Goal: Task Accomplishment & Management: Complete application form

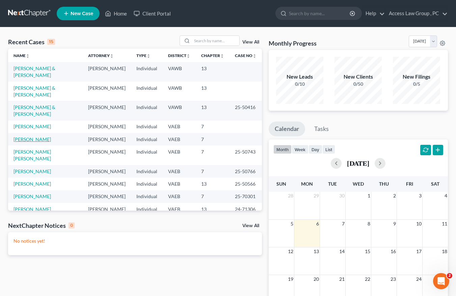
click at [24, 142] on link "[PERSON_NAME]" at bounding box center [32, 139] width 37 height 6
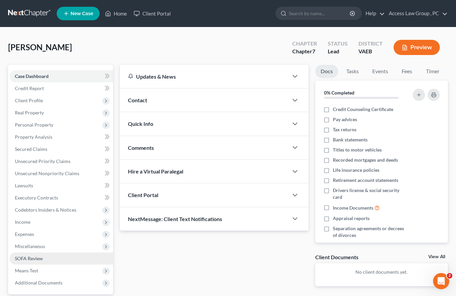
click at [26, 259] on span "SOFA Review" at bounding box center [29, 259] width 28 height 6
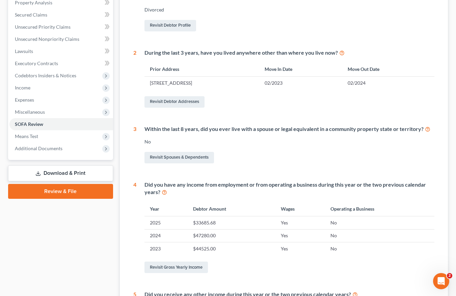
scroll to position [135, 0]
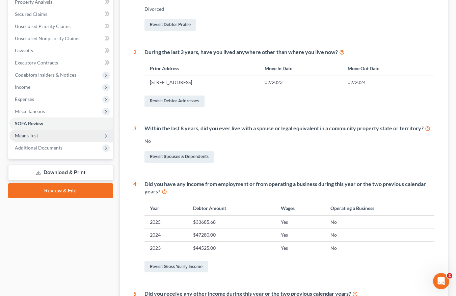
click at [31, 136] on span "Means Test" at bounding box center [26, 136] width 23 height 6
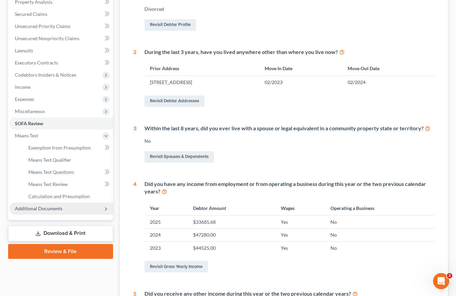
click at [34, 209] on span "Additional Documents" at bounding box center [39, 209] width 48 height 6
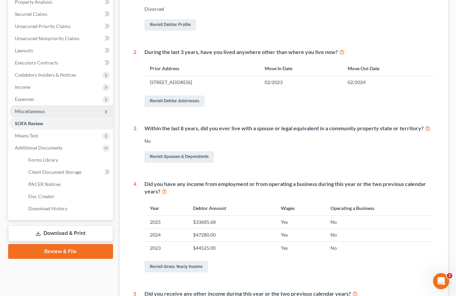
click at [37, 111] on span "Miscellaneous" at bounding box center [30, 111] width 30 height 6
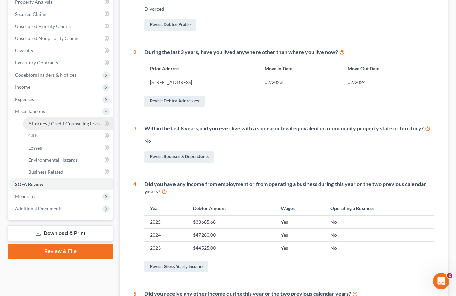
click at [34, 123] on span "Attorney / Credit Counseling Fees" at bounding box center [63, 124] width 71 height 6
select select "0"
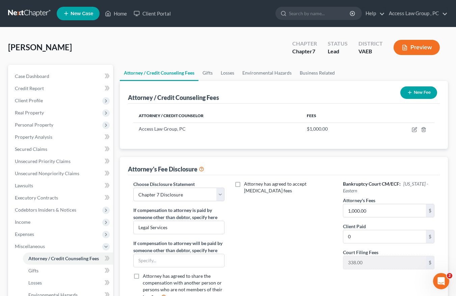
click at [423, 93] on button "New Fee" at bounding box center [418, 92] width 37 height 12
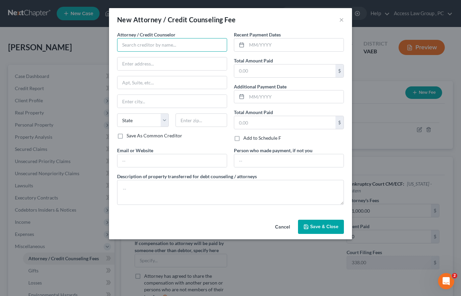
click at [132, 44] on input "text" at bounding box center [172, 45] width 110 height 14
type input "Access Counseling, Inc."
click at [253, 44] on input "text" at bounding box center [295, 44] width 97 height 13
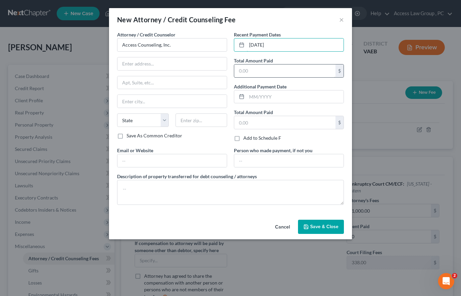
type input "[DATE]"
click at [246, 67] on input "text" at bounding box center [284, 70] width 101 height 13
type input "25.00"
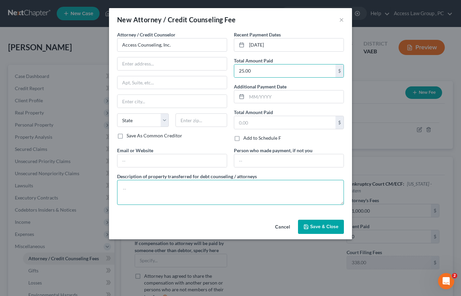
click at [124, 184] on textarea at bounding box center [230, 192] width 227 height 25
type textarea "Credit Counseling Class paid $25.00"
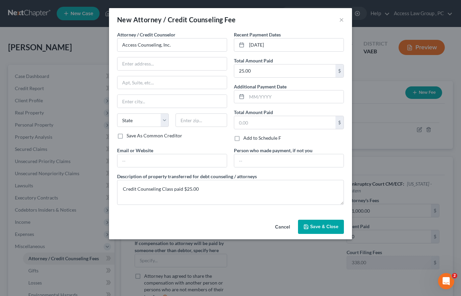
click at [318, 225] on span "Save & Close" at bounding box center [324, 227] width 28 height 6
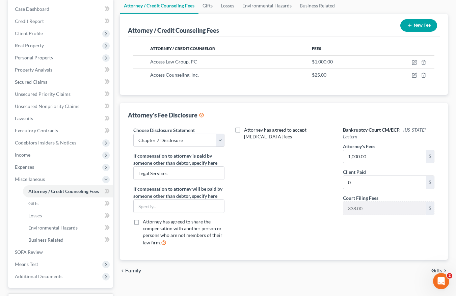
scroll to position [68, 0]
click at [31, 33] on span "Client Profile" at bounding box center [29, 33] width 28 height 6
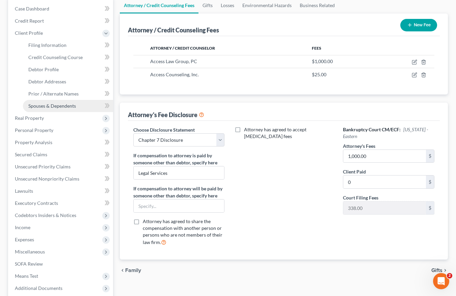
click at [54, 106] on span "Spouses & Dependents" at bounding box center [52, 106] width 48 height 6
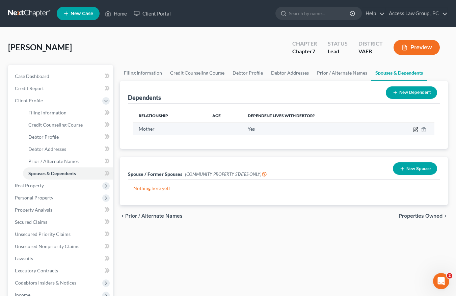
click at [416, 128] on icon "button" at bounding box center [415, 129] width 5 height 5
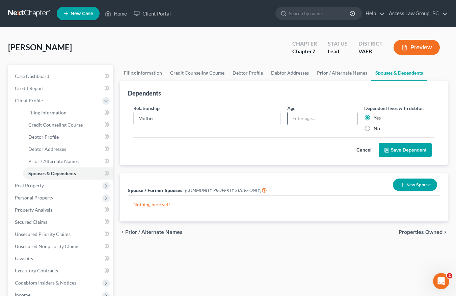
click at [302, 121] on input "text" at bounding box center [323, 118] width 70 height 13
type input "71"
click at [415, 150] on button "Save Dependent" at bounding box center [405, 150] width 53 height 14
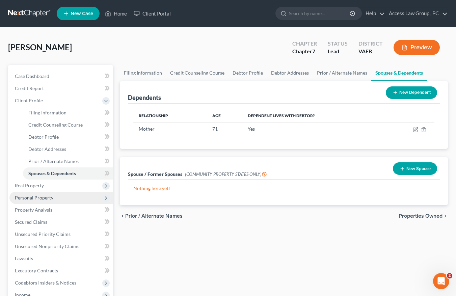
click at [32, 198] on span "Personal Property" at bounding box center [34, 198] width 38 height 6
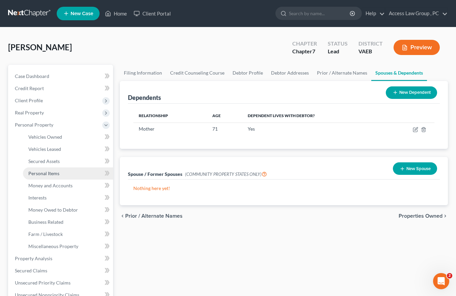
click at [48, 175] on span "Personal Items" at bounding box center [43, 173] width 31 height 6
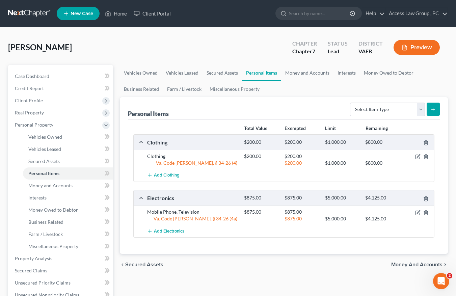
click at [432, 109] on icon "submit" at bounding box center [432, 109] width 5 height 5
click at [420, 109] on select "Select Item Type Clothing Collectibles Of Value Electronics Firearms Household …" at bounding box center [387, 110] width 75 height 14
select select "household_goods"
click at [351, 103] on select "Select Item Type Clothing Collectibles Of Value Electronics Firearms Household …" at bounding box center [387, 110] width 75 height 14
click at [432, 110] on icon "submit" at bounding box center [432, 109] width 5 height 5
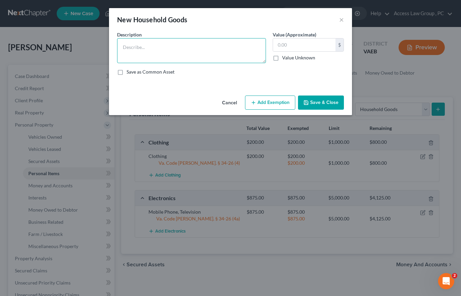
click at [126, 55] on textarea at bounding box center [191, 50] width 149 height 25
type textarea "Kitchen table, beds, couches"
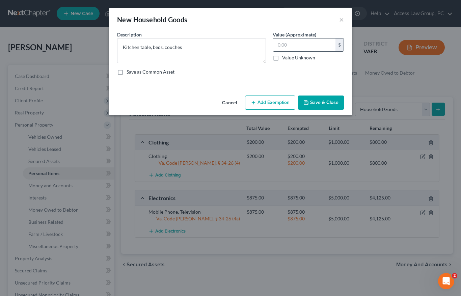
click at [284, 44] on input "text" at bounding box center [304, 44] width 62 height 13
type input "500.00"
click at [264, 103] on button "Add Exemption" at bounding box center [270, 103] width 50 height 14
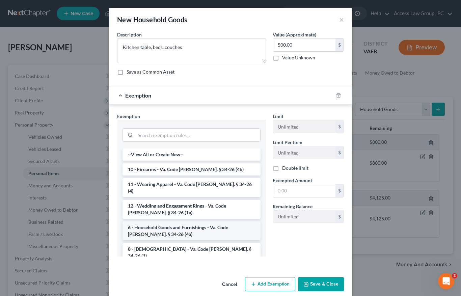
click at [179, 222] on li "6 - Household Goods and Furnishings - Va. Code [PERSON_NAME]. § 34-26 (4a)" at bounding box center [192, 230] width 138 height 19
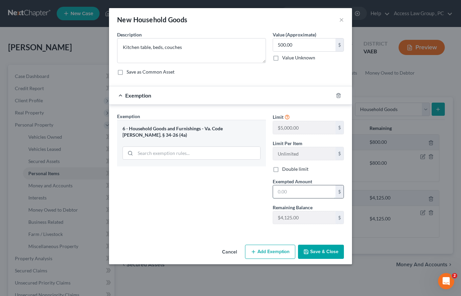
click at [293, 191] on input "text" at bounding box center [304, 191] width 62 height 13
type input "500.00"
click at [319, 253] on button "Save & Close" at bounding box center [321, 252] width 46 height 14
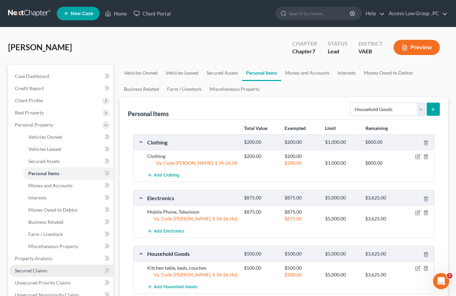
click at [36, 271] on span "Secured Claims" at bounding box center [31, 271] width 32 height 6
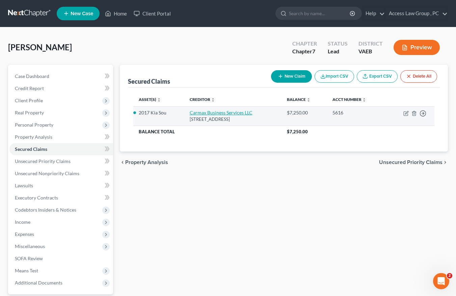
click at [232, 112] on link "Carmax Business Services LLC" at bounding box center [221, 113] width 63 height 6
select select "10"
select select "0"
select select "10"
select select "2"
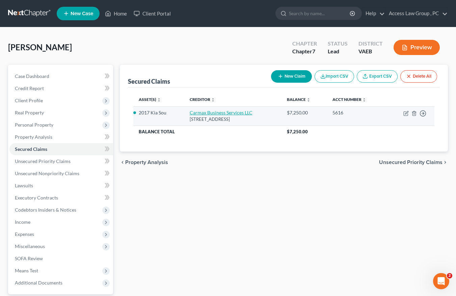
select select "3"
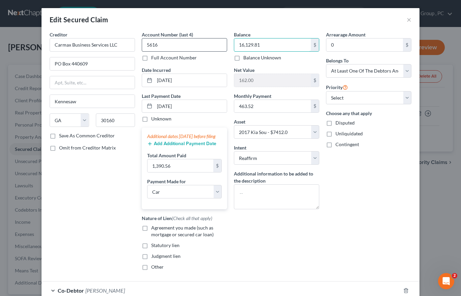
type input "16,129.81"
drag, startPoint x: 158, startPoint y: 44, endPoint x: 144, endPoint y: 46, distance: 13.7
click at [144, 46] on input "5616" at bounding box center [184, 45] width 85 height 14
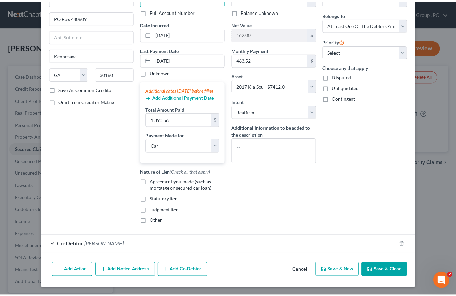
scroll to position [53, 0]
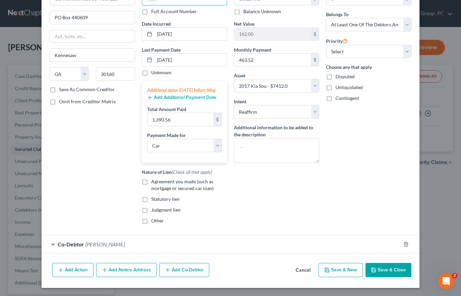
type input "7659"
click at [395, 269] on button "Save & Close" at bounding box center [389, 270] width 46 height 14
select select
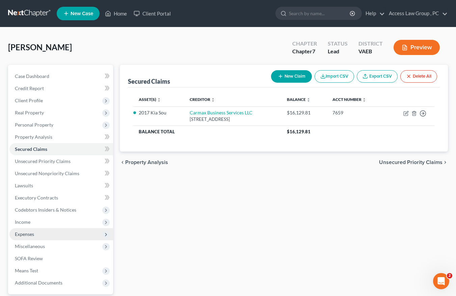
click at [33, 235] on span "Expenses" at bounding box center [24, 234] width 19 height 6
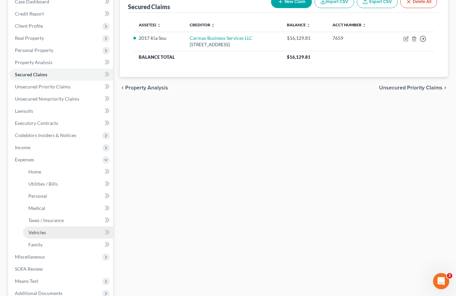
scroll to position [101, 0]
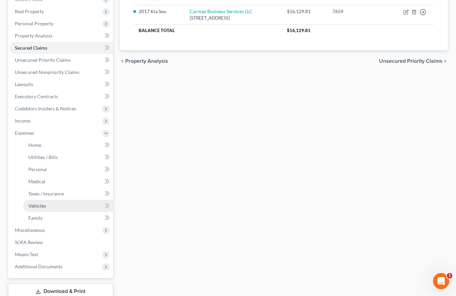
click at [43, 206] on span "Vehicles" at bounding box center [37, 206] width 18 height 6
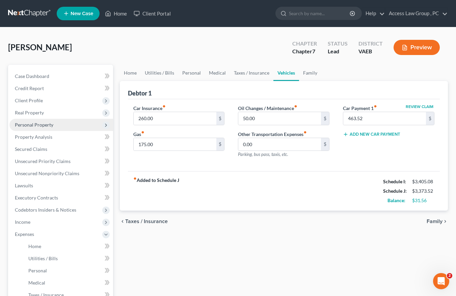
click at [42, 124] on span "Personal Property" at bounding box center [34, 125] width 38 height 6
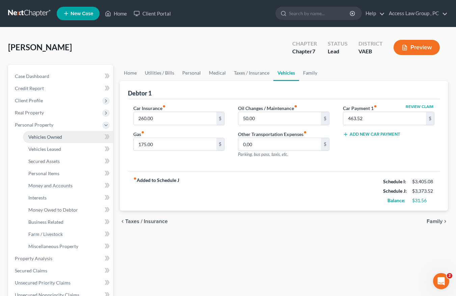
click at [50, 137] on span "Vehicles Owned" at bounding box center [45, 137] width 34 height 6
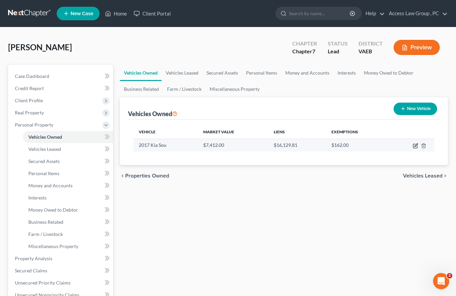
click at [415, 145] on icon "button" at bounding box center [416, 144] width 3 height 3
select select "0"
select select "9"
select select "0"
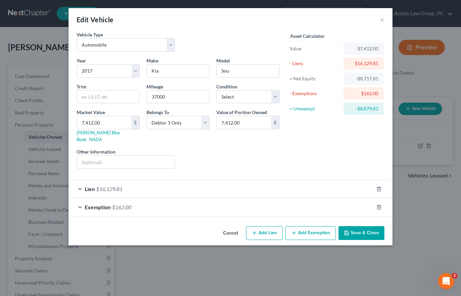
click at [103, 204] on span "Exemption" at bounding box center [98, 207] width 26 height 6
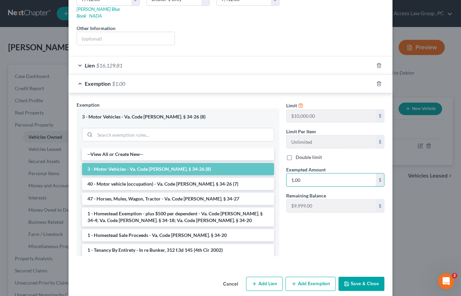
scroll to position [125, 0]
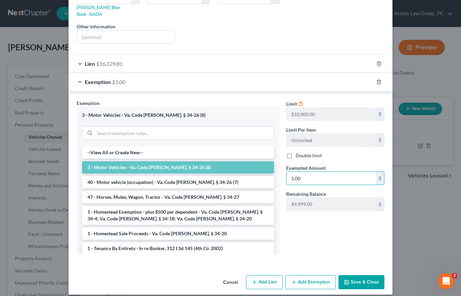
type input "1.00"
click at [357, 275] on button "Save & Close" at bounding box center [362, 282] width 46 height 14
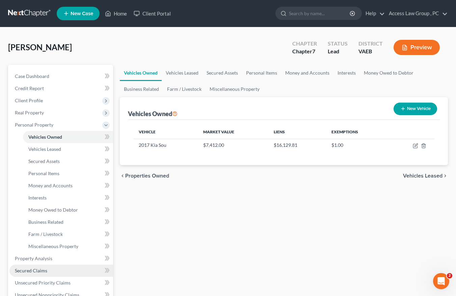
click at [36, 270] on span "Secured Claims" at bounding box center [31, 271] width 32 height 6
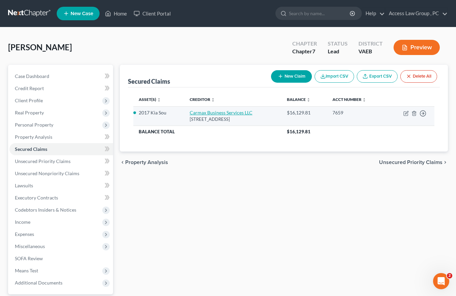
click at [214, 112] on link "Carmax Business Services LLC" at bounding box center [221, 113] width 63 height 6
select select "10"
select select "0"
select select "2"
select select "3"
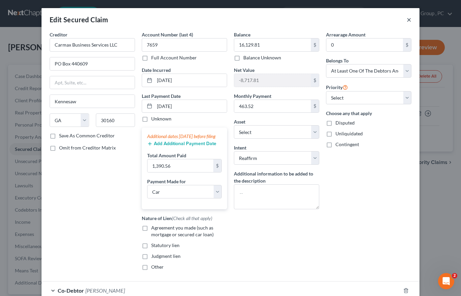
click at [408, 20] on button "×" at bounding box center [409, 20] width 5 height 8
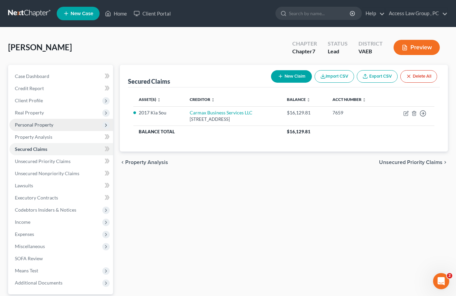
click at [27, 126] on span "Personal Property" at bounding box center [34, 125] width 38 height 6
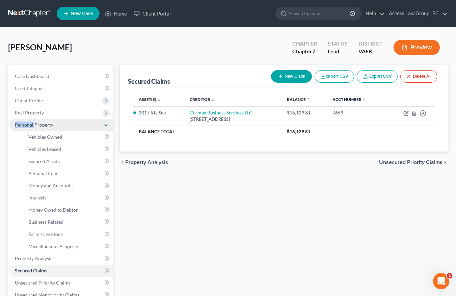
click at [27, 126] on span "Personal Property" at bounding box center [34, 125] width 38 height 6
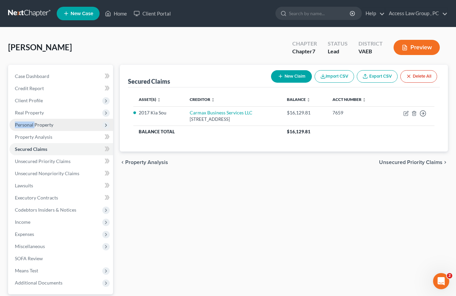
click at [27, 126] on span "Personal Property" at bounding box center [34, 125] width 38 height 6
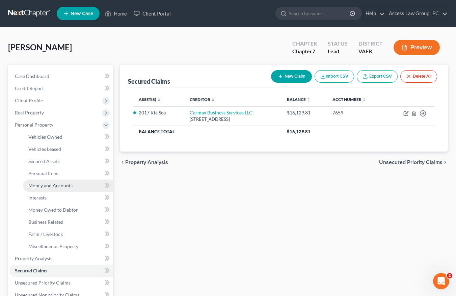
click at [49, 185] on span "Money and Accounts" at bounding box center [50, 186] width 44 height 6
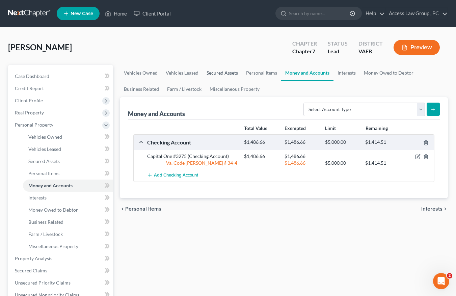
click at [217, 73] on link "Secured Assets" at bounding box center [222, 73] width 39 height 16
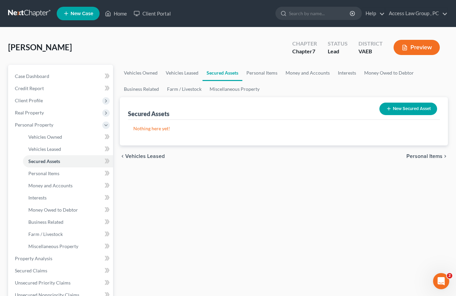
click at [420, 108] on button "New Secured Asset" at bounding box center [408, 109] width 58 height 12
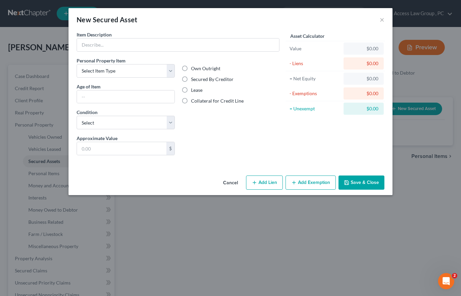
click at [386, 21] on div "New Secured Asset ×" at bounding box center [231, 19] width 324 height 23
click at [382, 20] on button "×" at bounding box center [382, 20] width 5 height 8
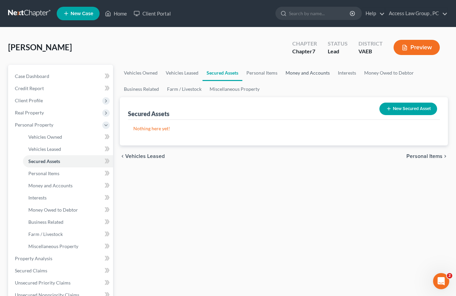
click at [308, 71] on link "Money and Accounts" at bounding box center [308, 73] width 52 height 16
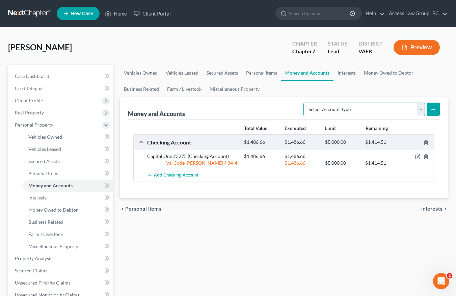
click at [420, 109] on select "Select Account Type Brokerage Cash on Hand Certificates of Deposit Checking Acc…" at bounding box center [364, 110] width 122 height 14
select select "security_deposits"
click at [305, 103] on select "Select Account Type Brokerage Cash on Hand Certificates of Deposit Checking Acc…" at bounding box center [364, 110] width 122 height 14
click at [434, 109] on icon "submit" at bounding box center [432, 109] width 5 height 5
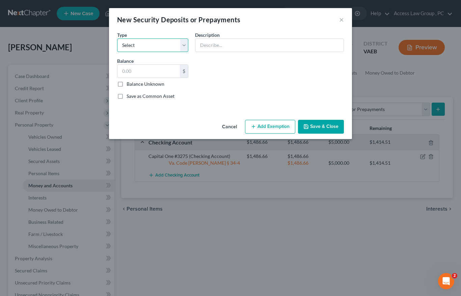
click at [182, 43] on select "Select Electric Gas Heating Oil Security Deposit On Rental Unit Prepaid Rent Te…" at bounding box center [152, 45] width 71 height 14
select select "3"
click at [117, 38] on select "Select Electric Gas Heating Oil Security Deposit On Rental Unit Prepaid Rent Te…" at bounding box center [152, 45] width 71 height 14
click at [136, 72] on input "text" at bounding box center [148, 71] width 62 height 13
type input "650.00"
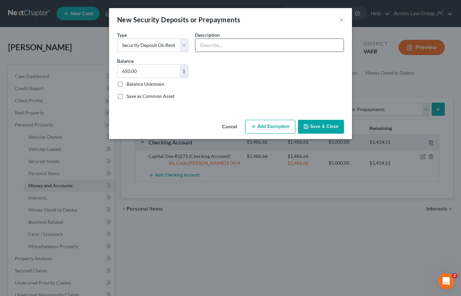
click at [206, 41] on input "text" at bounding box center [269, 45] width 148 height 13
type input "Landlord/Lease Agreement"
click at [266, 127] on button "Add Exemption" at bounding box center [270, 127] width 50 height 14
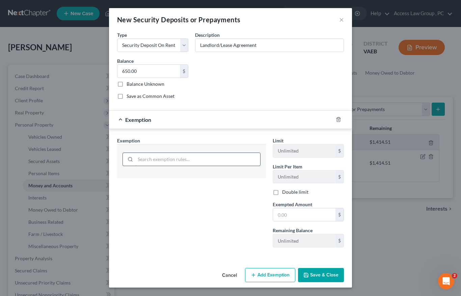
click at [258, 157] on input "search" at bounding box center [197, 159] width 125 height 13
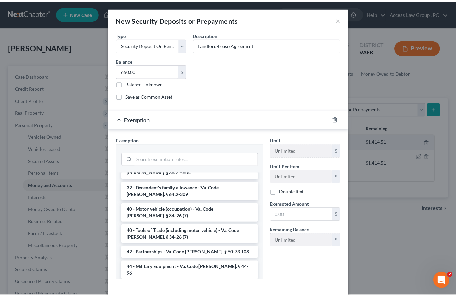
scroll to position [960, 0]
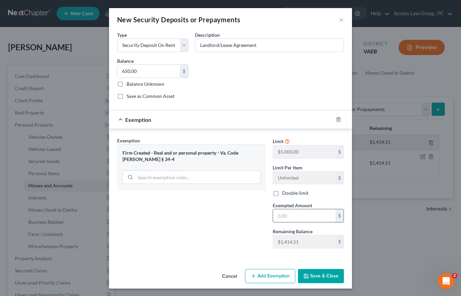
click at [284, 218] on input "text" at bounding box center [304, 215] width 62 height 13
type input "650.00"
click at [325, 278] on button "Save & Close" at bounding box center [321, 276] width 46 height 14
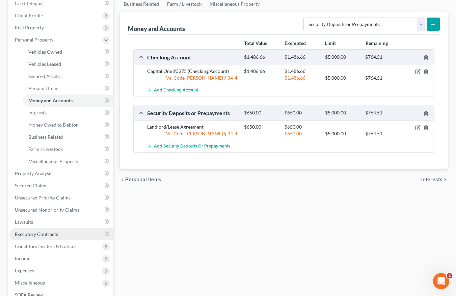
scroll to position [101, 0]
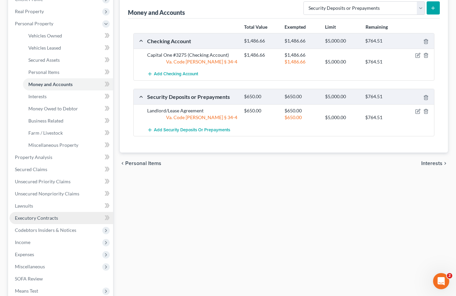
click at [45, 218] on span "Executory Contracts" at bounding box center [36, 218] width 43 height 6
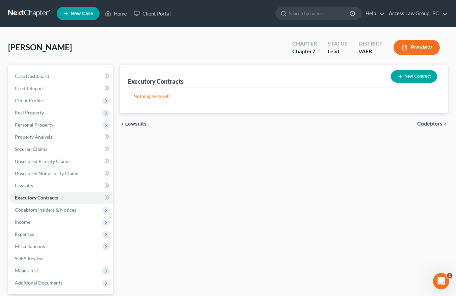
click at [427, 78] on button "New Contract" at bounding box center [414, 76] width 46 height 12
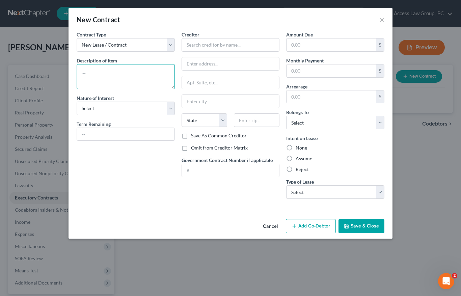
click at [87, 72] on textarea at bounding box center [126, 76] width 98 height 25
type textarea "Residential Lease Agreement"
click at [165, 109] on select "Select Purchaser Agent Lessor Lessee" at bounding box center [126, 109] width 98 height 14
select select "3"
click at [77, 102] on select "Select Purchaser Agent Lessor Lessee" at bounding box center [126, 109] width 98 height 14
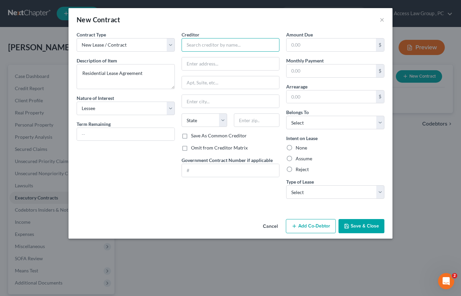
click at [205, 43] on input "text" at bounding box center [231, 45] width 98 height 14
type input "BPP Jefferson Pointe LLC"
click at [108, 133] on input "text" at bounding box center [126, 134] width 98 height 13
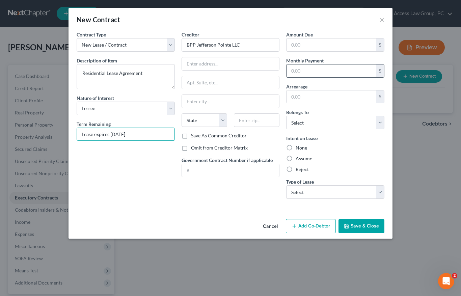
type input "Lease expires [DATE]"
click at [298, 73] on input "text" at bounding box center [331, 70] width 89 height 13
type input "1,325.00"
click at [381, 122] on select "Select Debtor 1 Only Debtor 2 Only Debtor 1 And Debtor 2 Only At Least One Of T…" at bounding box center [335, 123] width 98 height 14
select select "3"
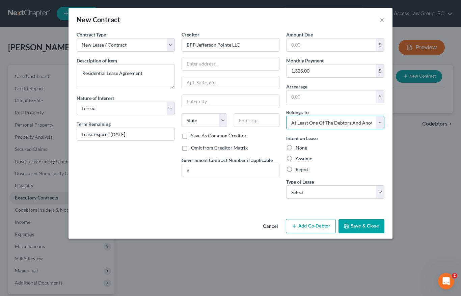
click at [286, 116] on select "Select Debtor 1 Only Debtor 2 Only Debtor 1 And Debtor 2 Only At Least One Of T…" at bounding box center [335, 123] width 98 height 14
click at [296, 158] on label "Assume" at bounding box center [304, 158] width 17 height 7
click at [298, 158] on input "Assume" at bounding box center [300, 157] width 4 height 4
radio input "true"
click at [381, 192] on select "Select Real Estate Car Other" at bounding box center [335, 192] width 98 height 14
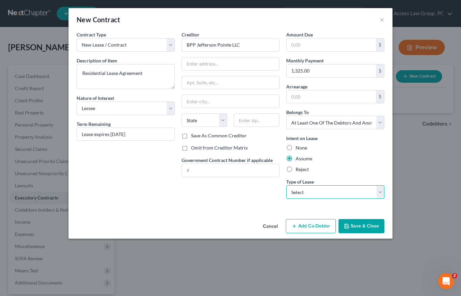
select select "0"
click at [286, 185] on select "Select Real Estate Car Other" at bounding box center [335, 192] width 98 height 14
click at [367, 226] on button "Save & Close" at bounding box center [362, 226] width 46 height 14
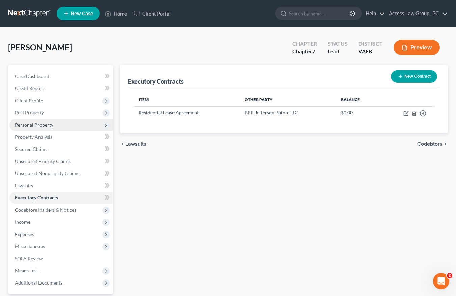
click at [30, 124] on span "Personal Property" at bounding box center [34, 125] width 38 height 6
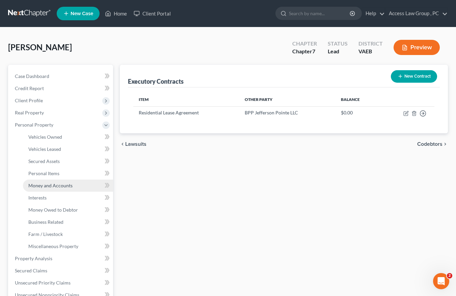
click at [42, 186] on span "Money and Accounts" at bounding box center [50, 186] width 44 height 6
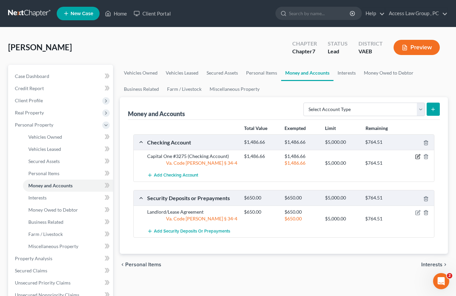
click at [420, 156] on icon "button" at bounding box center [418, 156] width 3 height 3
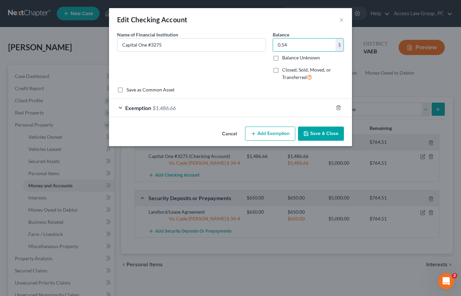
type input "0.54"
click at [164, 107] on span "$1,486.66" at bounding box center [164, 108] width 23 height 6
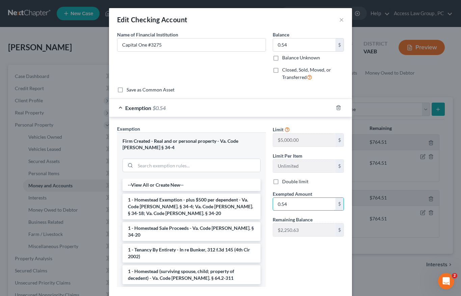
type input "0.54"
click at [306, 268] on div "Limit $5,000.00 $ Limit Per Item Unlimited $ Double limit Exempted Amount * 0.5…" at bounding box center [308, 208] width 78 height 167
click at [312, 262] on div "Limit $5,000.00 $ Limit Per Item Unlimited $ Double limit Exempted Amount * 0.5…" at bounding box center [308, 208] width 78 height 167
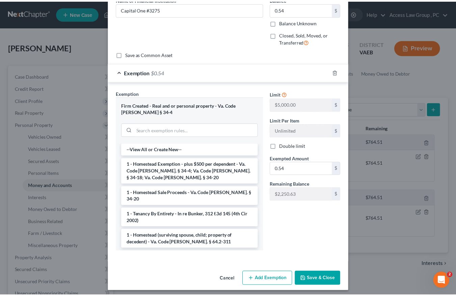
scroll to position [39, 0]
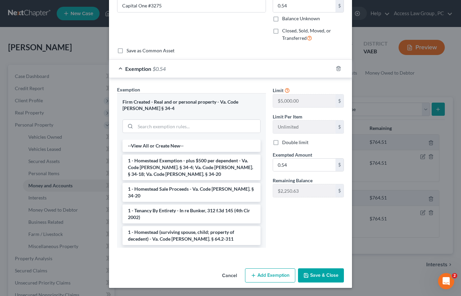
click at [333, 276] on button "Save & Close" at bounding box center [321, 275] width 46 height 14
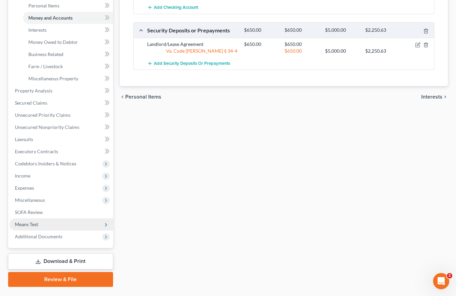
scroll to position [184, 0]
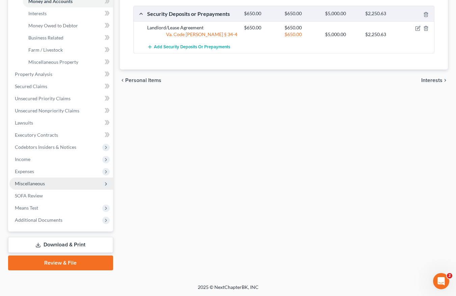
click at [29, 185] on span "Miscellaneous" at bounding box center [30, 184] width 30 height 6
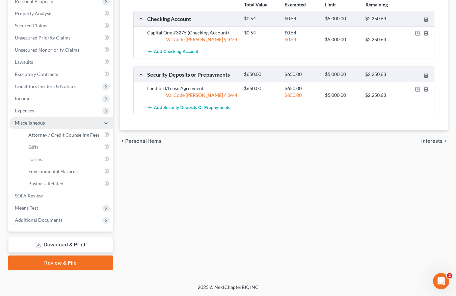
scroll to position [124, 0]
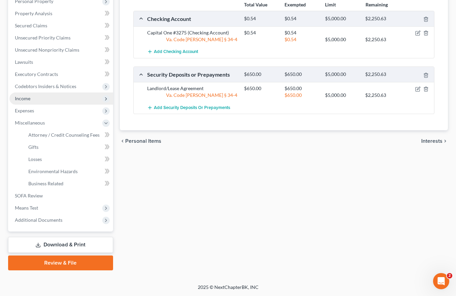
click at [26, 100] on span "Income" at bounding box center [23, 99] width 16 height 6
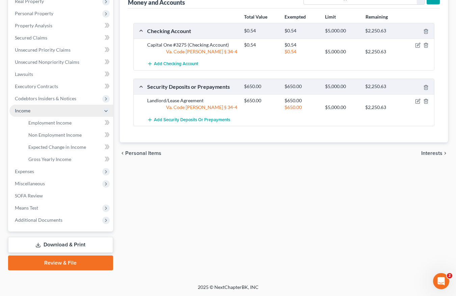
scroll to position [111, 0]
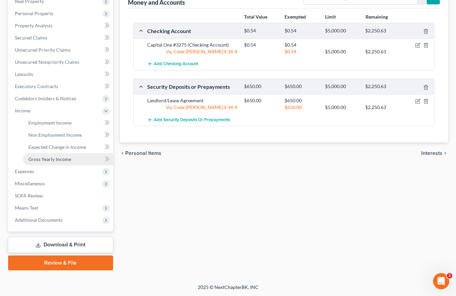
click at [63, 159] on span "Gross Yearly Income" at bounding box center [49, 159] width 43 height 6
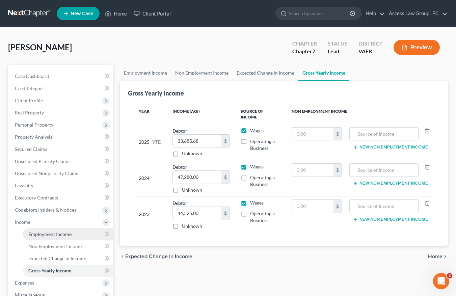
click at [47, 234] on span "Employment Income" at bounding box center [49, 234] width 43 height 6
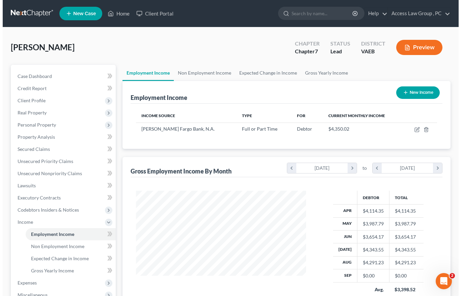
scroll to position [34, 0]
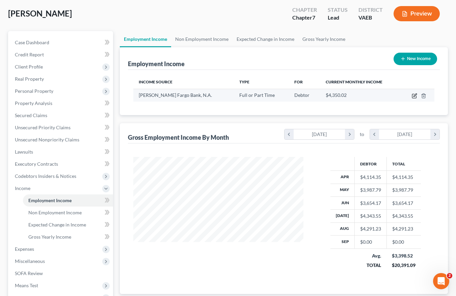
click at [414, 96] on icon "button" at bounding box center [415, 95] width 3 height 3
select select "0"
select select "24"
select select "1"
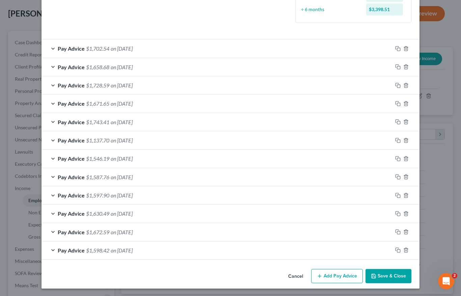
scroll to position [189, 0]
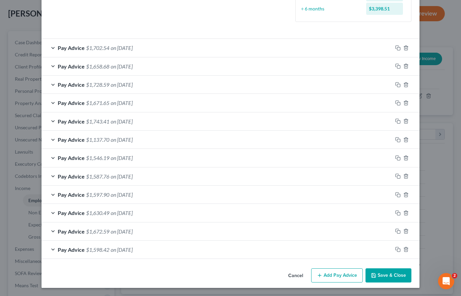
click at [341, 276] on button "Add Pay Advice" at bounding box center [337, 275] width 52 height 14
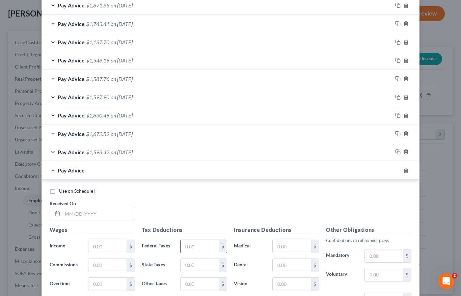
scroll to position [291, 0]
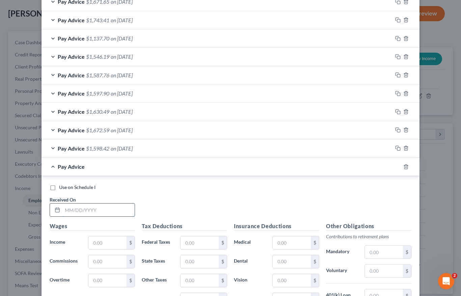
click at [75, 211] on input "text" at bounding box center [98, 210] width 72 height 13
drag, startPoint x: 85, startPoint y: 210, endPoint x: 28, endPoint y: 206, distance: 57.6
click at [28, 206] on div "Edit Income Source × Employment Type * Select Full or [DEMOGRAPHIC_DATA] Employ…" at bounding box center [230, 148] width 461 height 296
type input "[DATE]"
click at [103, 243] on input "text" at bounding box center [107, 242] width 38 height 13
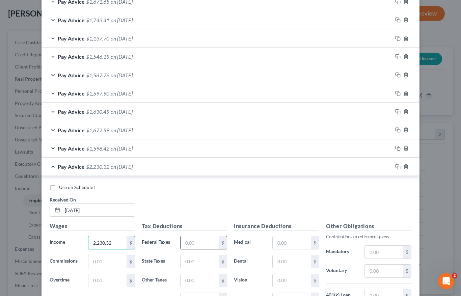
type input "2,230.32"
click at [201, 243] on input "text" at bounding box center [200, 242] width 38 height 13
type input "376.41"
click at [278, 243] on input "text" at bounding box center [292, 242] width 38 height 13
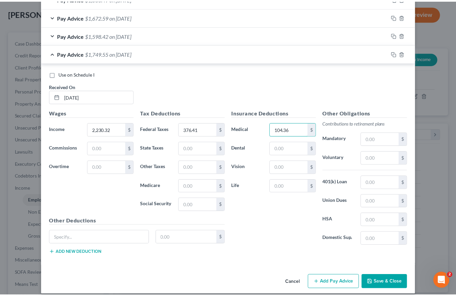
scroll to position [411, 0]
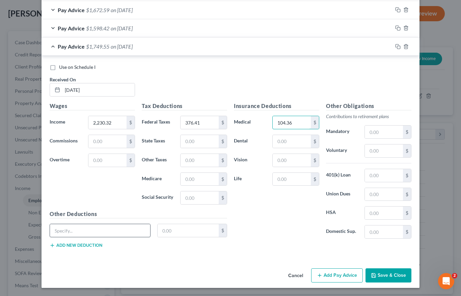
type input "104.36"
click at [81, 229] on input "text" at bounding box center [100, 230] width 100 height 13
type input "Legal"
click at [163, 229] on input "text" at bounding box center [188, 230] width 61 height 13
type input "5.76"
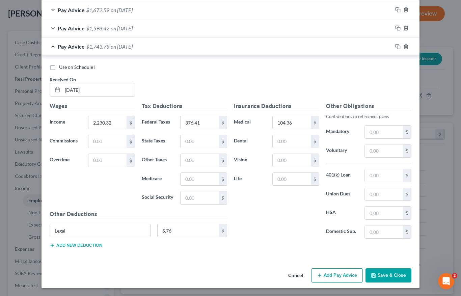
click at [387, 275] on button "Save & Close" at bounding box center [389, 275] width 46 height 14
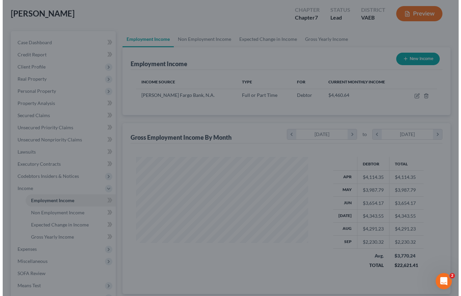
scroll to position [337453, 337390]
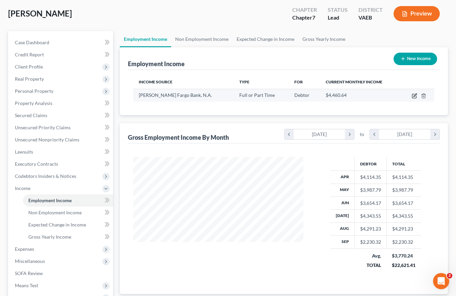
click at [413, 96] on icon "button" at bounding box center [414, 96] width 4 height 4
select select "0"
select select "24"
select select "1"
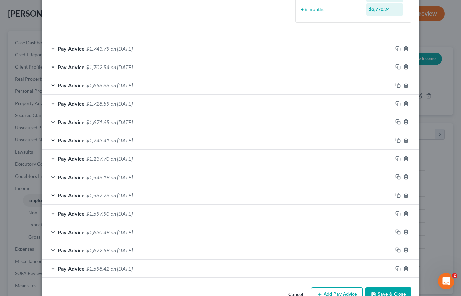
scroll to position [208, 0]
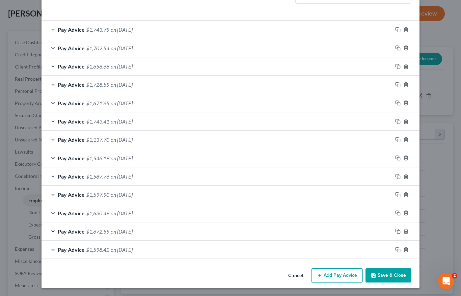
click at [340, 273] on button "Add Pay Advice" at bounding box center [337, 275] width 52 height 14
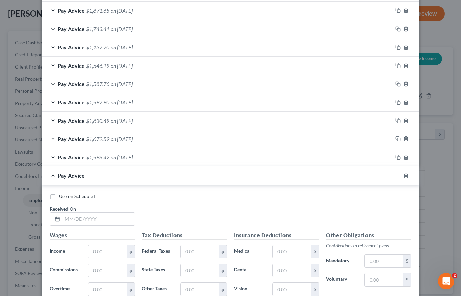
scroll to position [309, 0]
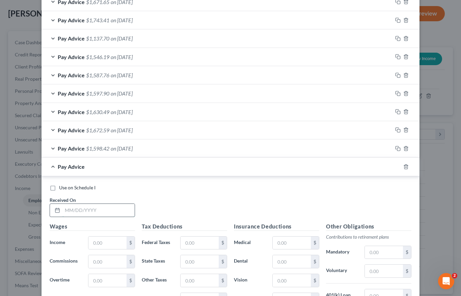
click at [85, 211] on input "text" at bounding box center [98, 210] width 72 height 13
type input "[DATE]"
click at [97, 243] on input "text" at bounding box center [107, 243] width 38 height 13
type input "201.60"
click at [189, 245] on input "text" at bounding box center [200, 243] width 38 height 13
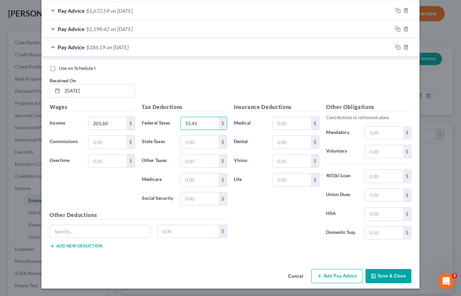
scroll to position [429, 0]
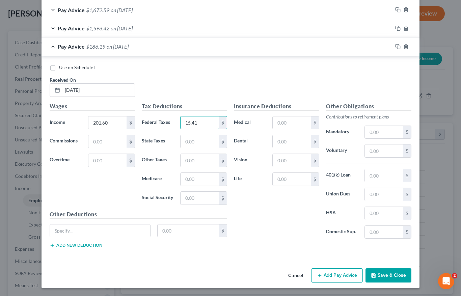
type input "15.41"
click at [337, 274] on button "Add Pay Advice" at bounding box center [337, 275] width 52 height 14
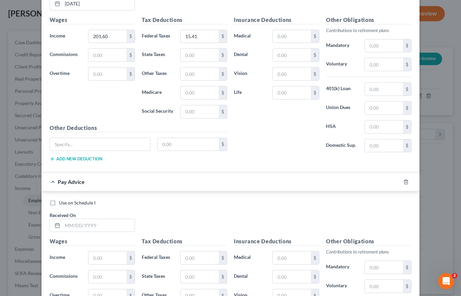
scroll to position [530, 0]
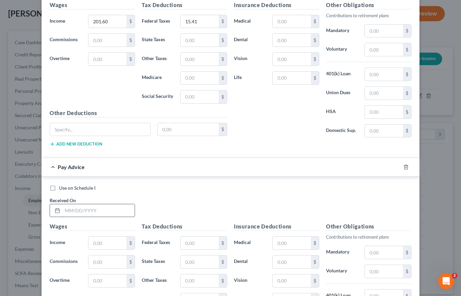
click at [77, 210] on input "text" at bounding box center [98, 210] width 72 height 13
type input "[DATE]"
click at [94, 246] on input "text" at bounding box center [107, 243] width 38 height 13
type input "1,729.51"
click at [183, 244] on input "text" at bounding box center [200, 243] width 38 height 13
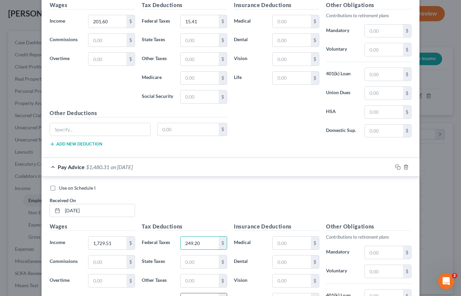
type input "249.20"
click at [277, 243] on input "text" at bounding box center [292, 243] width 38 height 13
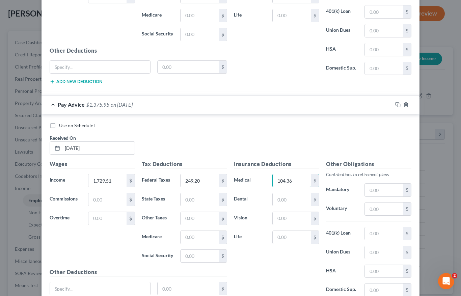
scroll to position [598, 0]
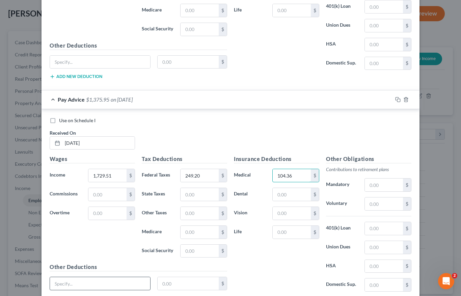
type input "104.36"
click at [118, 284] on input "text" at bounding box center [100, 283] width 100 height 13
type input "Legal"
click at [176, 282] on input "text" at bounding box center [188, 283] width 61 height 13
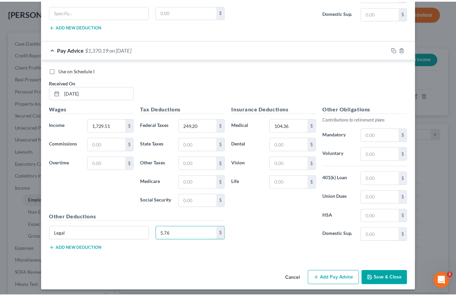
scroll to position [651, 0]
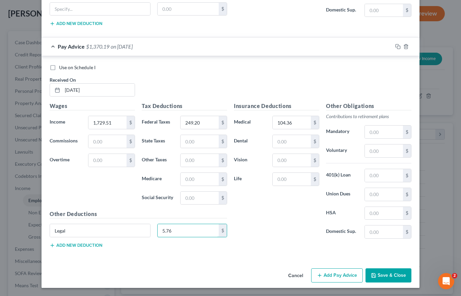
type input "5.76"
click at [389, 274] on button "Save & Close" at bounding box center [389, 275] width 46 height 14
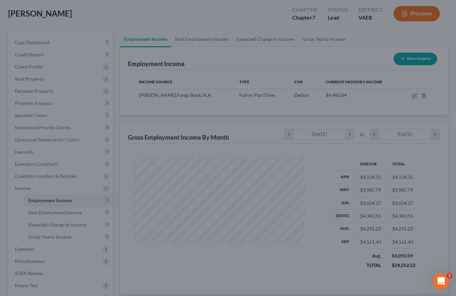
scroll to position [337453, 337390]
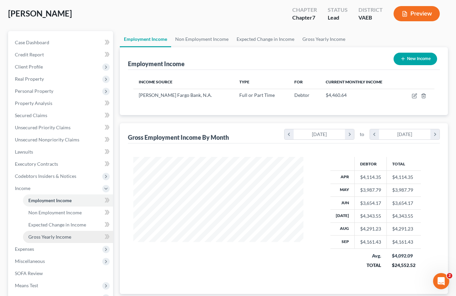
click at [43, 236] on span "Gross Yearly Income" at bounding box center [49, 237] width 43 height 6
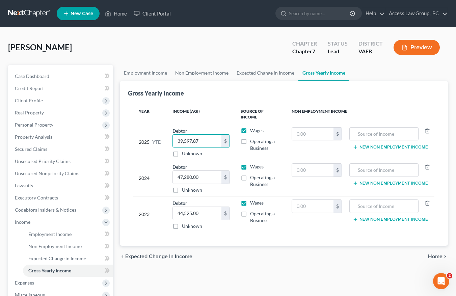
type input "39,597.87"
click at [292, 265] on div "Employment Income Non Employment Income Expected Change in Income Gross Yearly …" at bounding box center [283, 223] width 335 height 317
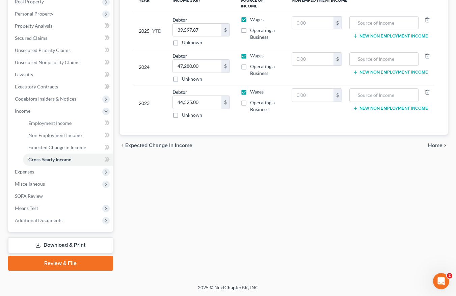
scroll to position [111, 0]
click at [30, 170] on span "Expenses" at bounding box center [24, 171] width 19 height 6
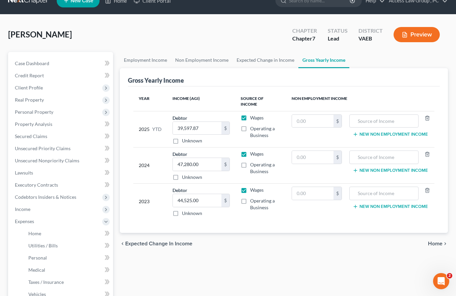
scroll to position [0, 0]
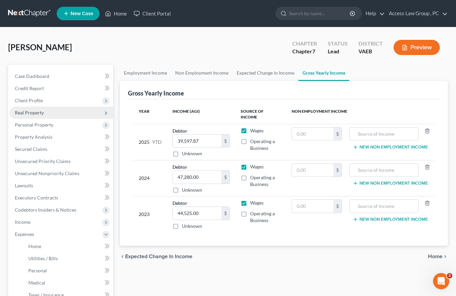
click at [20, 113] on span "Real Property" at bounding box center [29, 113] width 29 height 6
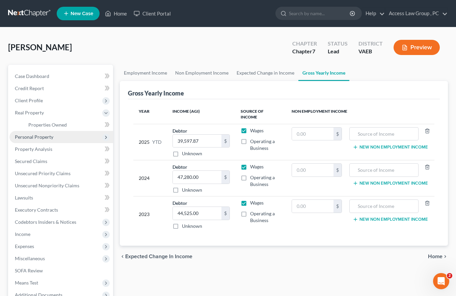
click at [31, 138] on span "Personal Property" at bounding box center [34, 137] width 38 height 6
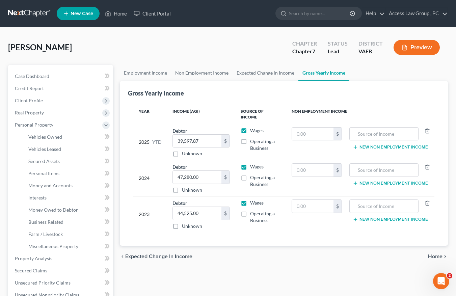
click at [414, 47] on button "Preview" at bounding box center [417, 47] width 46 height 15
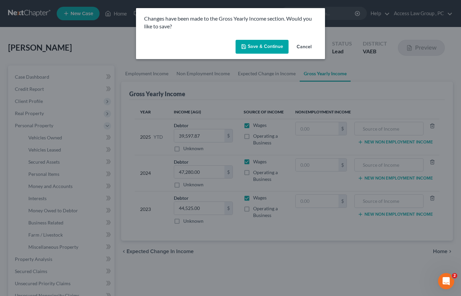
click at [265, 49] on button "Save & Continue" at bounding box center [262, 47] width 53 height 14
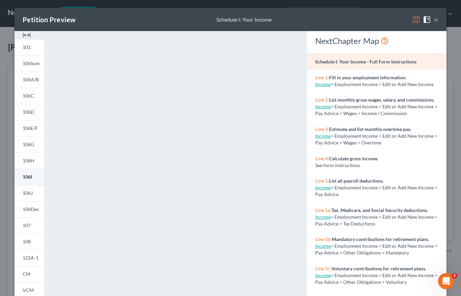
click at [28, 178] on span "106I" at bounding box center [27, 177] width 9 height 6
click at [435, 19] on button "×" at bounding box center [436, 20] width 5 height 8
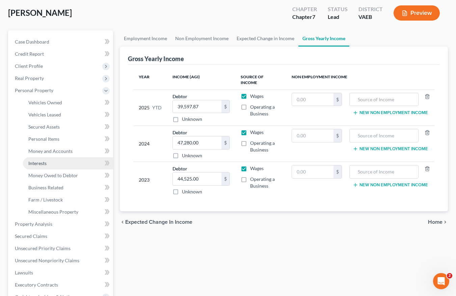
scroll to position [34, 0]
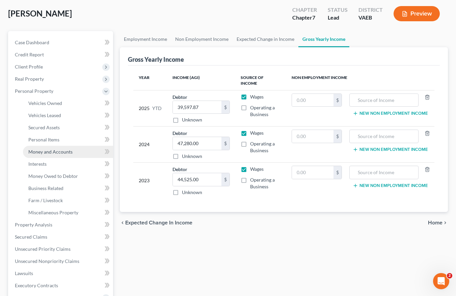
click at [44, 155] on link "Money and Accounts" at bounding box center [68, 152] width 90 height 12
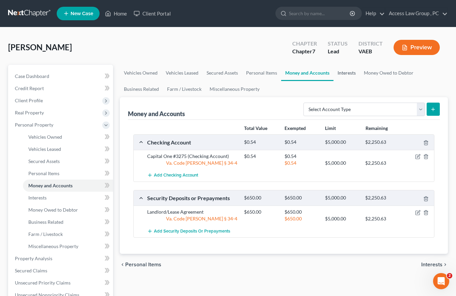
click at [349, 73] on link "Interests" at bounding box center [347, 73] width 26 height 16
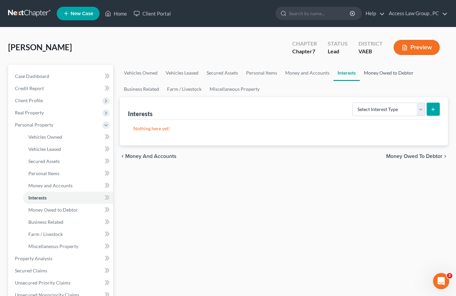
click at [371, 73] on link "Money Owed to Debtor" at bounding box center [389, 73] width 58 height 16
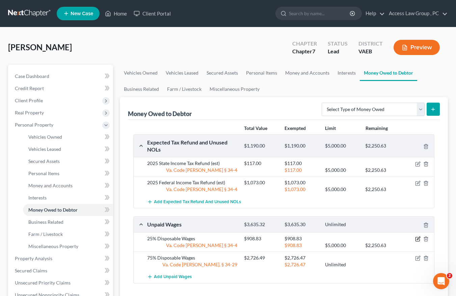
click at [416, 237] on icon "button" at bounding box center [418, 239] width 4 height 4
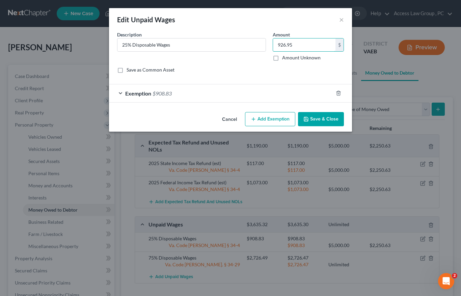
type input "926.95"
click at [159, 92] on span "$908.83" at bounding box center [162, 93] width 19 height 6
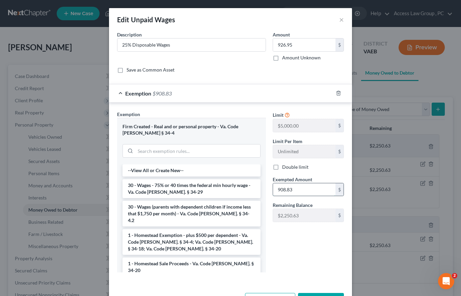
click at [297, 188] on input "908.83" at bounding box center [304, 189] width 62 height 13
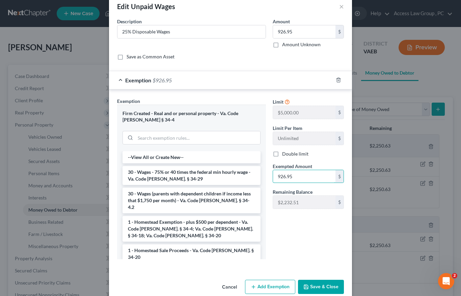
scroll to position [25, 0]
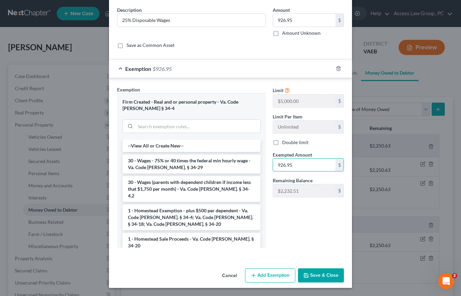
type input "926.95"
click at [322, 274] on button "Save & Close" at bounding box center [321, 275] width 46 height 14
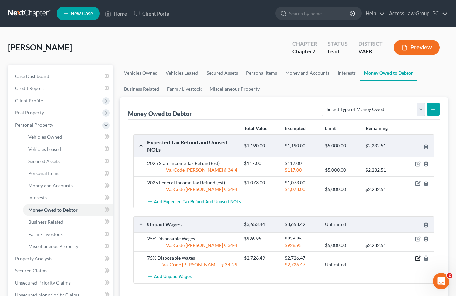
click at [418, 257] on icon "button" at bounding box center [418, 259] width 4 height 4
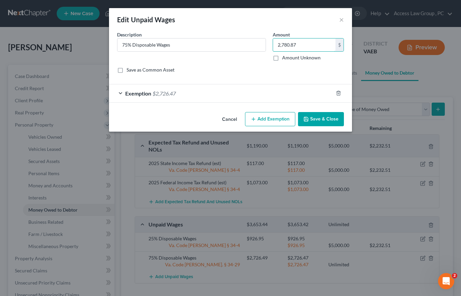
type input "2,780.87"
click at [158, 93] on span "$2,726.47" at bounding box center [164, 93] width 23 height 6
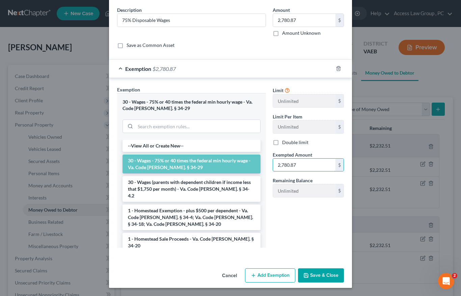
type input "2,780.87"
click at [329, 275] on button "Save & Close" at bounding box center [321, 275] width 46 height 14
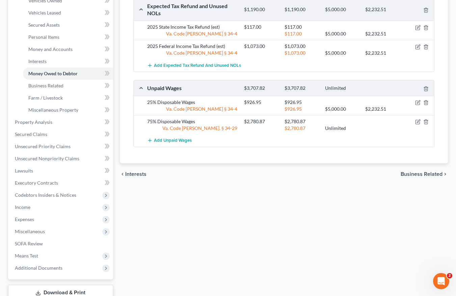
scroll to position [184, 0]
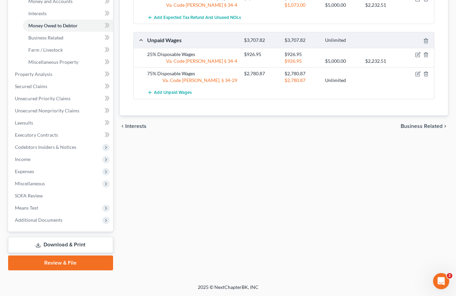
click at [59, 244] on link "Download & Print" at bounding box center [60, 245] width 105 height 16
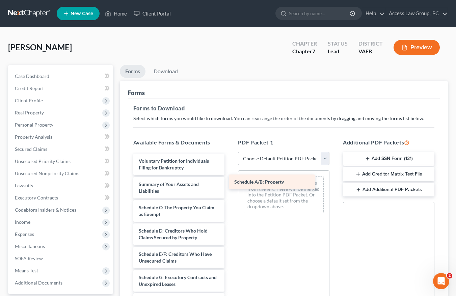
drag, startPoint x: 188, startPoint y: 206, endPoint x: 283, endPoint y: 180, distance: 98.9
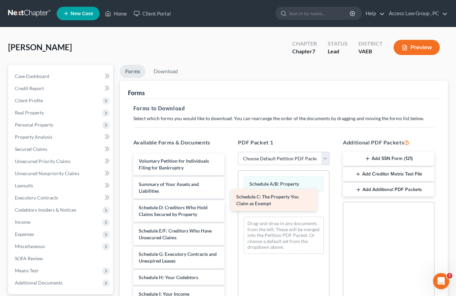
drag, startPoint x: 190, startPoint y: 208, endPoint x: 288, endPoint y: 197, distance: 98.2
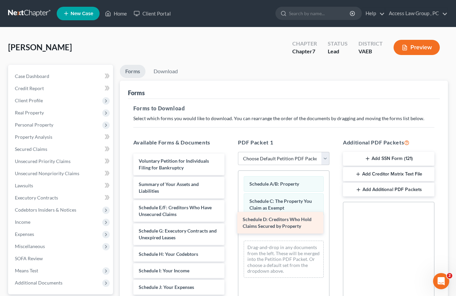
drag, startPoint x: 182, startPoint y: 210, endPoint x: 286, endPoint y: 222, distance: 104.6
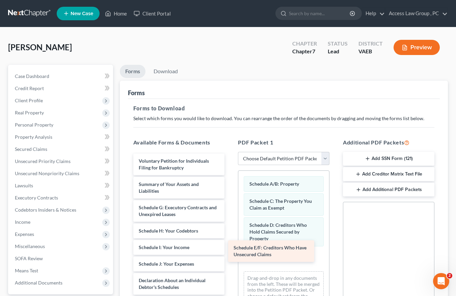
drag, startPoint x: 173, startPoint y: 212, endPoint x: 268, endPoint y: 253, distance: 102.7
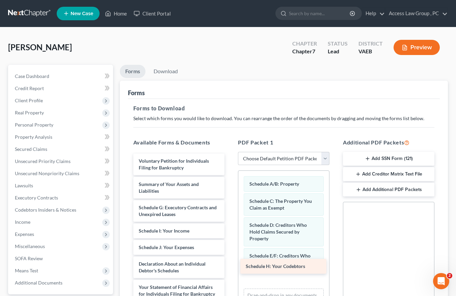
drag, startPoint x: 184, startPoint y: 229, endPoint x: 291, endPoint y: 264, distance: 112.7
click at [230, 264] on div "Schedule H: Your Codebtors Voluntary Petition for Individuals Filing for Bankru…" at bounding box center [179, 294] width 102 height 281
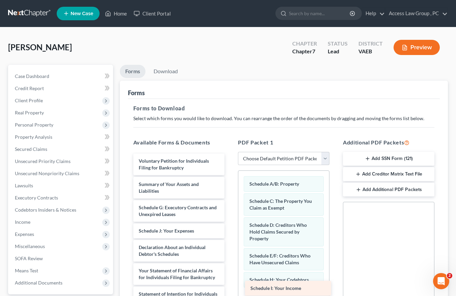
drag, startPoint x: 180, startPoint y: 231, endPoint x: 292, endPoint y: 288, distance: 125.6
click at [230, 288] on div "Schedule I: Your Income Voluntary Petition for Individuals Filing for Bankruptc…" at bounding box center [179, 286] width 102 height 264
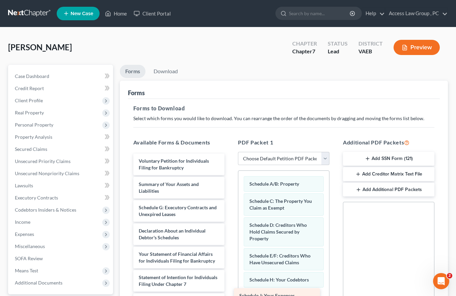
drag, startPoint x: 186, startPoint y: 230, endPoint x: 287, endPoint y: 295, distance: 119.7
click at [230, 295] on div "Schedule J: Your Expenses Voluntary Petition for Individuals Filing for Bankrup…" at bounding box center [179, 278] width 102 height 248
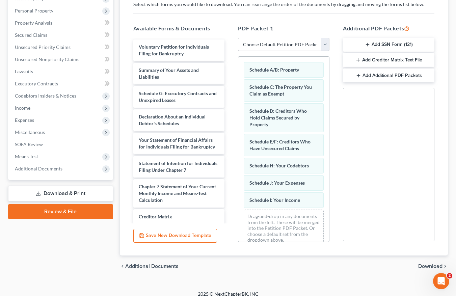
scroll to position [121, 0]
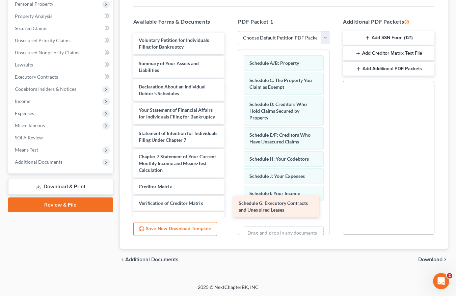
drag, startPoint x: 178, startPoint y: 89, endPoint x: 278, endPoint y: 206, distance: 153.7
click at [230, 206] on div "Schedule G: Executory Contracts and Unexpired Leases Voluntary Petition for Ind…" at bounding box center [179, 145] width 102 height 224
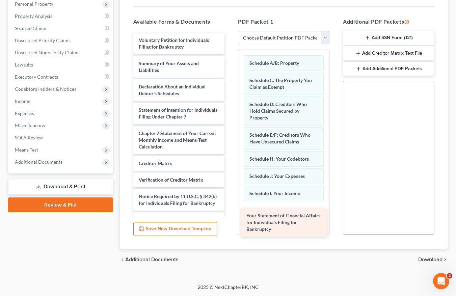
drag, startPoint x: 173, startPoint y: 115, endPoint x: 280, endPoint y: 221, distance: 150.9
click at [230, 221] on div "Your Statement of Financial Affairs for Individuals Filing for Bankruptcy Volun…" at bounding box center [179, 133] width 102 height 201
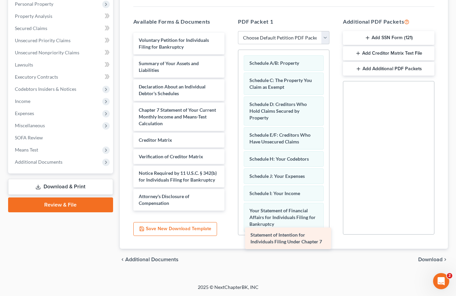
drag, startPoint x: 190, startPoint y: 111, endPoint x: 302, endPoint y: 236, distance: 167.6
click at [230, 211] on div "Statement of Intention for Individuals Filing Under Chapter 7 Voluntary Petitio…" at bounding box center [179, 122] width 102 height 178
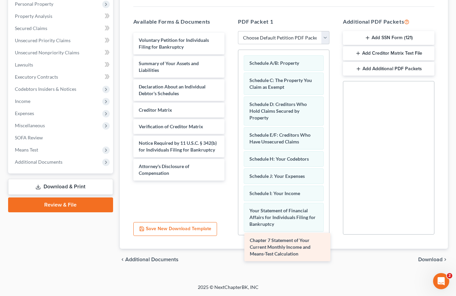
drag, startPoint x: 181, startPoint y: 116, endPoint x: 292, endPoint y: 246, distance: 171.2
click at [230, 181] on div "Chapter 7 Statement of Your Current Monthly Income and Means-Test Calculation V…" at bounding box center [179, 107] width 102 height 148
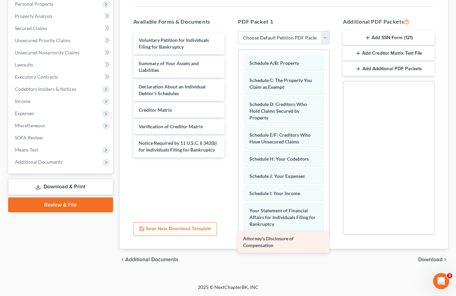
drag, startPoint x: 186, startPoint y: 169, endPoint x: 291, endPoint y: 241, distance: 126.7
click at [230, 157] on div "Attorney's Disclosure of Compensation Voluntary Petition for Individuals Filing…" at bounding box center [179, 95] width 102 height 125
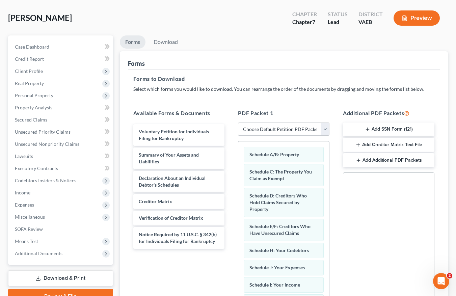
scroll to position [0, 0]
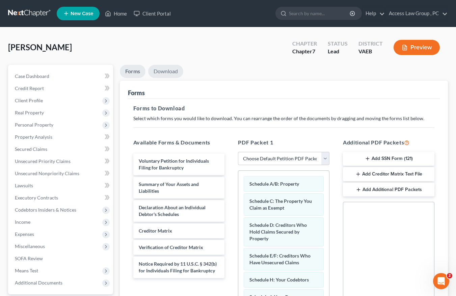
click at [167, 70] on link "Download" at bounding box center [165, 71] width 35 height 13
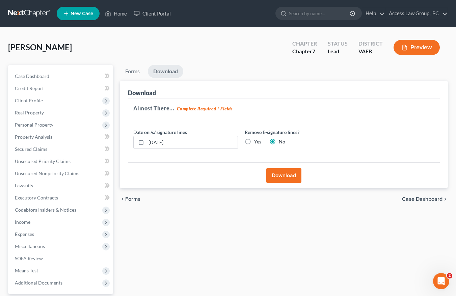
click at [254, 141] on label "Yes" at bounding box center [257, 141] width 7 height 7
click at [257, 141] on input "Yes" at bounding box center [259, 140] width 4 height 4
radio input "true"
radio input "false"
click at [278, 175] on button "Download" at bounding box center [283, 175] width 35 height 15
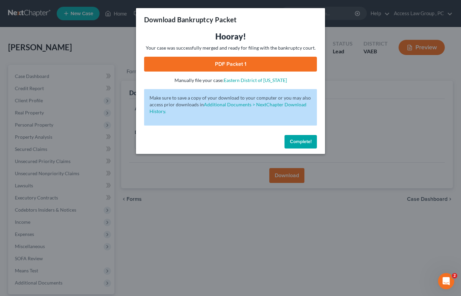
click at [302, 142] on span "Complete!" at bounding box center [301, 142] width 22 height 6
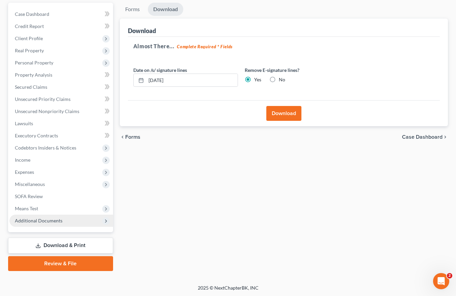
scroll to position [63, 0]
click at [37, 220] on span "Additional Documents" at bounding box center [39, 220] width 48 height 6
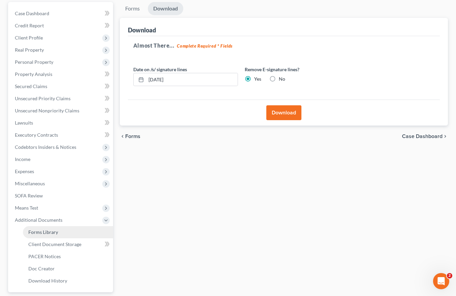
click at [43, 233] on span "Forms Library" at bounding box center [43, 232] width 30 height 6
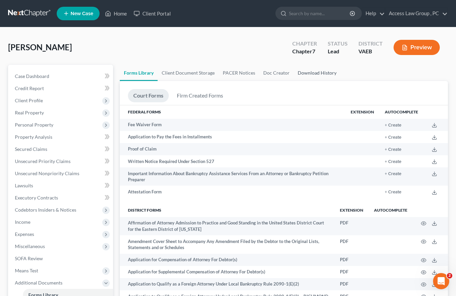
click at [312, 73] on link "Download History" at bounding box center [317, 73] width 47 height 16
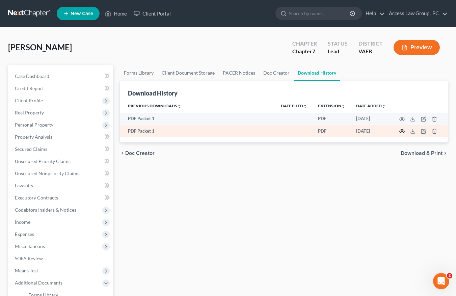
click at [402, 130] on icon "button" at bounding box center [401, 131] width 5 height 5
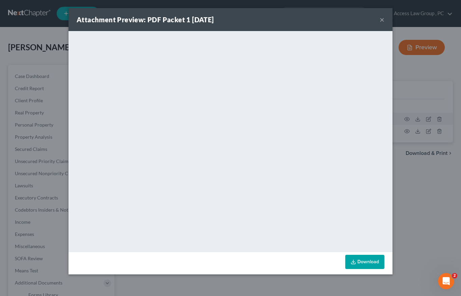
click at [383, 20] on button "×" at bounding box center [382, 20] width 5 height 8
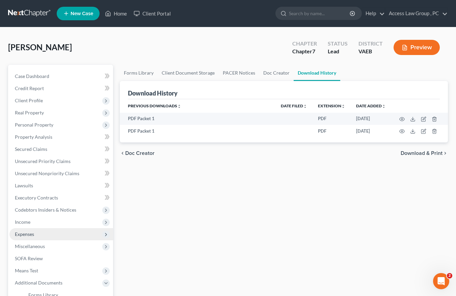
scroll to position [34, 0]
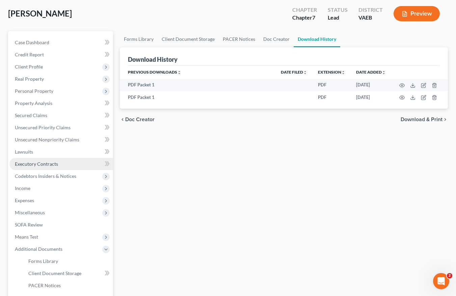
click at [44, 164] on span "Executory Contracts" at bounding box center [36, 164] width 43 height 6
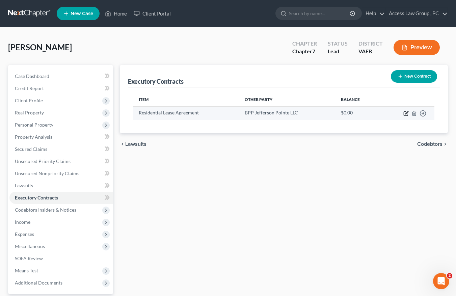
click at [406, 113] on icon "button" at bounding box center [406, 112] width 3 height 3
select select "3"
select select "0"
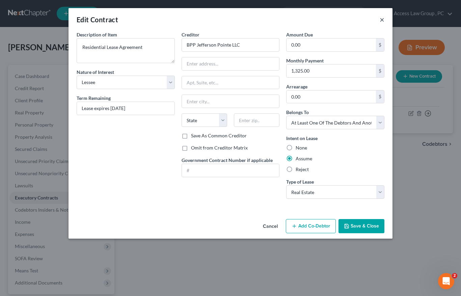
click at [383, 20] on button "×" at bounding box center [382, 20] width 5 height 8
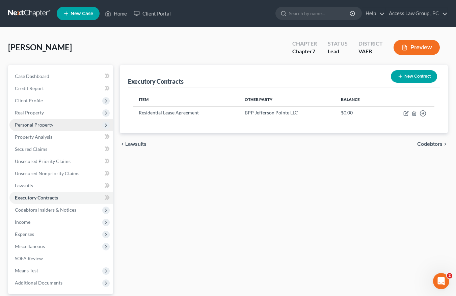
click at [37, 125] on span "Personal Property" at bounding box center [34, 125] width 38 height 6
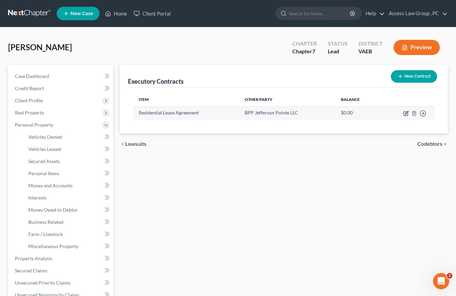
click at [407, 112] on icon "button" at bounding box center [405, 113] width 5 height 5
select select "3"
select select "0"
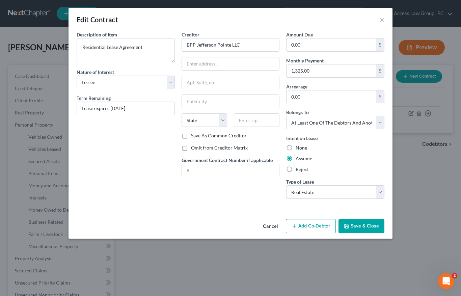
click at [313, 224] on button "Add Co-Debtor" at bounding box center [311, 226] width 50 height 14
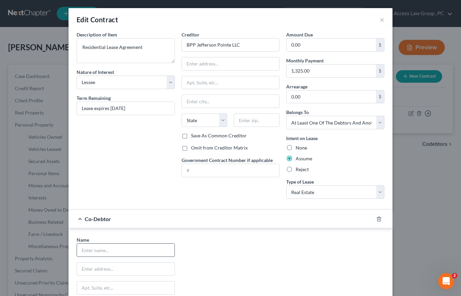
click at [95, 252] on input "text" at bounding box center [126, 250] width 98 height 13
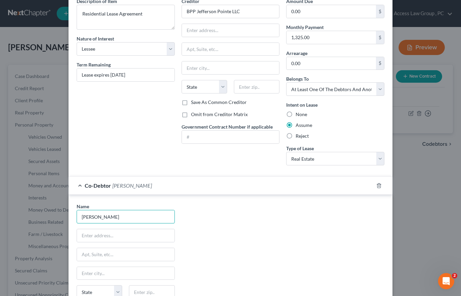
scroll to position [34, 0]
type input "[PERSON_NAME]"
click at [90, 237] on input "text" at bounding box center [126, 235] width 98 height 13
type input "[STREET_ADDRESS]"
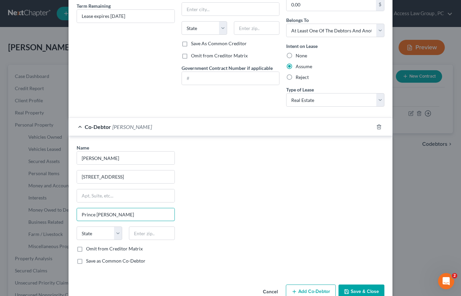
scroll to position [101, 0]
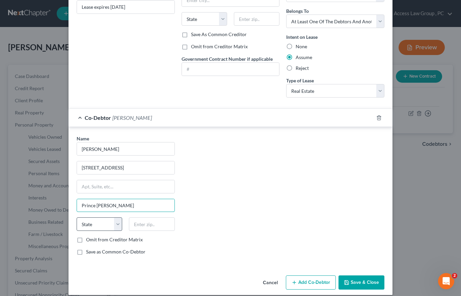
type input "Prince [PERSON_NAME]"
click at [115, 222] on select "State [US_STATE] AK AR AZ CA CO CT DE DC [GEOGRAPHIC_DATA] [GEOGRAPHIC_DATA] GU…" at bounding box center [100, 224] width 46 height 14
select select "48"
click at [77, 217] on select "State [US_STATE] AK AR AZ CA CO CT DE DC [GEOGRAPHIC_DATA] [GEOGRAPHIC_DATA] GU…" at bounding box center [100, 224] width 46 height 14
click at [134, 224] on input "text" at bounding box center [152, 224] width 46 height 14
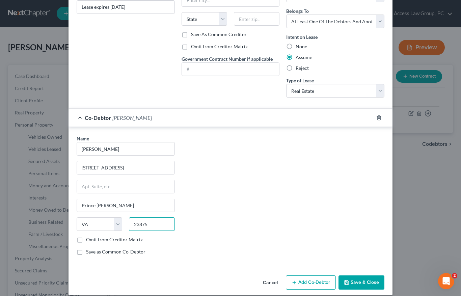
type input "23875"
click at [356, 279] on button "Save & Close" at bounding box center [362, 282] width 46 height 14
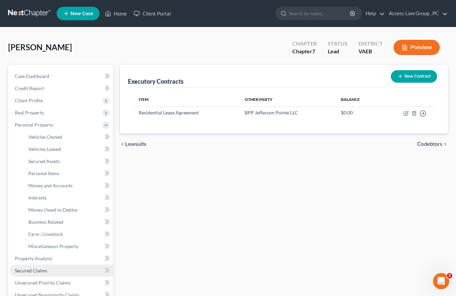
click at [37, 270] on span "Secured Claims" at bounding box center [31, 271] width 32 height 6
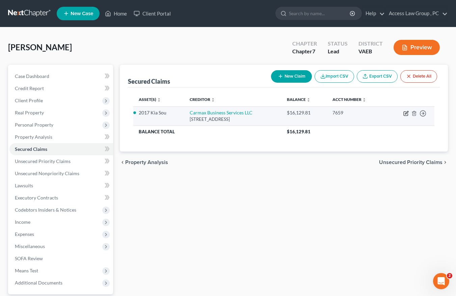
click at [405, 114] on icon "button" at bounding box center [405, 113] width 5 height 5
select select "10"
select select "0"
select select "11"
select select "2"
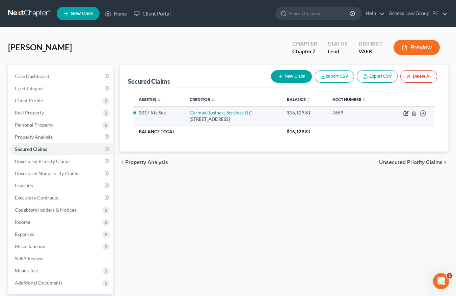
select select "3"
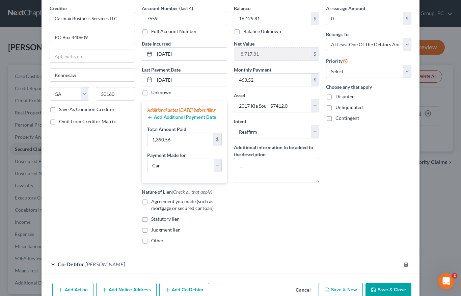
scroll to position [53, 0]
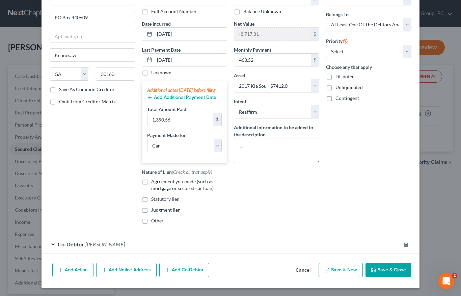
click at [101, 244] on span "[PERSON_NAME]" at bounding box center [104, 244] width 39 height 6
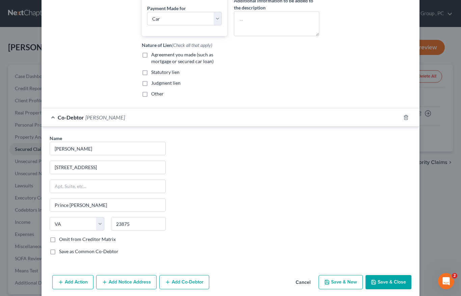
scroll to position [192, 0]
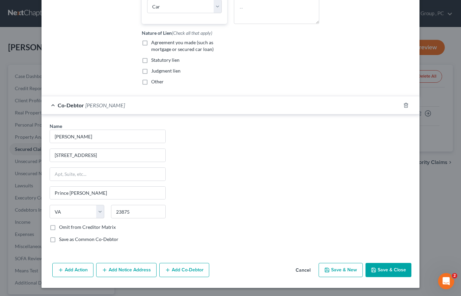
click at [379, 268] on button "Save & Close" at bounding box center [389, 270] width 46 height 14
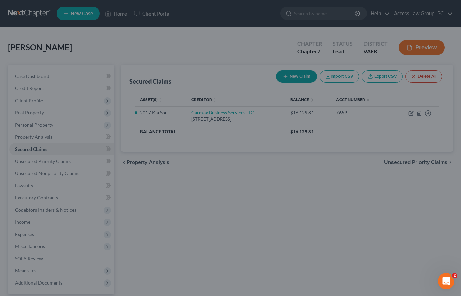
select select "11"
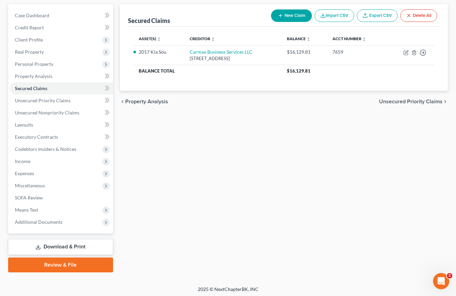
scroll to position [63, 0]
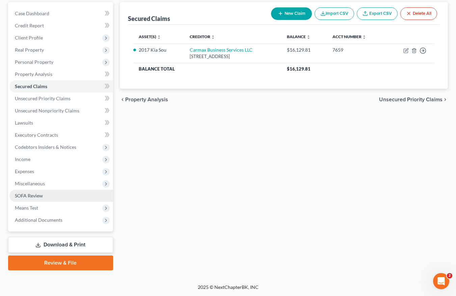
click at [37, 195] on span "SOFA Review" at bounding box center [29, 196] width 28 height 6
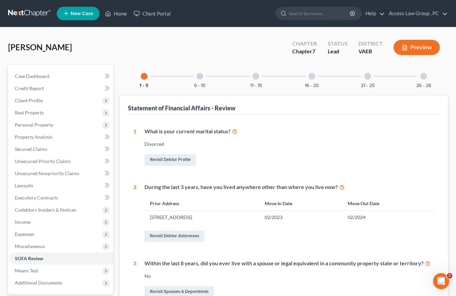
click at [203, 76] on div "6 - 10" at bounding box center [199, 76] width 23 height 23
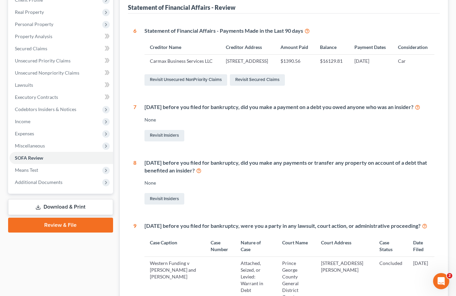
scroll to position [101, 0]
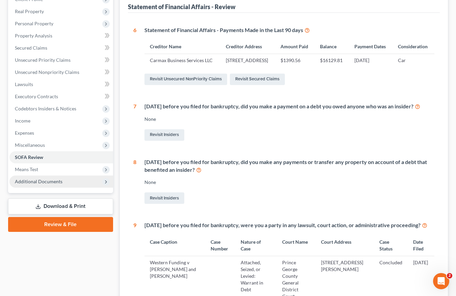
click at [43, 180] on span "Additional Documents" at bounding box center [39, 182] width 48 height 6
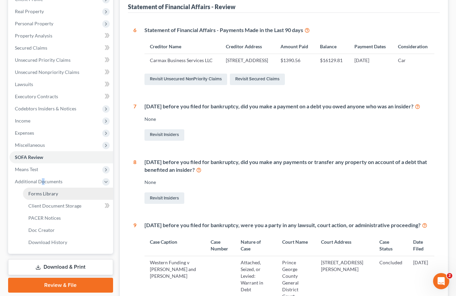
click at [48, 194] on span "Forms Library" at bounding box center [43, 194] width 30 height 6
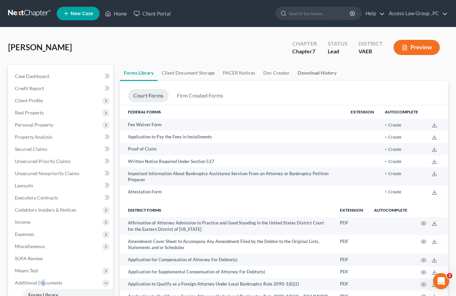
click at [313, 75] on link "Download History" at bounding box center [317, 73] width 47 height 16
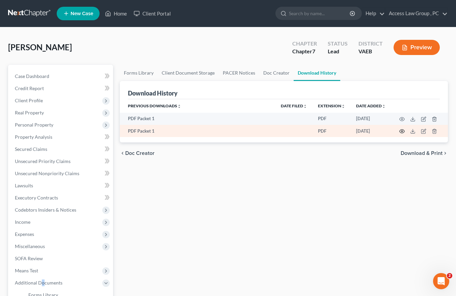
click at [402, 130] on icon "button" at bounding box center [401, 131] width 5 height 5
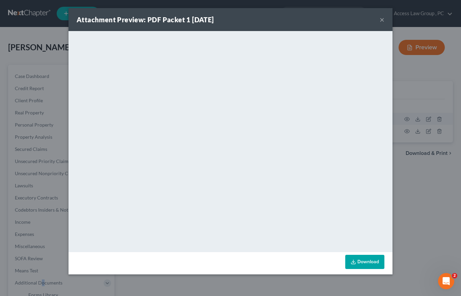
click at [382, 22] on button "×" at bounding box center [382, 20] width 5 height 8
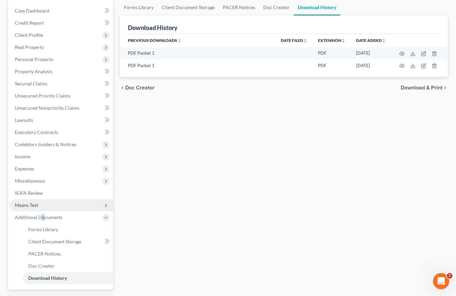
scroll to position [68, 0]
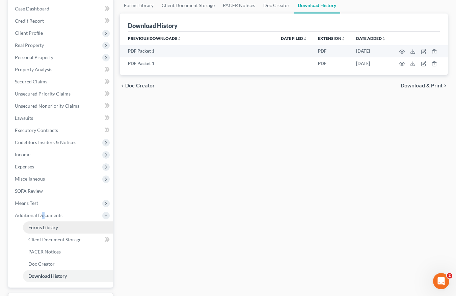
click at [47, 226] on span "Forms Library" at bounding box center [43, 227] width 30 height 6
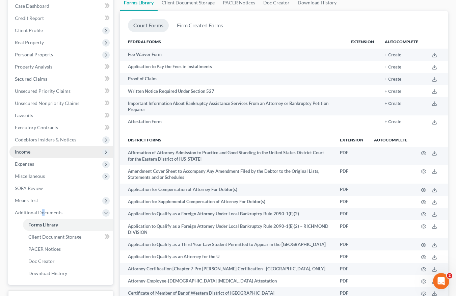
scroll to position [101, 0]
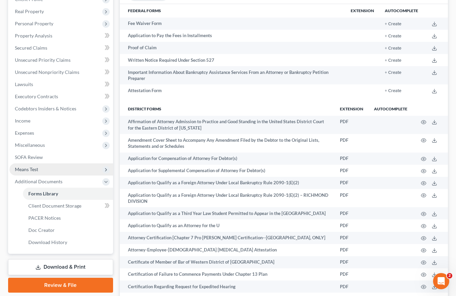
click at [30, 169] on span "Means Test" at bounding box center [26, 169] width 23 height 6
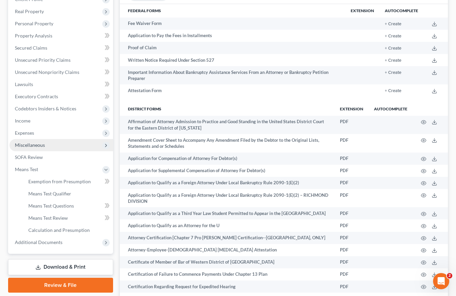
click at [30, 145] on span "Miscellaneous" at bounding box center [30, 145] width 30 height 6
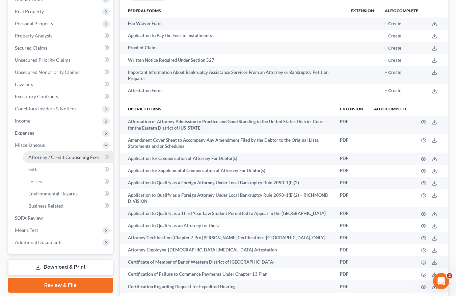
click at [48, 156] on span "Attorney / Credit Counseling Fees" at bounding box center [63, 157] width 71 height 6
select select "0"
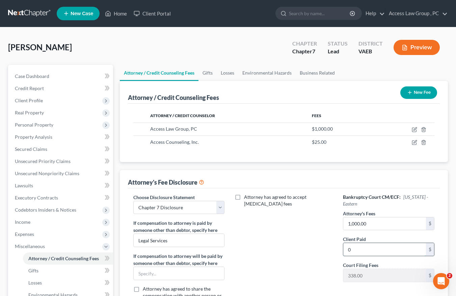
click at [371, 251] on input "0" at bounding box center [384, 249] width 83 height 13
type input "1,000.00"
click at [286, 233] on div "Attorney has agreed to accept [MEDICAL_DATA] fees" at bounding box center [283, 256] width 105 height 125
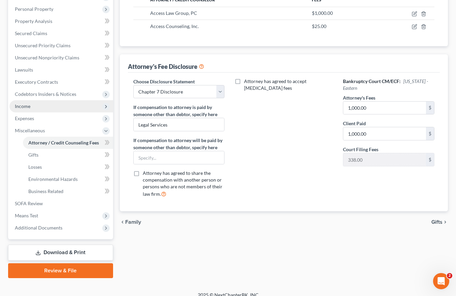
scroll to position [124, 0]
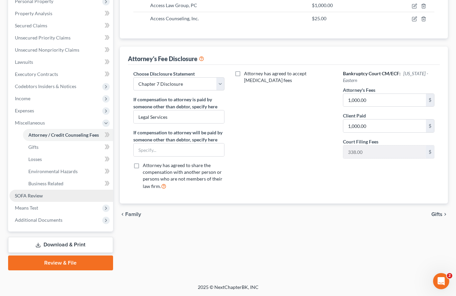
click at [26, 196] on span "SOFA Review" at bounding box center [29, 196] width 28 height 6
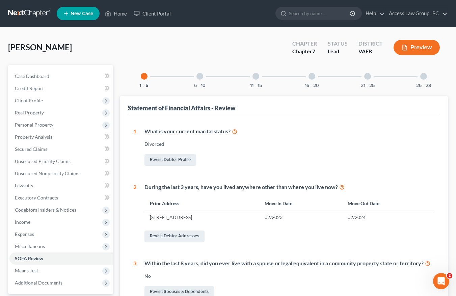
click at [200, 75] on div at bounding box center [199, 76] width 7 height 7
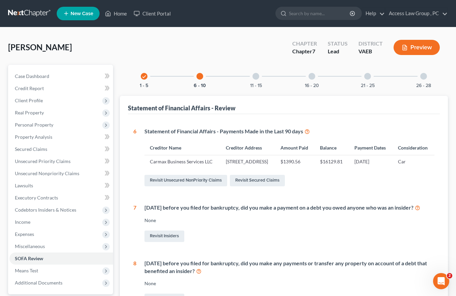
click at [143, 76] on icon "check" at bounding box center [144, 76] width 5 height 5
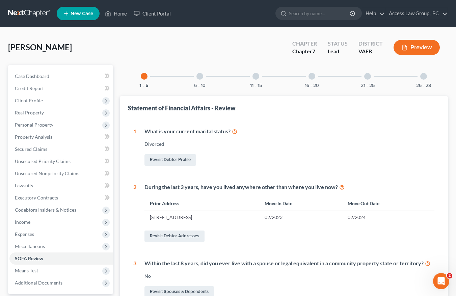
click at [201, 77] on div at bounding box center [199, 76] width 7 height 7
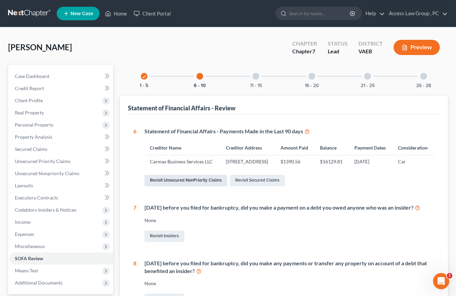
click at [191, 186] on link "Revisit Unsecured NonPriority Claims" at bounding box center [185, 180] width 83 height 11
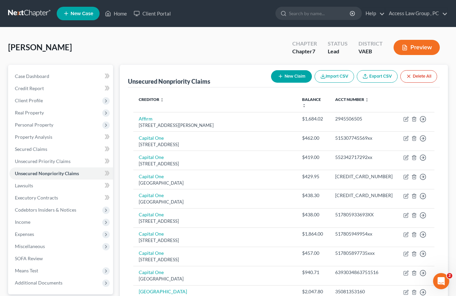
click at [289, 76] on button "New Claim" at bounding box center [291, 76] width 41 height 12
select select "0"
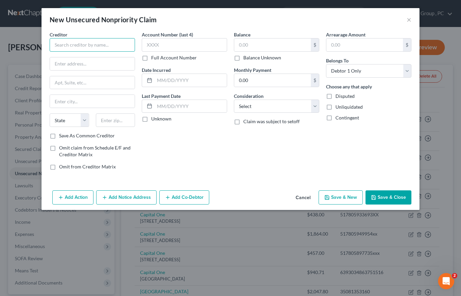
click at [60, 43] on input "text" at bounding box center [92, 45] width 85 height 14
type input "BPP Jefferson Pointe LLC"
click at [59, 151] on label "Omit claim from Schedule E/F and Creditor Matrix" at bounding box center [97, 151] width 76 height 14
click at [62, 149] on input "Omit claim from Schedule E/F and Creditor Matrix" at bounding box center [64, 146] width 4 height 4
checkbox input "true"
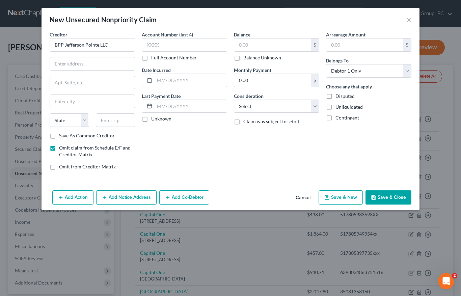
click at [59, 164] on label "Omit from Creditor Matrix" at bounding box center [87, 166] width 57 height 7
click at [62, 164] on input "Omit from Creditor Matrix" at bounding box center [64, 165] width 4 height 4
checkbox input "true"
click at [155, 75] on input "text" at bounding box center [191, 80] width 72 height 13
type input "[DATE]"
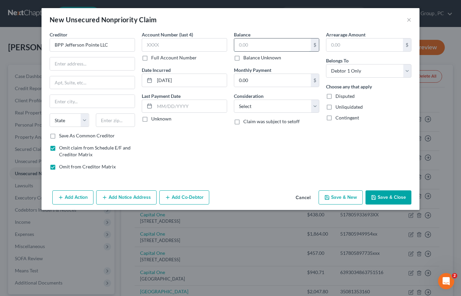
click at [253, 43] on input "text" at bounding box center [272, 44] width 77 height 13
click at [239, 79] on input "0.00" at bounding box center [272, 80] width 77 height 13
type input "1,325.00"
click at [408, 71] on select "Select Debtor 1 Only Debtor 2 Only Debtor 1 And Debtor 2 Only At Least One Of T…" at bounding box center [368, 71] width 85 height 14
select select "3"
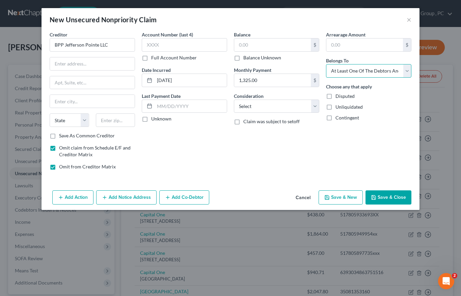
click at [326, 64] on select "Select Debtor 1 Only Debtor 2 Only Debtor 1 And Debtor 2 Only At Least One Of T…" at bounding box center [368, 71] width 85 height 14
click at [321, 104] on div "Balance $ Balance Unknown Balance Undetermined $ Balance Unknown Monthly Paymen…" at bounding box center [277, 103] width 92 height 144
click at [316, 106] on select "Select Cable / Satellite Services Collection Agency Credit Card Debt Debt Couns…" at bounding box center [276, 107] width 85 height 14
select select "14"
click at [234, 100] on select "Select Cable / Satellite Services Collection Agency Credit Card Debt Debt Couns…" at bounding box center [276, 107] width 85 height 14
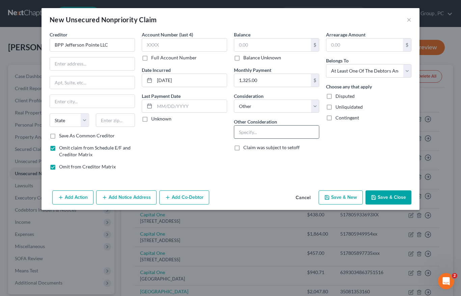
click at [257, 133] on input "text" at bounding box center [276, 132] width 85 height 13
type input "Rent"
click at [165, 105] on input "text" at bounding box center [191, 106] width 72 height 13
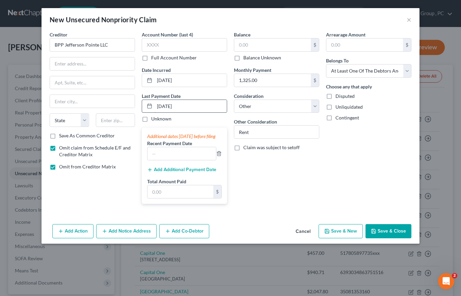
click at [165, 106] on input "[DATE]" at bounding box center [191, 106] width 72 height 13
type input "[DATE]"
click at [267, 175] on div "Balance $ Balance Unknown Balance Undetermined $ Balance Unknown Monthly Paymen…" at bounding box center [277, 120] width 92 height 178
click at [152, 196] on input "text" at bounding box center [181, 191] width 66 height 13
type input "3,975.00"
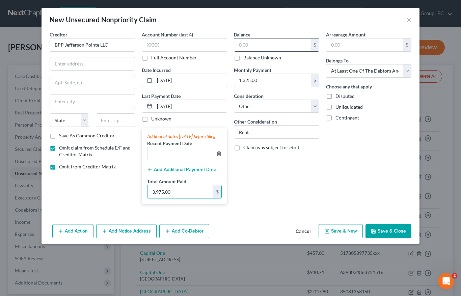
click at [242, 39] on input "text" at bounding box center [272, 44] width 77 height 13
type input "5,300.00"
click at [389, 238] on button "Save & Close" at bounding box center [389, 231] width 46 height 14
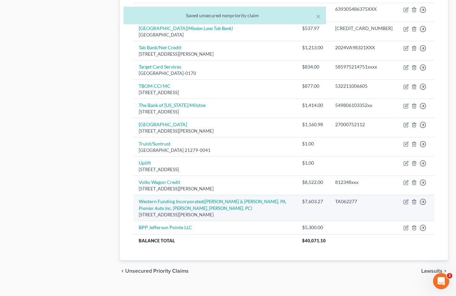
scroll to position [371, 0]
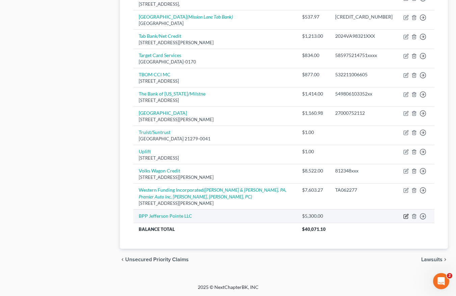
click at [407, 215] on icon "button" at bounding box center [406, 215] width 3 height 3
select select "14"
select select "3"
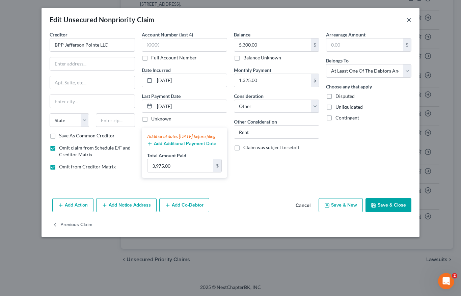
click at [410, 19] on button "×" at bounding box center [409, 20] width 5 height 8
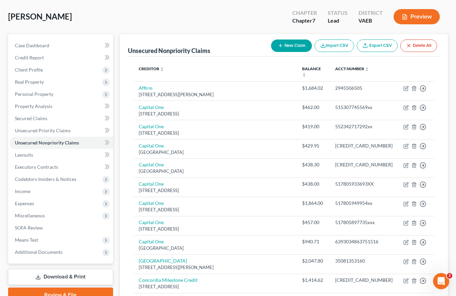
scroll to position [101, 0]
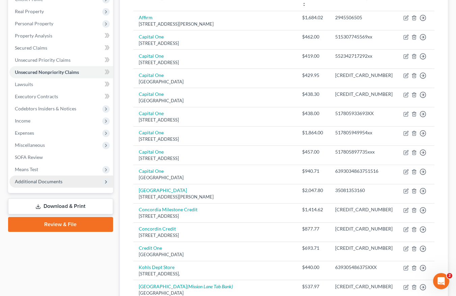
click at [39, 180] on span "Additional Documents" at bounding box center [39, 182] width 48 height 6
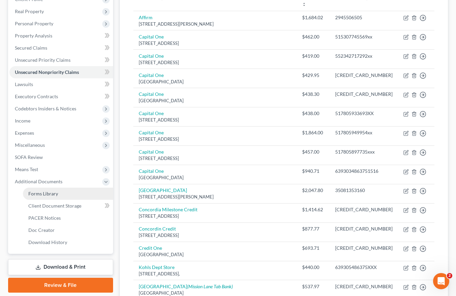
click at [43, 193] on span "Forms Library" at bounding box center [43, 194] width 30 height 6
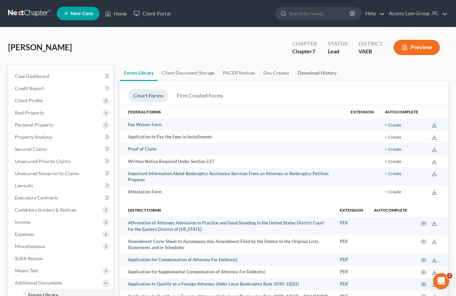
click at [319, 72] on link "Download History" at bounding box center [317, 73] width 47 height 16
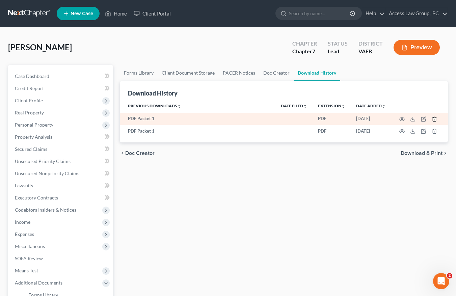
click at [434, 119] on line "button" at bounding box center [434, 119] width 0 height 1
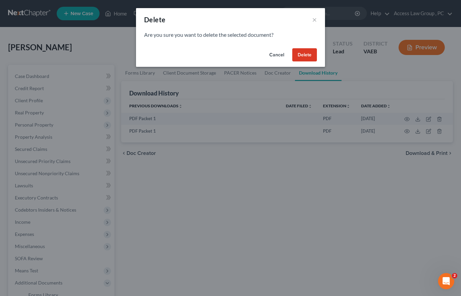
click at [313, 54] on button "Delete" at bounding box center [304, 55] width 25 height 14
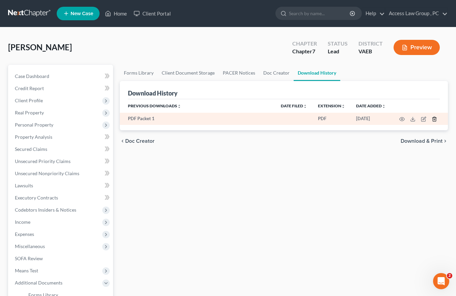
click at [433, 117] on icon "button" at bounding box center [434, 118] width 5 height 5
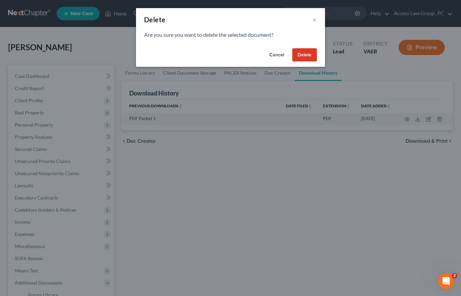
click at [308, 56] on button "Delete" at bounding box center [304, 55] width 25 height 14
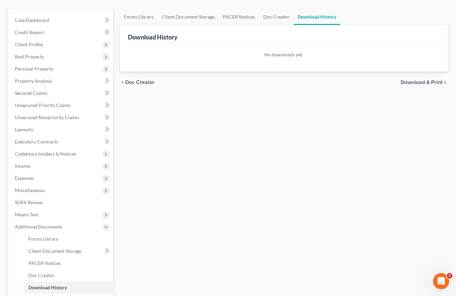
scroll to position [124, 0]
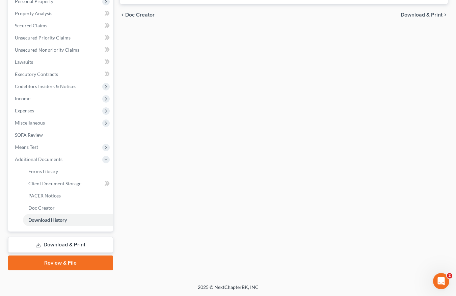
click at [56, 244] on link "Download & Print" at bounding box center [60, 245] width 105 height 16
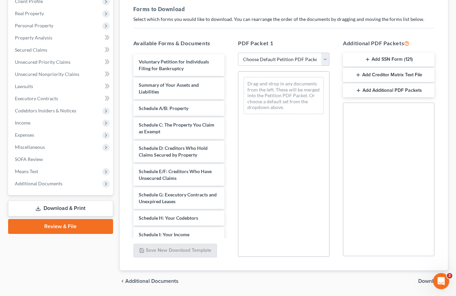
scroll to position [101, 0]
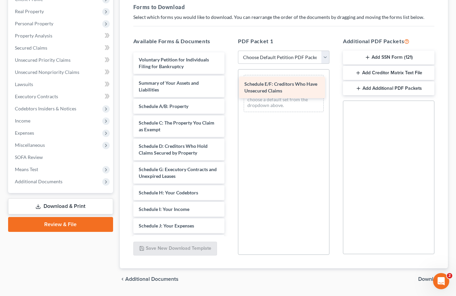
drag, startPoint x: 173, startPoint y: 170, endPoint x: 278, endPoint y: 84, distance: 135.6
click at [230, 84] on div "Schedule E/F: Creditors Who Have Unsecured Claims Voluntary Petition for Indivi…" at bounding box center [179, 232] width 102 height 361
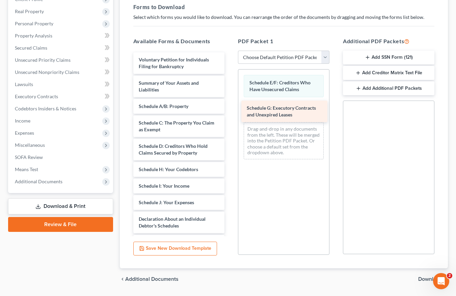
drag, startPoint x: 187, startPoint y: 169, endPoint x: 295, endPoint y: 108, distance: 124.3
click at [230, 108] on div "Schedule G: Executory Contracts and Unexpired Leases Voluntary Petition for Ind…" at bounding box center [179, 220] width 102 height 337
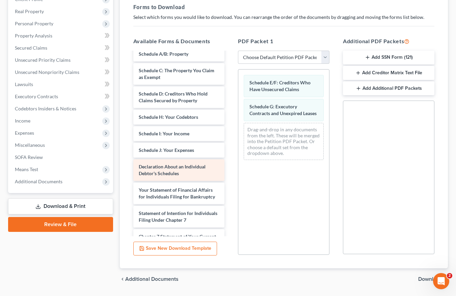
scroll to position [68, 0]
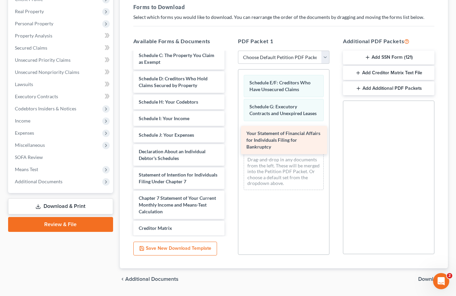
drag, startPoint x: 183, startPoint y: 178, endPoint x: 290, endPoint y: 136, distance: 115.1
click at [230, 136] on div "Your Statement of Financial Affairs for Individuals Filing for Bankruptcy Volun…" at bounding box center [179, 142] width 102 height 314
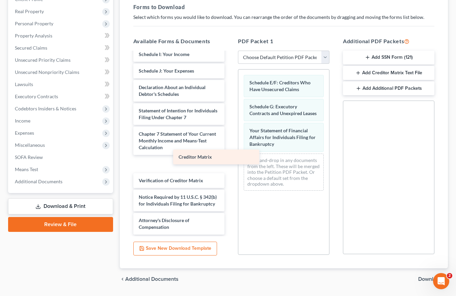
scroll to position [122, 0]
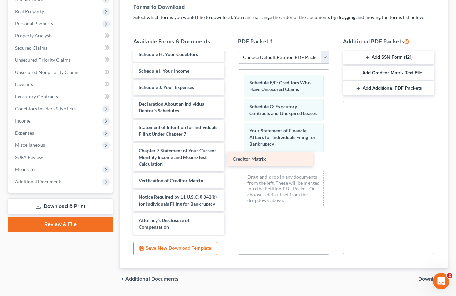
drag, startPoint x: 186, startPoint y: 157, endPoint x: 280, endPoint y: 158, distance: 93.9
click at [230, 158] on div "Creditor Matrix Voluntary Petition for Individuals Filing for Bankruptcy Summar…" at bounding box center [179, 85] width 102 height 297
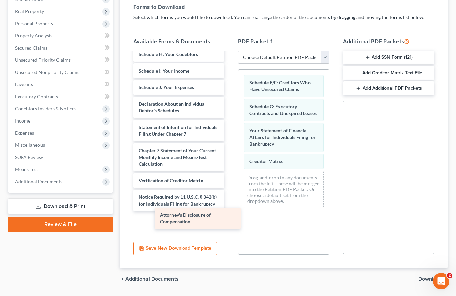
scroll to position [99, 0]
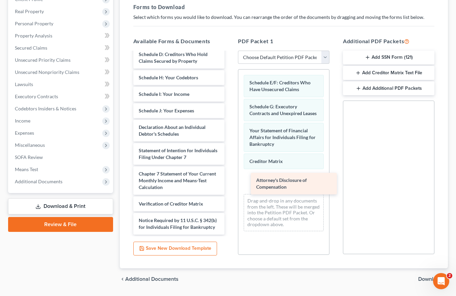
drag, startPoint x: 165, startPoint y: 221, endPoint x: 283, endPoint y: 181, distance: 124.2
click at [230, 181] on div "Attorney's Disclosure of Compensation Voluntary Petition for Individuals Filing…" at bounding box center [179, 98] width 102 height 274
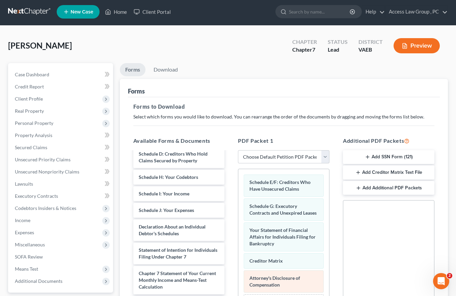
scroll to position [0, 0]
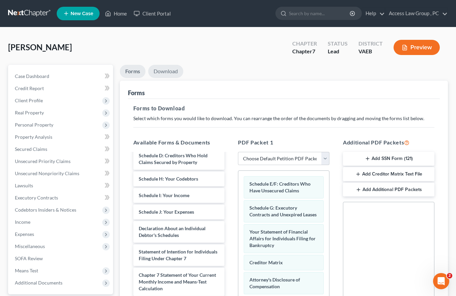
click at [170, 73] on link "Download" at bounding box center [165, 71] width 35 height 13
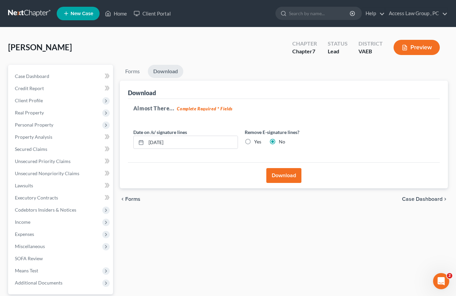
click at [285, 174] on button "Download" at bounding box center [283, 175] width 35 height 15
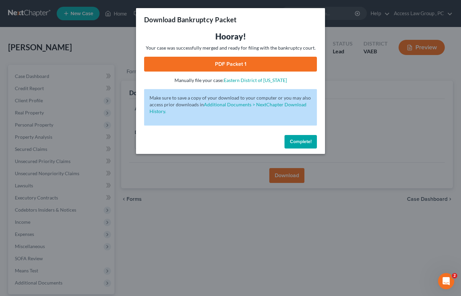
click at [308, 142] on span "Complete!" at bounding box center [301, 142] width 22 height 6
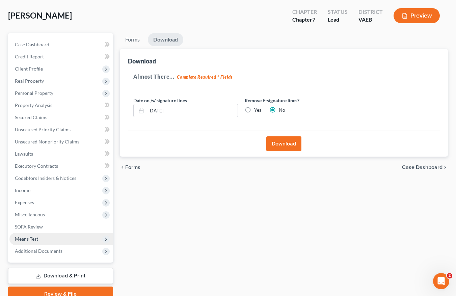
scroll to position [63, 0]
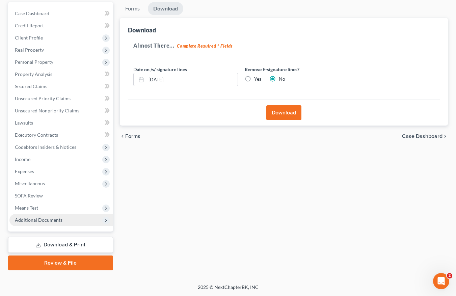
click at [37, 220] on span "Additional Documents" at bounding box center [39, 220] width 48 height 6
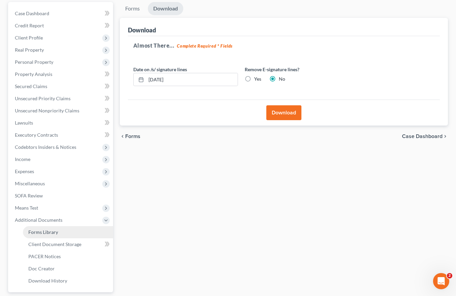
click at [39, 234] on span "Forms Library" at bounding box center [43, 232] width 30 height 6
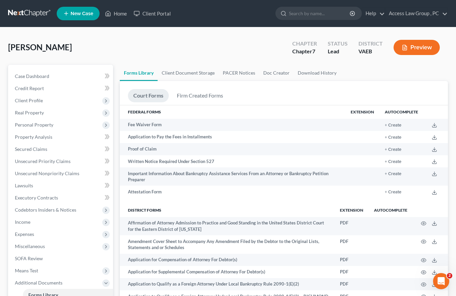
click at [424, 45] on button "Preview" at bounding box center [417, 47] width 46 height 15
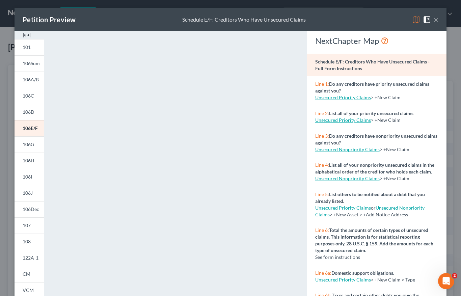
click at [299, 38] on div "<object ng-attr-data='[URL][DOMAIN_NAME]' type='application/pdf' width='100%' h…" at bounding box center [176, 202] width 256 height 342
click at [434, 17] on button "×" at bounding box center [436, 20] width 5 height 8
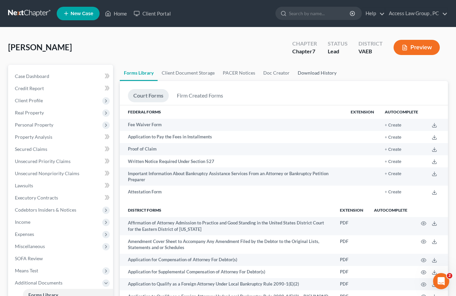
click at [312, 72] on link "Download History" at bounding box center [317, 73] width 47 height 16
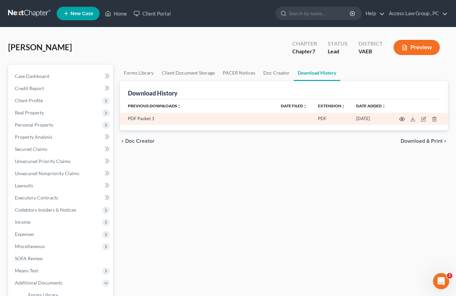
click at [404, 118] on icon "button" at bounding box center [402, 119] width 5 height 4
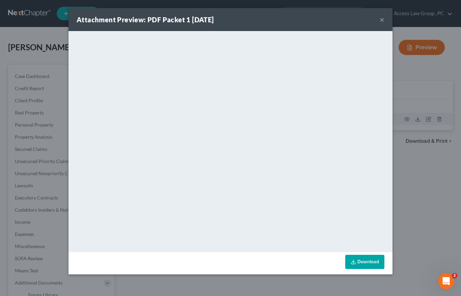
click at [383, 19] on button "×" at bounding box center [382, 20] width 5 height 8
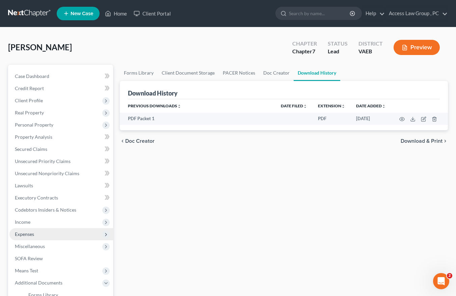
click at [31, 235] on span "Expenses" at bounding box center [24, 234] width 19 height 6
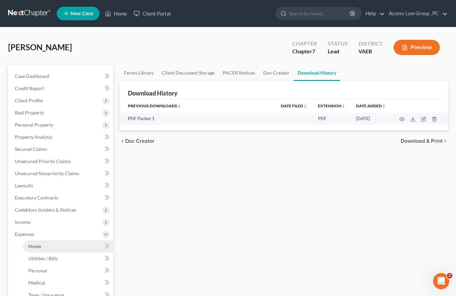
click at [33, 247] on span "Home" at bounding box center [34, 246] width 13 height 6
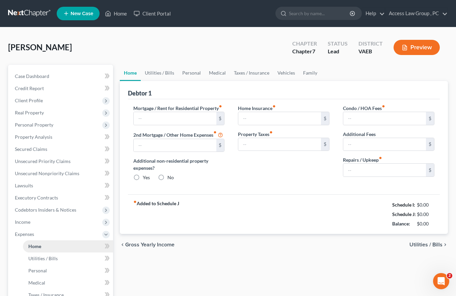
type input "1,450.00"
type input "0.00"
radio input "true"
type input "0.00"
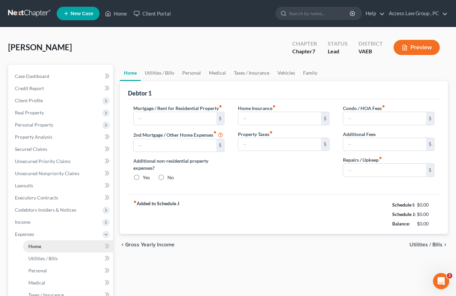
type input "0.00"
click at [312, 71] on link "Family" at bounding box center [310, 73] width 22 height 16
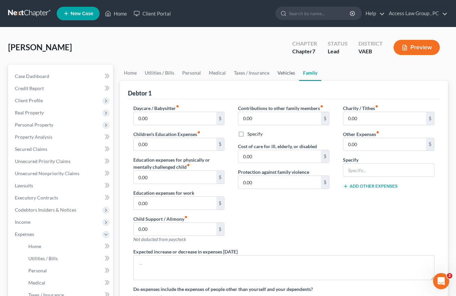
click at [283, 75] on link "Vehicles" at bounding box center [286, 73] width 26 height 16
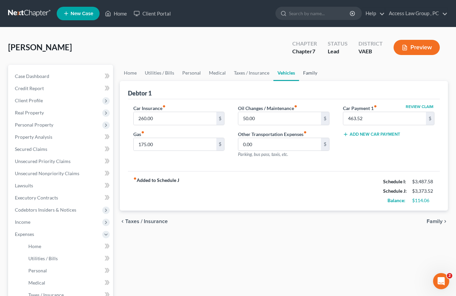
click at [316, 75] on link "Family" at bounding box center [310, 73] width 22 height 16
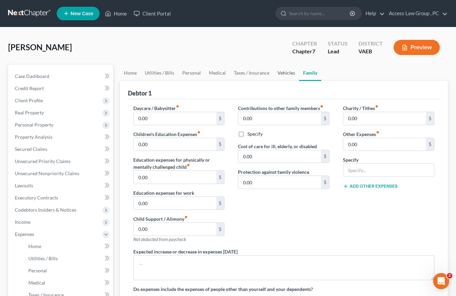
click at [280, 74] on link "Vehicles" at bounding box center [286, 73] width 26 height 16
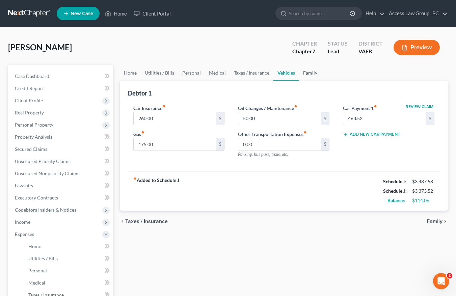
click at [313, 72] on link "Family" at bounding box center [310, 73] width 22 height 16
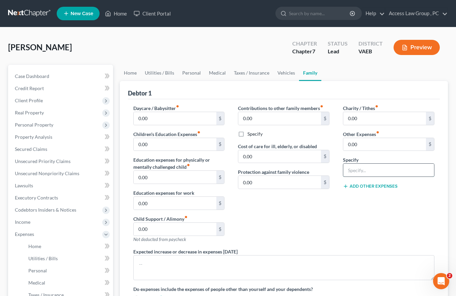
click at [354, 171] on input "text" at bounding box center [388, 170] width 91 height 13
click at [281, 76] on link "Vehicles" at bounding box center [286, 73] width 26 height 16
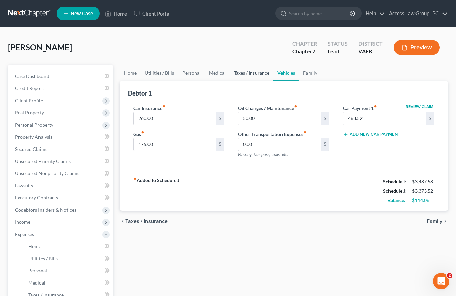
click at [246, 75] on link "Taxes / Insurance" at bounding box center [252, 73] width 44 height 16
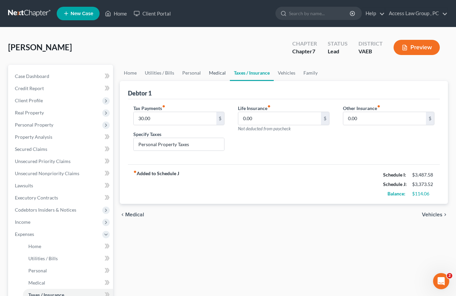
click at [209, 73] on link "Medical" at bounding box center [217, 73] width 25 height 16
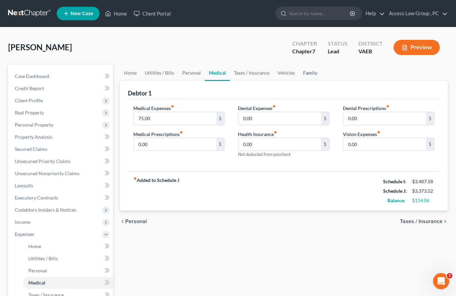
click at [307, 74] on link "Family" at bounding box center [310, 73] width 22 height 16
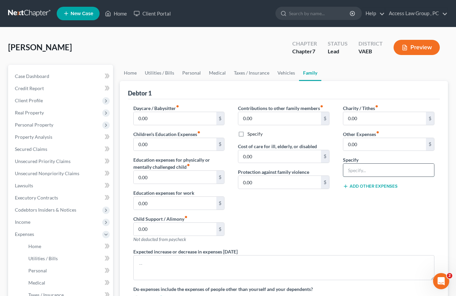
click at [356, 167] on input "text" at bounding box center [388, 170] width 91 height 13
type input "Miscellaneous"
click at [357, 145] on input "0.00" at bounding box center [384, 144] width 83 height 13
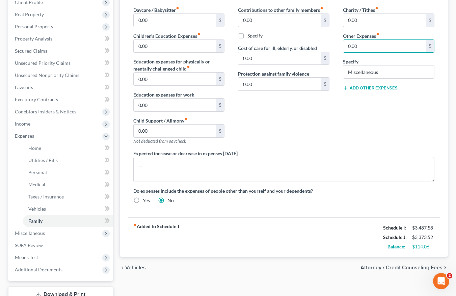
scroll to position [101, 0]
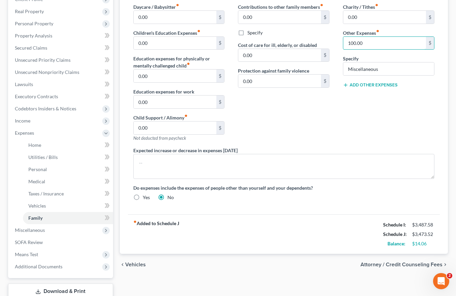
type input "100.00"
click at [338, 207] on div "Daycare / Babysitter fiber_manual_record 0.00 $ Children's Education Expenses f…" at bounding box center [284, 106] width 312 height 216
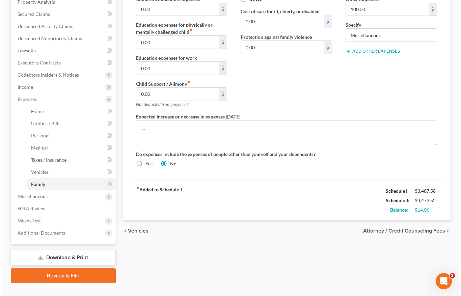
scroll to position [148, 0]
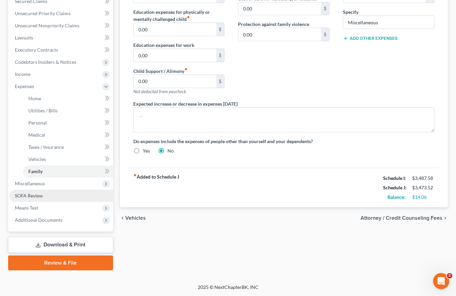
click at [25, 195] on span "SOFA Review" at bounding box center [29, 196] width 28 height 6
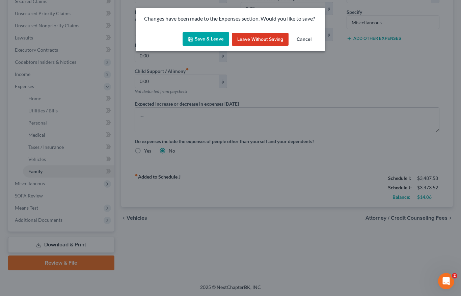
click at [213, 39] on button "Save & Leave" at bounding box center [206, 39] width 47 height 14
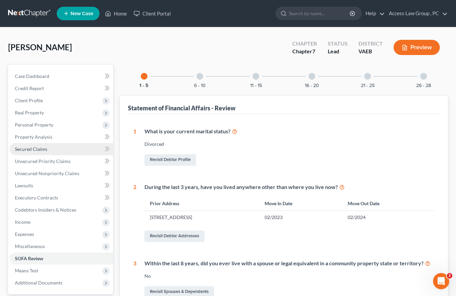
click at [36, 149] on span "Secured Claims" at bounding box center [31, 149] width 32 height 6
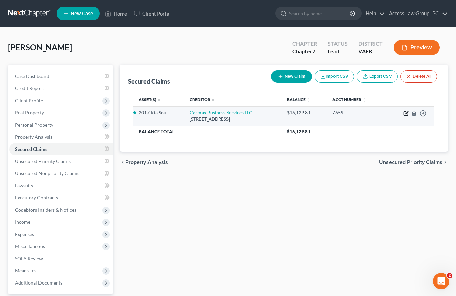
click at [406, 113] on icon "button" at bounding box center [406, 112] width 3 height 3
select select "10"
select select "0"
select select "11"
select select "2"
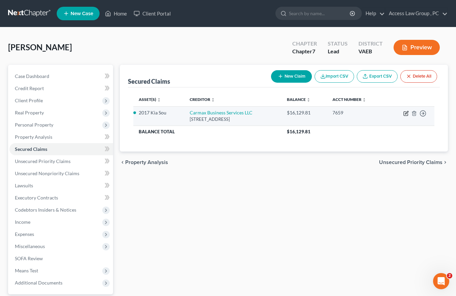
select select "3"
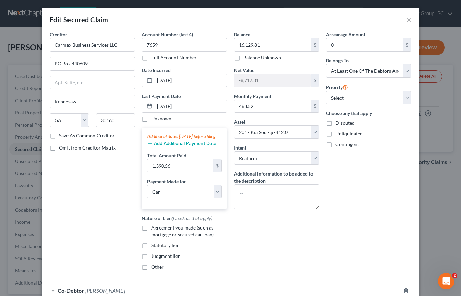
click at [153, 147] on button "Add Additional Payment Date" at bounding box center [181, 143] width 69 height 5
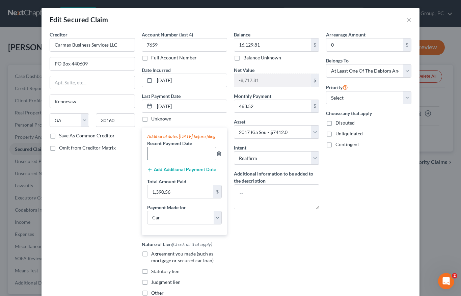
click at [153, 157] on input "text" at bounding box center [182, 153] width 69 height 13
type input "[DATE]"
drag, startPoint x: 161, startPoint y: 106, endPoint x: 155, endPoint y: 108, distance: 6.7
click at [155, 108] on input "[DATE]" at bounding box center [191, 106] width 72 height 13
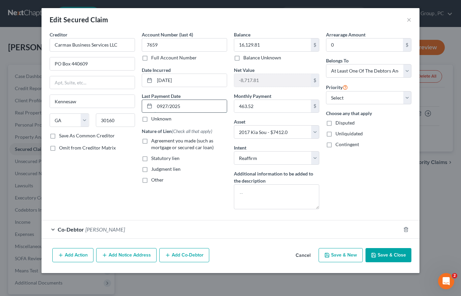
type input "[DATE]"
select select "0"
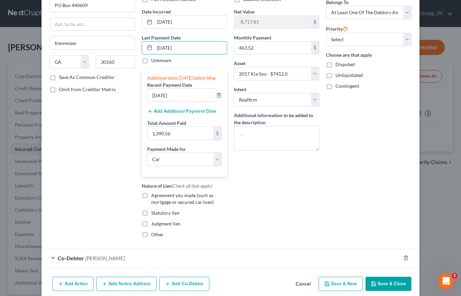
scroll to position [68, 0]
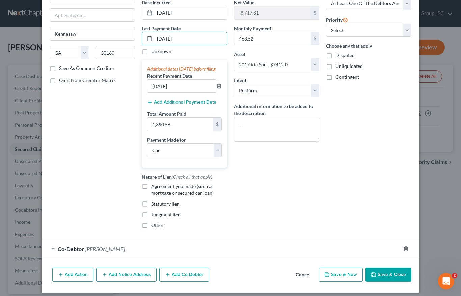
type input "[DATE]"
click at [382, 281] on button "Save & Close" at bounding box center [389, 275] width 46 height 14
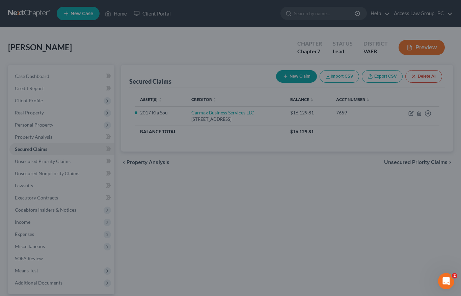
select select "11"
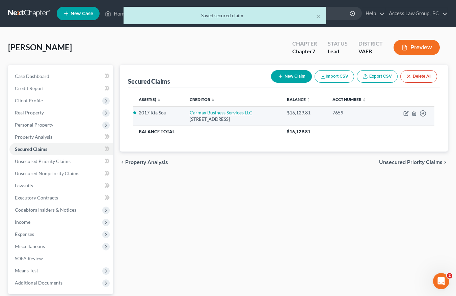
click at [240, 114] on link "Carmax Business Services LLC" at bounding box center [221, 113] width 63 height 6
select select "10"
select select "0"
select select "11"
select select "2"
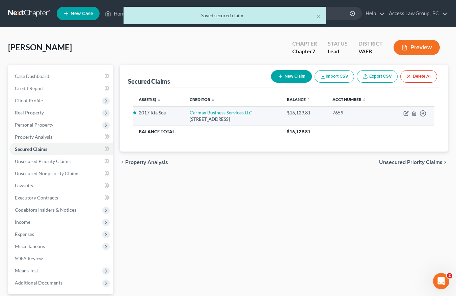
select select "3"
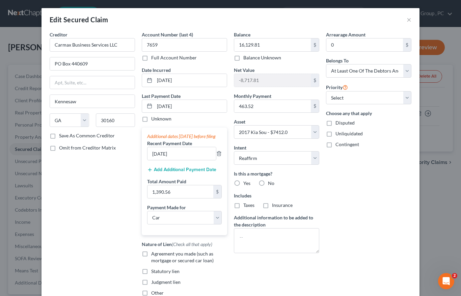
click at [154, 173] on button "Add Additional Payment Date" at bounding box center [181, 169] width 69 height 5
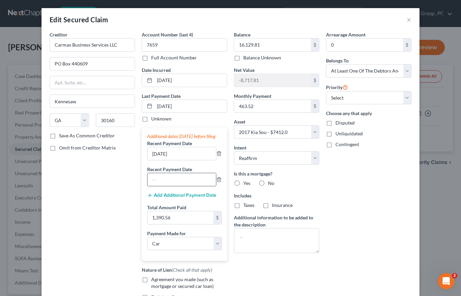
click at [154, 186] on input "text" at bounding box center [182, 179] width 69 height 13
type input "[DATE]"
click at [343, 190] on div "Arrearage Amount 0 $ Belongs To * Select Debtor 1 Only Debtor 2 Only Debtor 1 A…" at bounding box center [369, 179] width 92 height 296
click at [351, 189] on div "Arrearage Amount 0 $ Belongs To * Select Debtor 1 Only Debtor 2 Only Debtor 1 A…" at bounding box center [369, 179] width 92 height 296
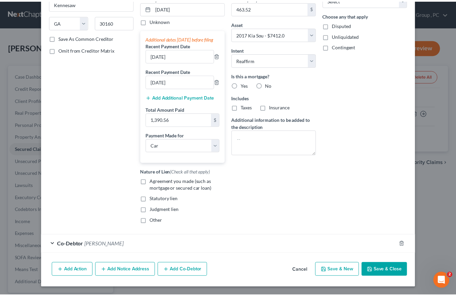
scroll to position [105, 0]
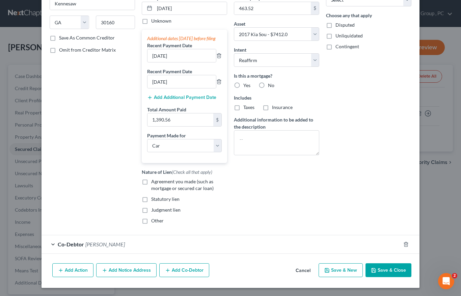
click at [399, 268] on button "Save & Close" at bounding box center [389, 270] width 46 height 14
select select
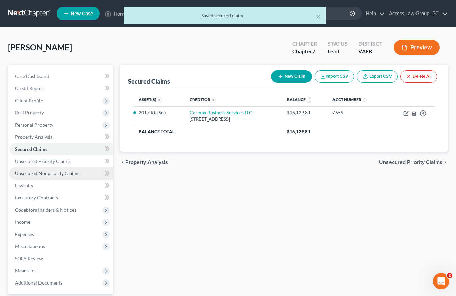
click at [28, 172] on span "Unsecured Nonpriority Claims" at bounding box center [47, 173] width 64 height 6
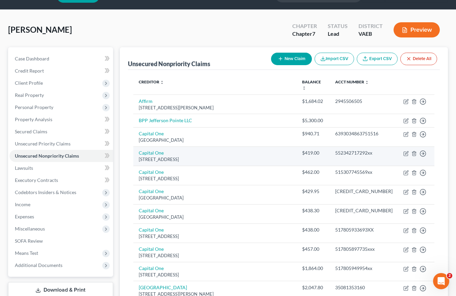
scroll to position [34, 0]
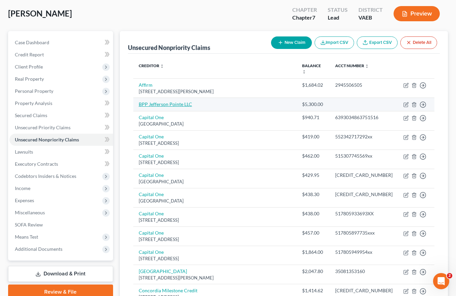
click at [179, 104] on link "BPP Jefferson Pointe LLC" at bounding box center [165, 104] width 53 height 6
select select "14"
select select "3"
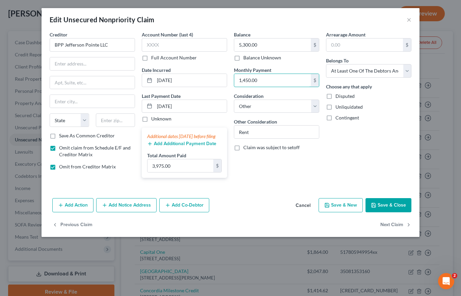
type input "1,450.00"
click at [170, 147] on button "Add Additional Payment Date" at bounding box center [181, 143] width 69 height 5
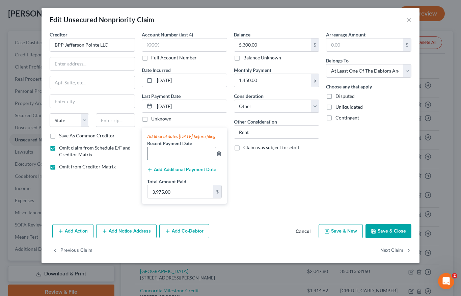
click at [166, 158] on input "text" at bounding box center [182, 153] width 69 height 13
type input "[DATE]"
click at [187, 173] on button "Add Additional Payment Date" at bounding box center [181, 169] width 69 height 5
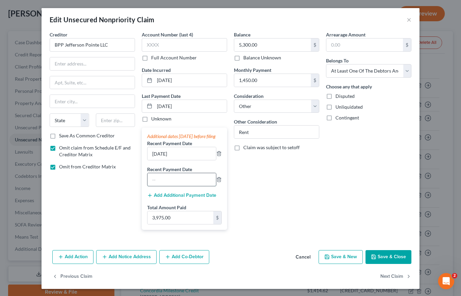
click at [160, 184] on input "text" at bounding box center [182, 179] width 69 height 13
type input "[DATE]"
click at [394, 264] on button "Save & Close" at bounding box center [389, 257] width 46 height 14
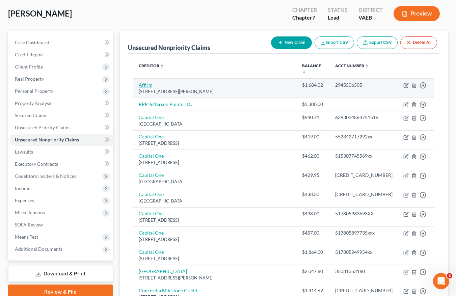
click at [144, 86] on link "Affirm" at bounding box center [146, 85] width 14 height 6
select select "39"
select select "0"
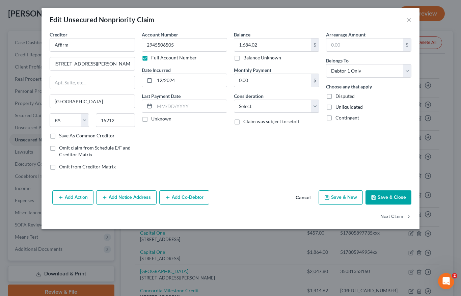
click at [395, 196] on button "Save & Close" at bounding box center [389, 197] width 46 height 14
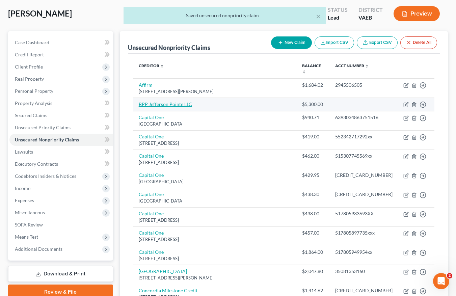
click at [169, 105] on link "BPP Jefferson Pointe LLC" at bounding box center [165, 104] width 53 height 6
select select "14"
select select "3"
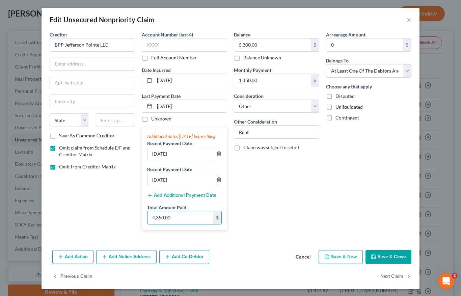
type input "4,350.00"
click at [380, 264] on button "Save & Close" at bounding box center [389, 257] width 46 height 14
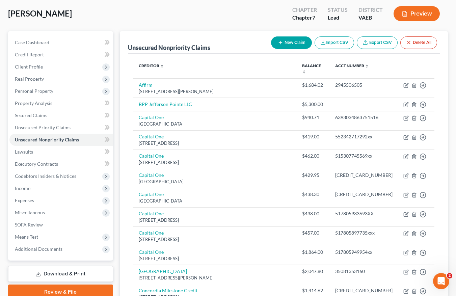
click at [224, 25] on div "[PERSON_NAME] Upgraded Chapter Chapter 7 Status Lead District VAEB Preview" at bounding box center [228, 16] width 440 height 29
click at [43, 247] on span "Additional Documents" at bounding box center [39, 249] width 48 height 6
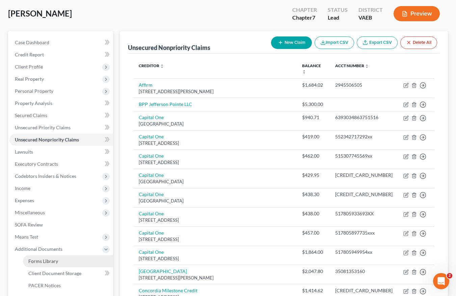
click at [50, 261] on span "Forms Library" at bounding box center [43, 261] width 30 height 6
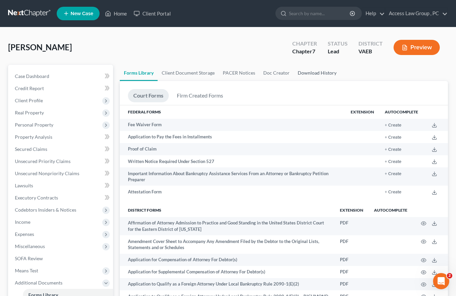
click at [308, 72] on link "Download History" at bounding box center [317, 73] width 47 height 16
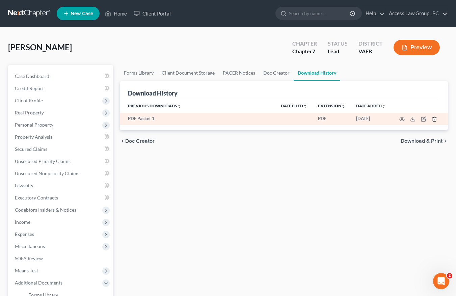
click at [434, 118] on icon "button" at bounding box center [434, 119] width 3 height 4
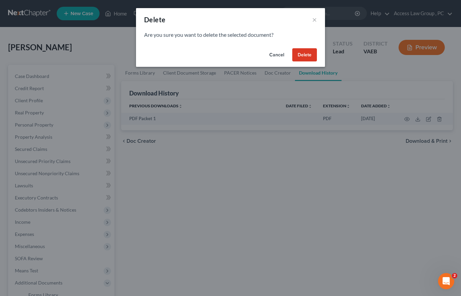
click at [304, 56] on button "Delete" at bounding box center [304, 55] width 25 height 14
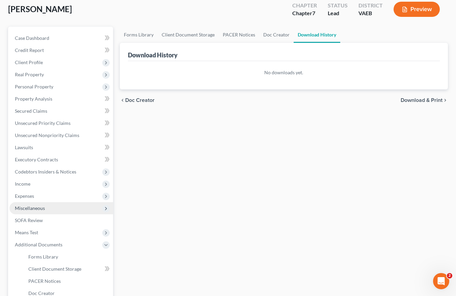
scroll to position [101, 0]
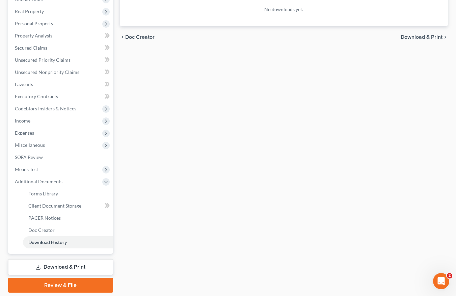
click at [52, 265] on link "Download & Print" at bounding box center [60, 267] width 105 height 16
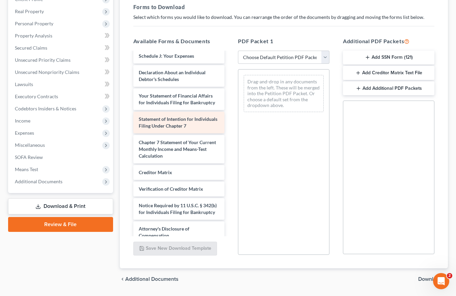
scroll to position [181, 0]
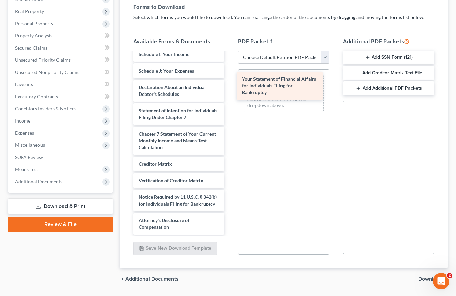
drag, startPoint x: 190, startPoint y: 105, endPoint x: 293, endPoint y: 77, distance: 107.2
click at [230, 77] on div "Your Statement of Financial Affairs for Individuals Filing for Bankruptcy Volun…" at bounding box center [179, 54] width 102 height 361
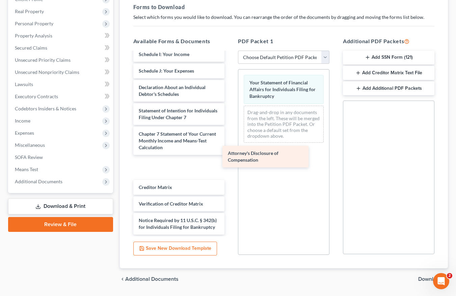
scroll to position [162, 0]
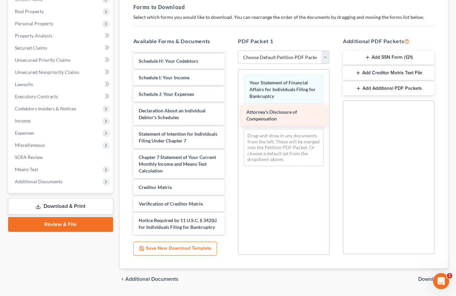
drag, startPoint x: 160, startPoint y: 226, endPoint x: 268, endPoint y: 113, distance: 156.4
click at [230, 113] on div "Attorney's Disclosure of Compensation Voluntary Petition for Individuals Filing…" at bounding box center [179, 65] width 102 height 337
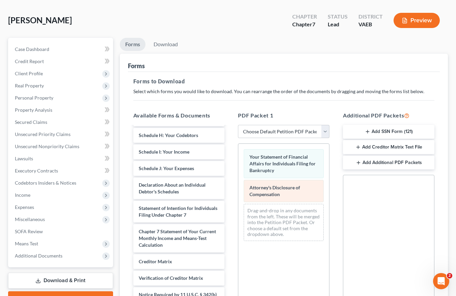
scroll to position [0, 0]
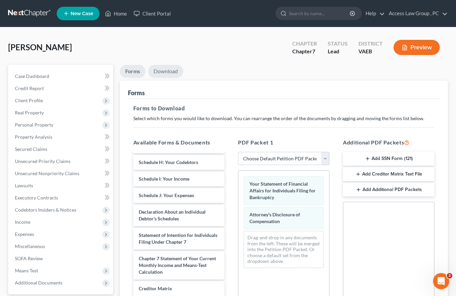
click at [168, 68] on link "Download" at bounding box center [165, 71] width 35 height 13
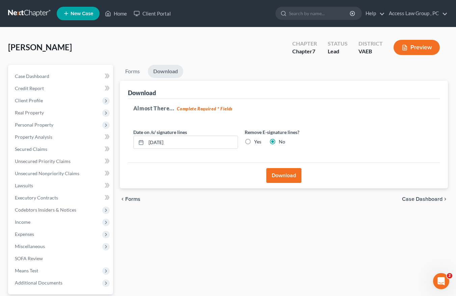
click at [284, 174] on button "Download" at bounding box center [283, 175] width 35 height 15
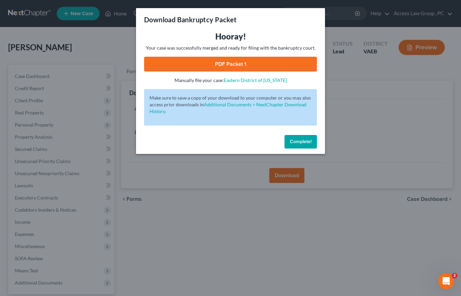
click at [302, 143] on span "Complete!" at bounding box center [301, 142] width 22 height 6
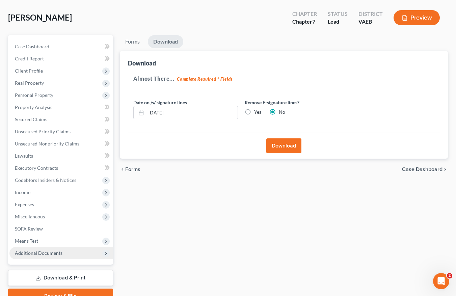
scroll to position [63, 0]
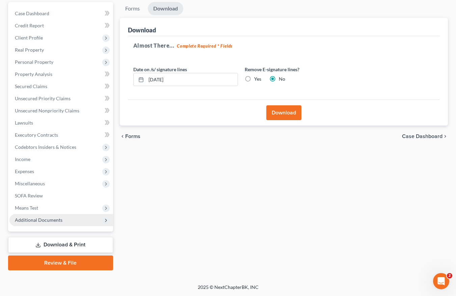
click at [34, 220] on span "Additional Documents" at bounding box center [39, 220] width 48 height 6
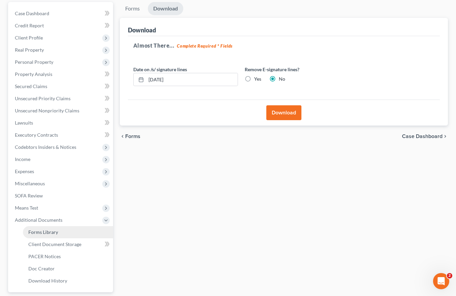
click at [50, 232] on span "Forms Library" at bounding box center [43, 232] width 30 height 6
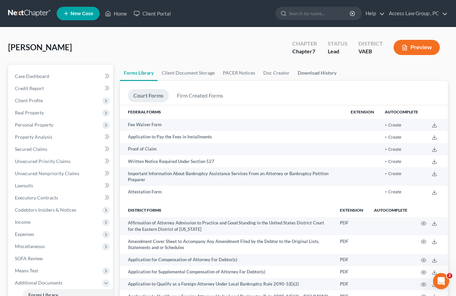
click at [313, 74] on link "Download History" at bounding box center [317, 73] width 47 height 16
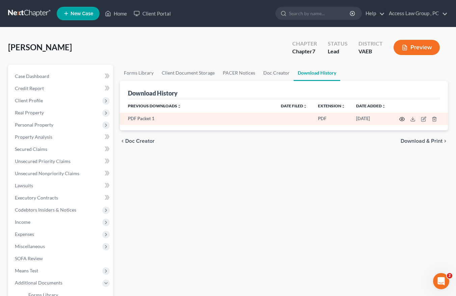
click at [401, 117] on icon "button" at bounding box center [401, 118] width 5 height 5
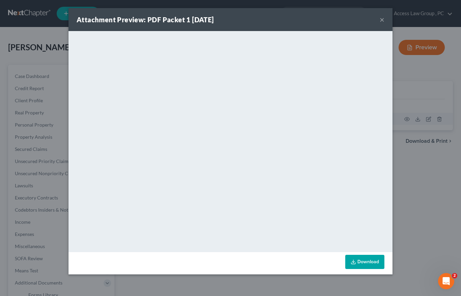
click at [382, 20] on button "×" at bounding box center [382, 20] width 5 height 8
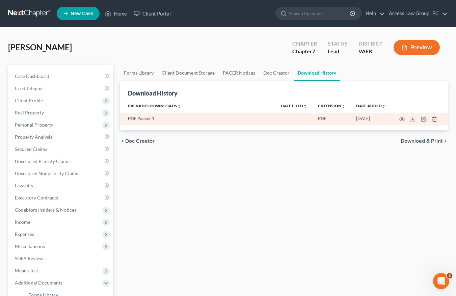
click at [432, 119] on icon "button" at bounding box center [434, 118] width 5 height 5
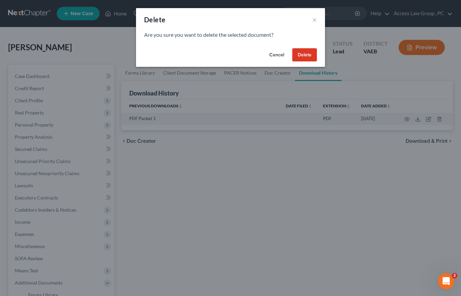
click at [311, 54] on button "Delete" at bounding box center [304, 55] width 25 height 14
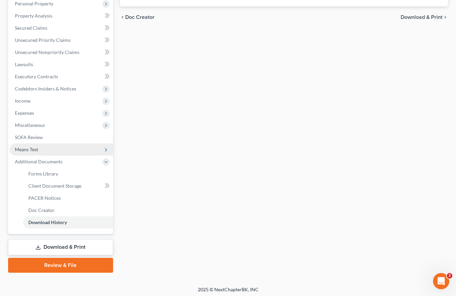
scroll to position [124, 0]
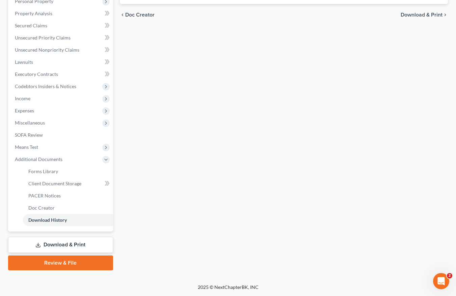
click at [53, 261] on link "Review & File" at bounding box center [60, 263] width 105 height 15
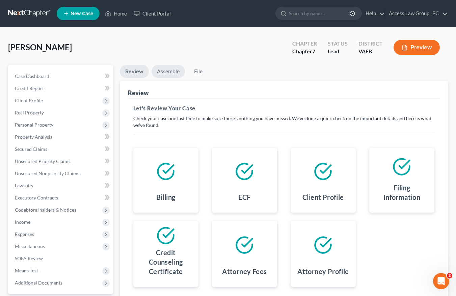
click at [172, 70] on link "Assemble" at bounding box center [168, 71] width 33 height 13
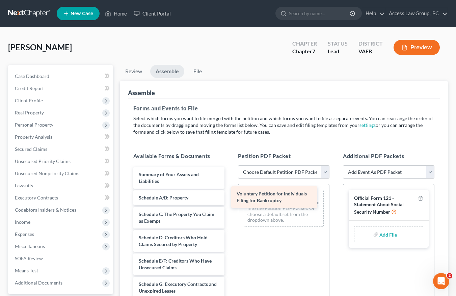
drag, startPoint x: 185, startPoint y: 174, endPoint x: 283, endPoint y: 193, distance: 99.8
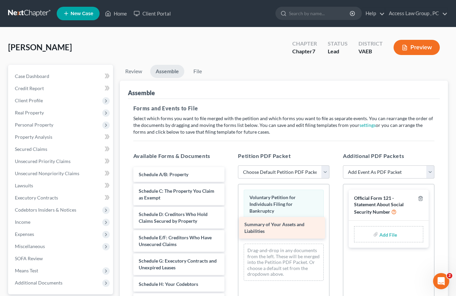
drag, startPoint x: 176, startPoint y: 172, endPoint x: 285, endPoint y: 221, distance: 119.5
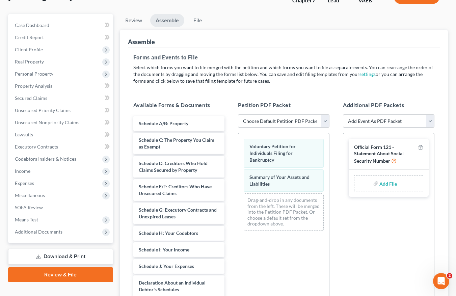
scroll to position [68, 0]
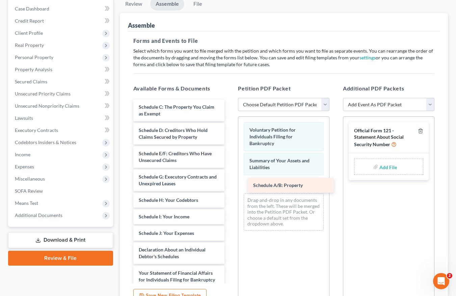
drag, startPoint x: 162, startPoint y: 105, endPoint x: 276, endPoint y: 183, distance: 138.7
click at [230, 183] on div "Schedule A/B: Property Schedule A/B: Property Schedule C: The Property You Clai…" at bounding box center [179, 260] width 102 height 321
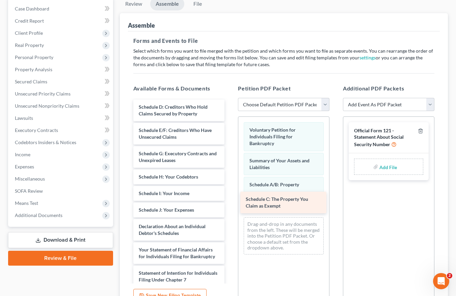
drag, startPoint x: 189, startPoint y: 106, endPoint x: 296, endPoint y: 198, distance: 141.2
click at [230, 198] on div "Schedule C: The Property You Claim as Exempt Schedule C: The Property You Claim…" at bounding box center [179, 248] width 102 height 297
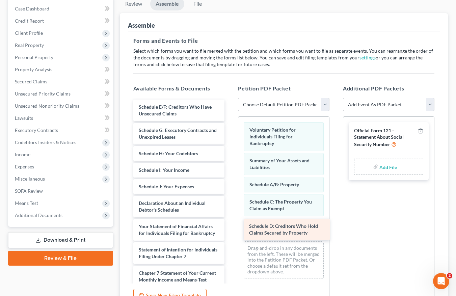
drag, startPoint x: 187, startPoint y: 106, endPoint x: 297, endPoint y: 223, distance: 161.2
click at [230, 223] on div "Schedule D: Creditors Who Hold Claims Secured by Property Schedule D: Creditors…" at bounding box center [179, 237] width 102 height 274
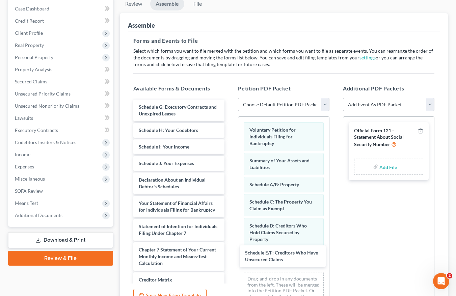
drag, startPoint x: 188, startPoint y: 108, endPoint x: 320, endPoint y: 249, distance: 193.0
click at [230, 254] on div "Schedule E/F: Creditors Who Have Unsecured Claims Schedule E/F: Creditors Who H…" at bounding box center [179, 225] width 102 height 251
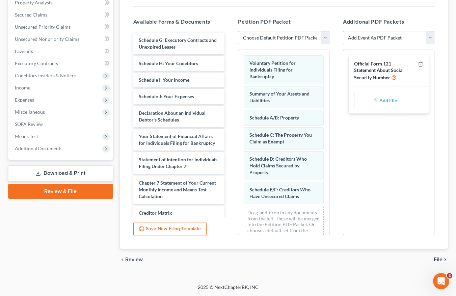
scroll to position [14, 0]
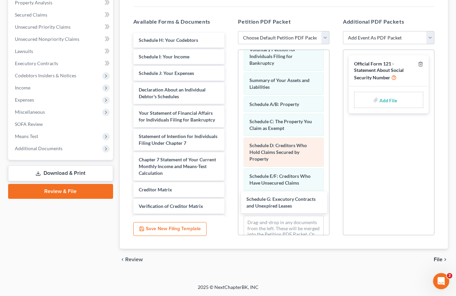
drag, startPoint x: 196, startPoint y: 38, endPoint x: 289, endPoint y: 163, distance: 155.8
click at [230, 196] on div "Schedule G: Executory Contracts and Unexpired Leases Schedule G: Executory Cont…" at bounding box center [179, 147] width 102 height 228
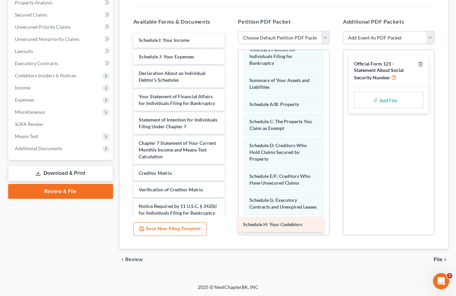
drag, startPoint x: 190, startPoint y: 39, endPoint x: 302, endPoint y: 218, distance: 210.5
click at [230, 222] on div "Schedule H: Your Codebtors Schedule H: Your Codebtors Schedule I: Your Income S…" at bounding box center [179, 138] width 102 height 211
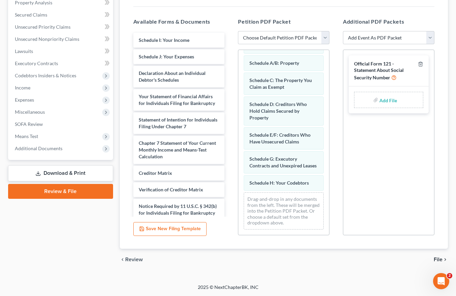
scroll to position [61, 0]
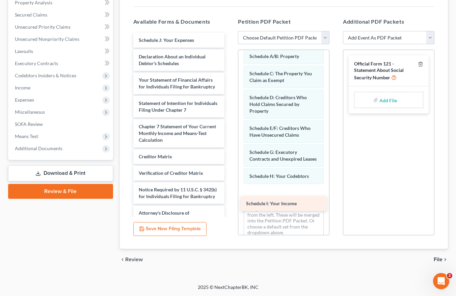
drag, startPoint x: 163, startPoint y: 38, endPoint x: 270, endPoint y: 196, distance: 191.2
click at [230, 197] on div "Schedule I: Your Income Schedule I: Your Income Schedule J: Your Expenses Decla…" at bounding box center [179, 130] width 102 height 194
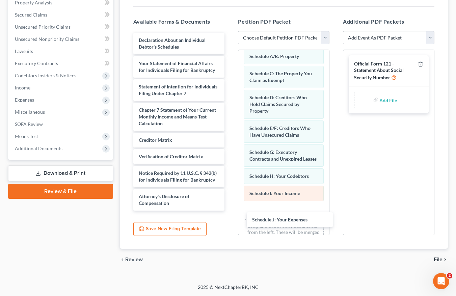
drag, startPoint x: 197, startPoint y: 42, endPoint x: 293, endPoint y: 196, distance: 182.2
click at [230, 211] on div "Schedule J: Your Expenses Schedule J: Your Expenses Declaration About an Indivi…" at bounding box center [179, 122] width 102 height 178
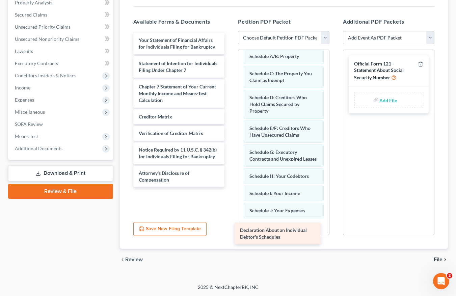
drag, startPoint x: 197, startPoint y: 39, endPoint x: 299, endPoint y: 230, distance: 215.4
click at [230, 187] on div "Declaration About an Individual Debtor's Schedules Declaration About an Individ…" at bounding box center [179, 110] width 102 height 155
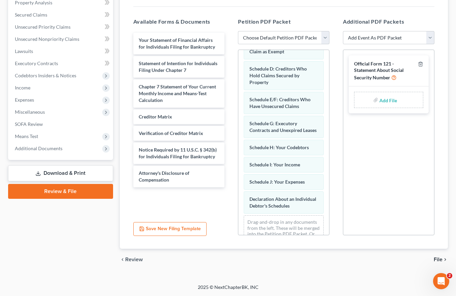
scroll to position [120, 0]
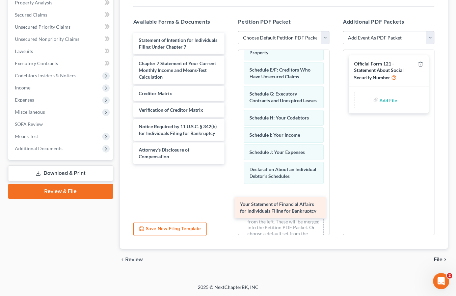
drag, startPoint x: 181, startPoint y: 41, endPoint x: 286, endPoint y: 202, distance: 191.9
click at [230, 164] on div "Your Statement of Financial Affairs for Individuals Filing for Bankruptcy Your …" at bounding box center [179, 98] width 102 height 131
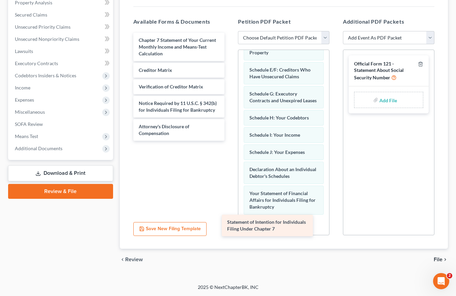
drag, startPoint x: 184, startPoint y: 41, endPoint x: 273, endPoint y: 223, distance: 202.3
click at [230, 141] on div "Statement of Intention for Individuals Filing Under Chapter 7 Statement of Inte…" at bounding box center [179, 87] width 102 height 108
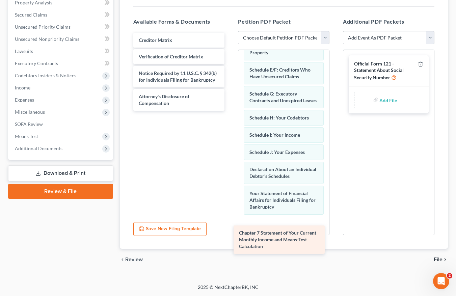
drag, startPoint x: 179, startPoint y: 43, endPoint x: 284, endPoint y: 231, distance: 214.9
click at [230, 111] on div "Chapter 7 Statement of Your Current Monthly Income and Means-Test Calculation C…" at bounding box center [179, 72] width 102 height 78
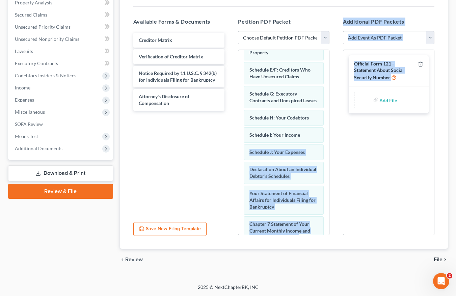
drag, startPoint x: 329, startPoint y: 144, endPoint x: 330, endPoint y: 177, distance: 33.4
click at [337, 190] on div "Available Forms & Documents Creditor Matrix Verification of Creditor Matrix Not…" at bounding box center [284, 126] width 315 height 229
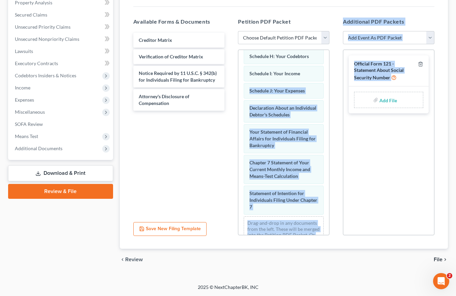
scroll to position [212, 0]
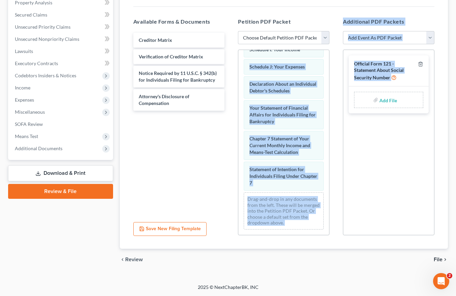
drag, startPoint x: 372, startPoint y: 223, endPoint x: 372, endPoint y: 211, distance: 12.8
click at [372, 223] on div "Official Form 121 - Statement About Social Security Number Add File" at bounding box center [388, 143] width 91 height 186
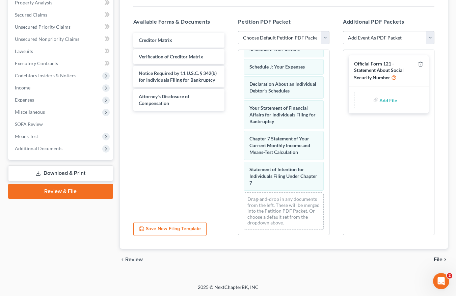
click at [407, 137] on div "Official Form 121 - Statement About Social Security Number Add File" at bounding box center [388, 143] width 91 height 186
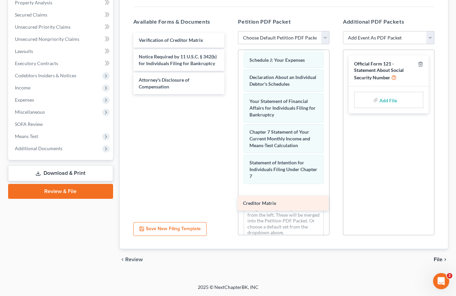
drag, startPoint x: 165, startPoint y: 39, endPoint x: 275, endPoint y: 197, distance: 193.3
click at [230, 94] on div "Creditor Matrix Creditor Matrix Verification of Creditor Matrix Notice Required…" at bounding box center [179, 63] width 102 height 61
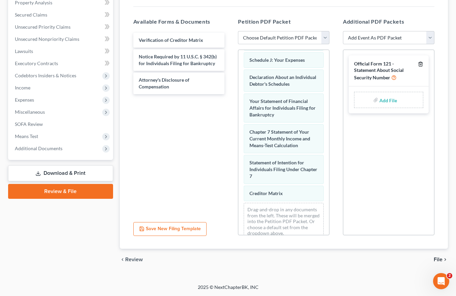
click at [423, 63] on icon "button" at bounding box center [420, 63] width 5 height 5
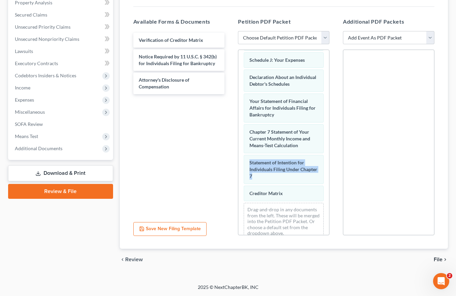
drag, startPoint x: 322, startPoint y: 156, endPoint x: 327, endPoint y: 186, distance: 30.7
click at [327, 186] on div "Voluntary Petition for Individuals Filing for Bankruptcy Summary of Your Assets…" at bounding box center [283, 143] width 91 height 186
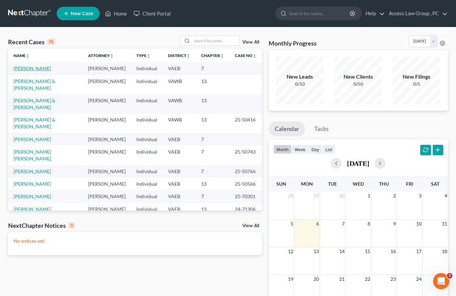
click at [30, 68] on link "[PERSON_NAME]" at bounding box center [32, 68] width 37 height 6
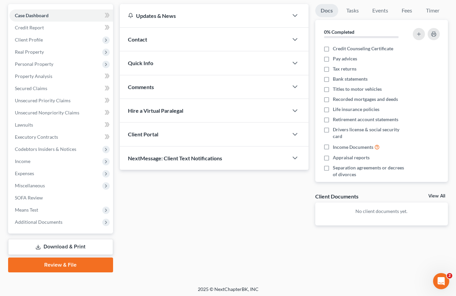
scroll to position [63, 0]
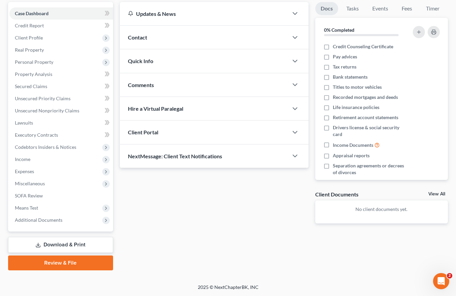
click at [83, 243] on link "Download & Print" at bounding box center [60, 245] width 105 height 16
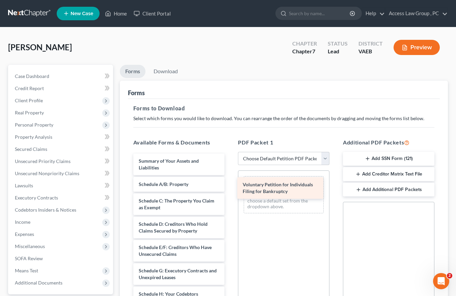
drag, startPoint x: 192, startPoint y: 160, endPoint x: 296, endPoint y: 183, distance: 106.6
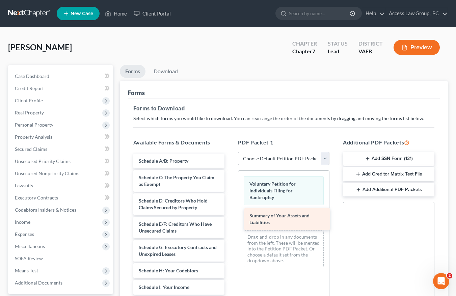
drag, startPoint x: 176, startPoint y: 161, endPoint x: 287, endPoint y: 214, distance: 122.7
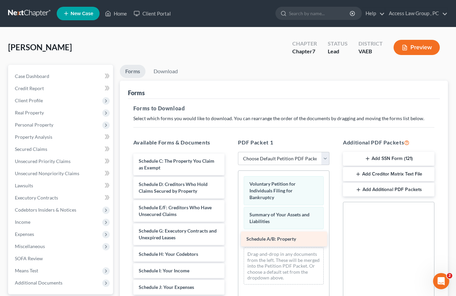
drag, startPoint x: 180, startPoint y: 159, endPoint x: 289, endPoint y: 236, distance: 133.2
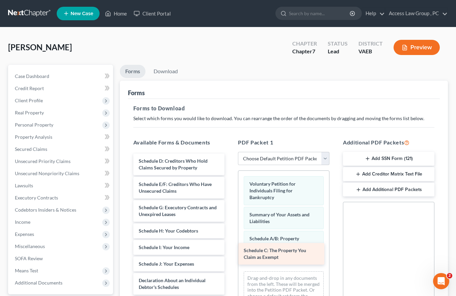
drag, startPoint x: 199, startPoint y: 159, endPoint x: 304, endPoint y: 248, distance: 137.5
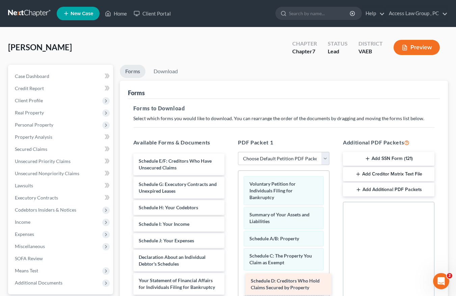
drag, startPoint x: 182, startPoint y: 161, endPoint x: 294, endPoint y: 281, distance: 164.1
click at [230, 281] on div "Schedule D: Creditors Who Hold Claims Secured by Property Schedule D: Creditors…" at bounding box center [179, 291] width 102 height 274
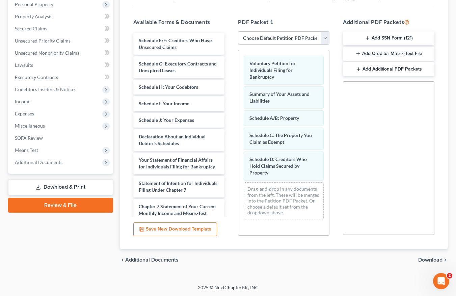
scroll to position [121, 0]
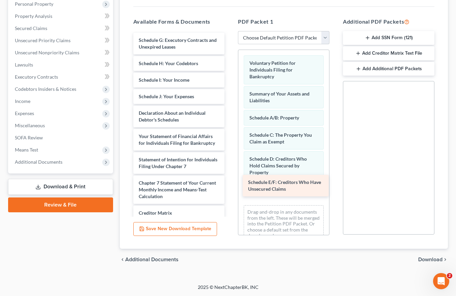
drag, startPoint x: 174, startPoint y: 43, endPoint x: 284, endPoint y: 185, distance: 179.3
click at [230, 185] on div "Schedule E/F: Creditors Who Have Unsecured Claims Schedule E/F: Creditors Who H…" at bounding box center [179, 158] width 102 height 251
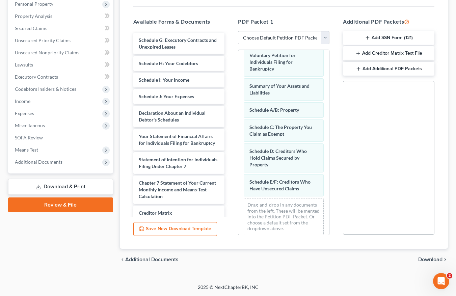
scroll to position [14, 0]
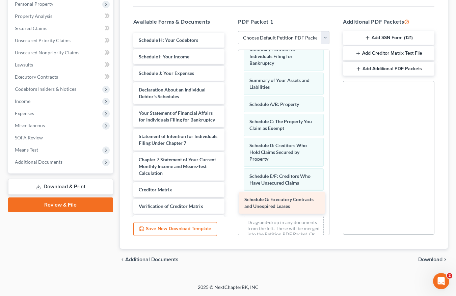
drag, startPoint x: 185, startPoint y: 40, endPoint x: 290, endPoint y: 199, distance: 191.2
click at [230, 199] on div "Schedule G: Executory Contracts and Unexpired Leases Schedule G: Executory Cont…" at bounding box center [179, 147] width 102 height 228
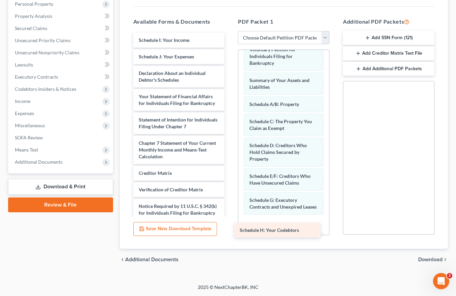
drag, startPoint x: 182, startPoint y: 40, endPoint x: 283, endPoint y: 230, distance: 215.2
click at [230, 230] on div "Schedule H: Your Codebtors Schedule H: Your Codebtors Schedule I: Your Income S…" at bounding box center [179, 138] width 102 height 211
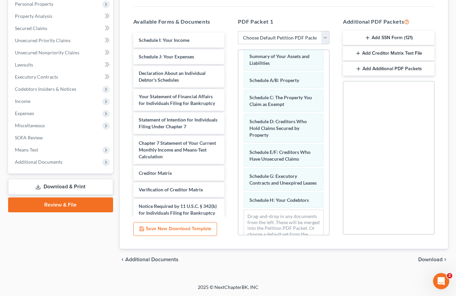
scroll to position [61, 0]
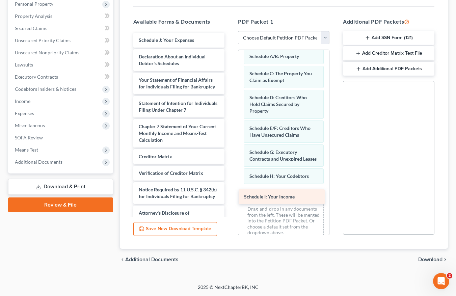
drag, startPoint x: 162, startPoint y: 39, endPoint x: 267, endPoint y: 195, distance: 188.8
click at [230, 195] on div "Schedule I: Your Income Schedule I: Your Income Schedule J: Your Expenses Decla…" at bounding box center [179, 130] width 102 height 194
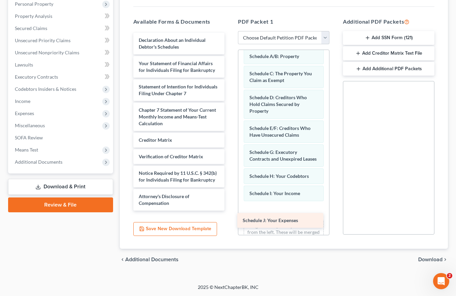
drag, startPoint x: 149, startPoint y: 39, endPoint x: 254, endPoint y: 217, distance: 206.7
click at [230, 211] on div "Schedule J: Your Expenses Schedule J: Your Expenses Declaration About an Indivi…" at bounding box center [179, 122] width 102 height 178
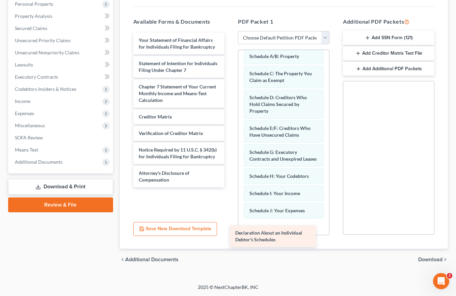
drag, startPoint x: 177, startPoint y: 43, endPoint x: 274, endPoint y: 235, distance: 215.0
click at [230, 187] on div "Declaration About an Individual Debtor's Schedules Declaration About an Individ…" at bounding box center [179, 110] width 102 height 155
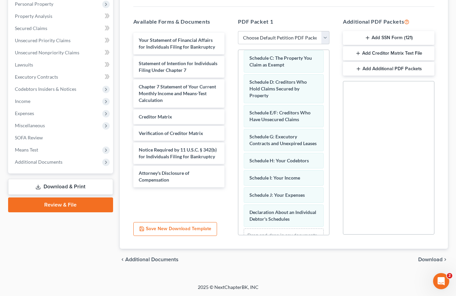
scroll to position [120, 0]
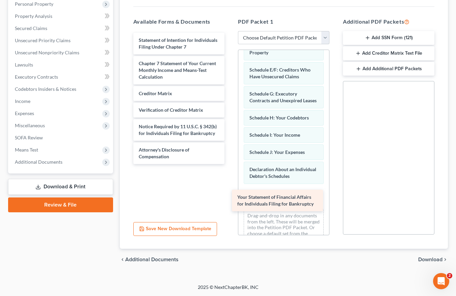
drag, startPoint x: 174, startPoint y: 40, endPoint x: 272, endPoint y: 197, distance: 185.4
click at [230, 164] on div "Your Statement of Financial Affairs for Individuals Filing for Bankruptcy Your …" at bounding box center [179, 98] width 102 height 131
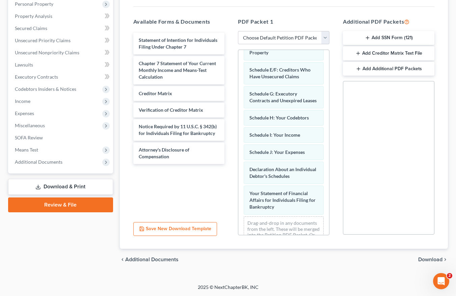
scroll to position [151, 0]
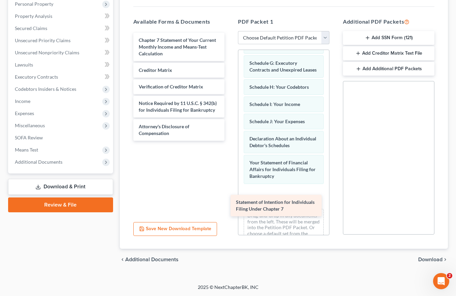
drag, startPoint x: 194, startPoint y: 42, endPoint x: 291, endPoint y: 203, distance: 188.7
click at [230, 141] on div "Statement of Intention for Individuals Filing Under Chapter 7 Statement of Inte…" at bounding box center [179, 87] width 102 height 108
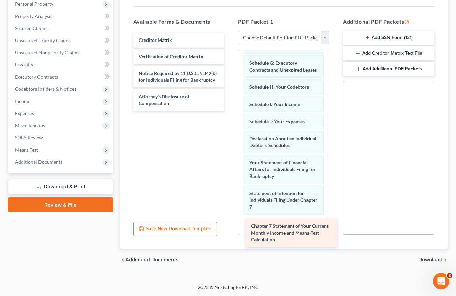
drag, startPoint x: 190, startPoint y: 46, endPoint x: 302, endPoint y: 231, distance: 217.0
click at [230, 111] on div "Chapter 7 Statement of Your Current Monthly Income and Means-Test Calculation C…" at bounding box center [179, 72] width 102 height 78
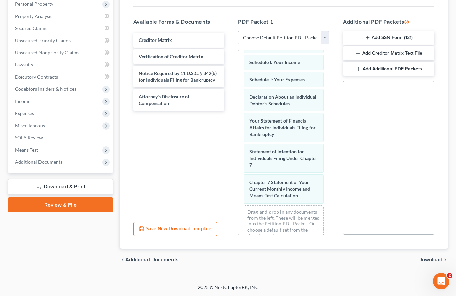
scroll to position [212, 0]
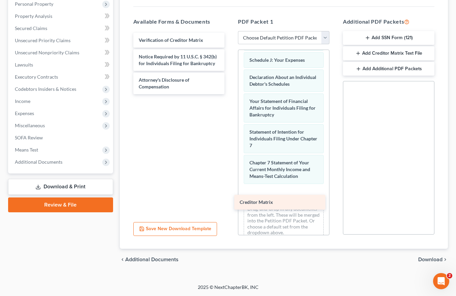
drag, startPoint x: 173, startPoint y: 41, endPoint x: 274, endPoint y: 203, distance: 190.9
click at [230, 94] on div "Creditor Matrix Creditor Matrix Verification of Creditor Matrix Notice Required…" at bounding box center [179, 63] width 102 height 61
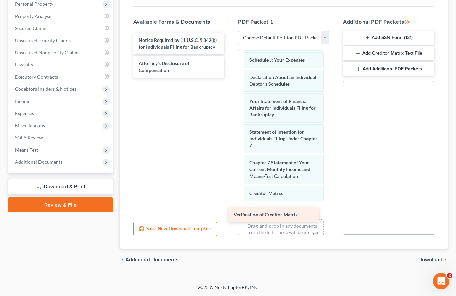
drag, startPoint x: 182, startPoint y: 43, endPoint x: 277, endPoint y: 217, distance: 198.6
click at [230, 78] on div "Verification of Creditor Matrix Verification of Creditor Matrix Notice Required…" at bounding box center [179, 55] width 102 height 45
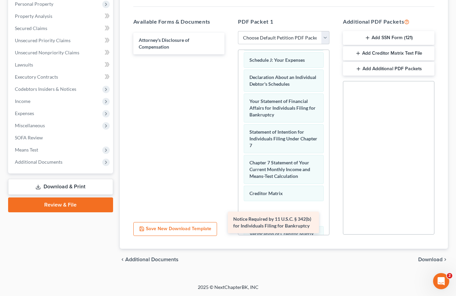
drag, startPoint x: 175, startPoint y: 43, endPoint x: 270, endPoint y: 221, distance: 202.3
click at [230, 54] on div "Notice Required by 11 U.S.C. § 342(b) for Individuals Filing for Bankruptcy Not…" at bounding box center [179, 44] width 102 height 22
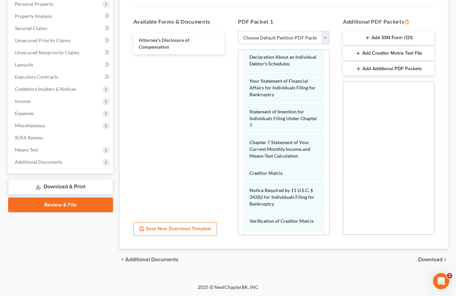
scroll to position [284, 0]
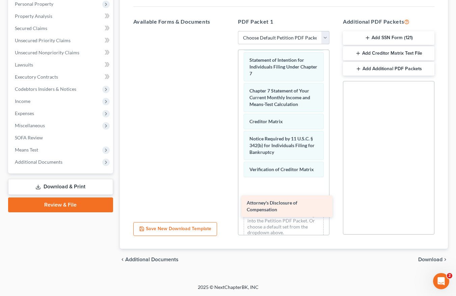
drag, startPoint x: 177, startPoint y: 42, endPoint x: 283, endPoint y: 202, distance: 192.4
click at [230, 31] on div "Attorney's Disclosure of Compensation Attorney's Disclosure of Compensation" at bounding box center [179, 31] width 102 height 0
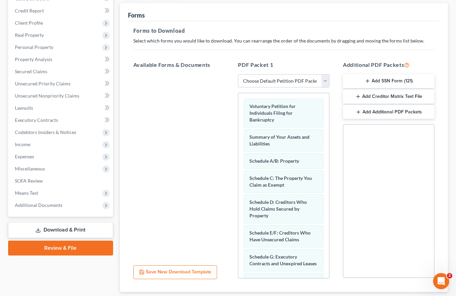
scroll to position [121, 0]
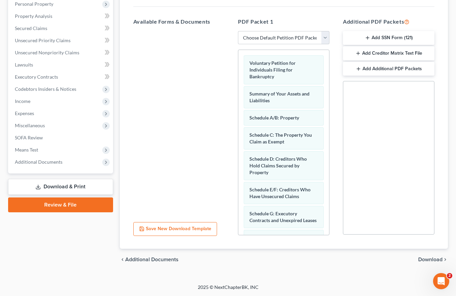
click at [76, 205] on link "Review & File" at bounding box center [60, 204] width 105 height 15
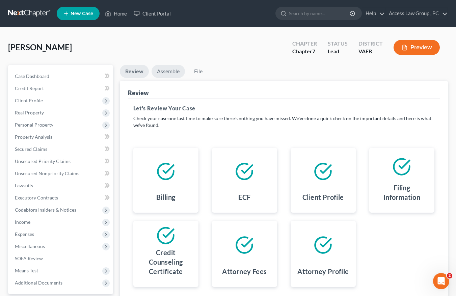
click at [165, 71] on link "Assemble" at bounding box center [168, 71] width 33 height 13
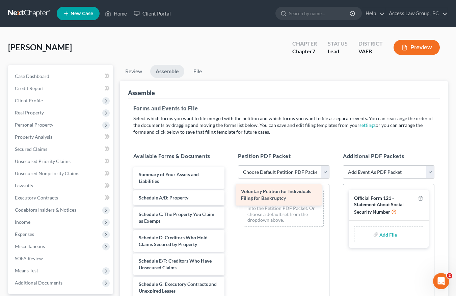
drag, startPoint x: 190, startPoint y: 173, endPoint x: 292, endPoint y: 189, distance: 103.7
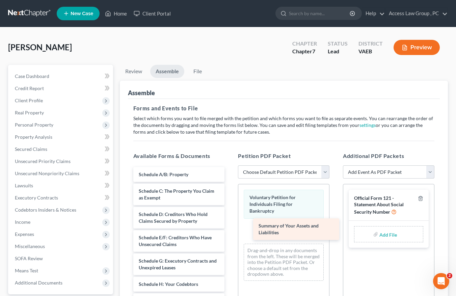
drag, startPoint x: 178, startPoint y: 180, endPoint x: 295, endPoint y: 231, distance: 127.8
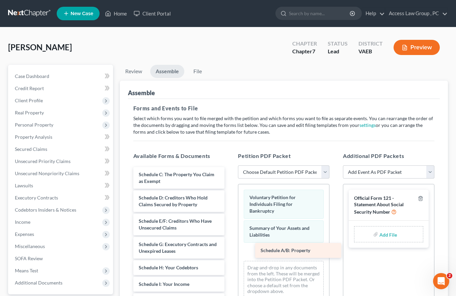
drag, startPoint x: 177, startPoint y: 172, endPoint x: 299, endPoint y: 248, distance: 143.6
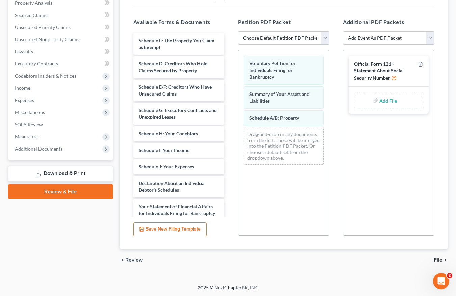
scroll to position [134, 0]
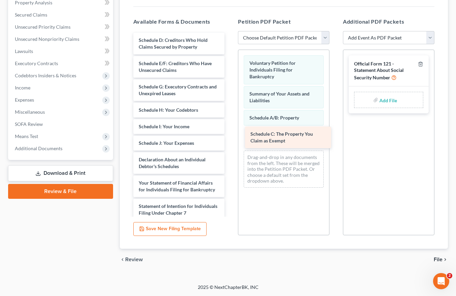
drag, startPoint x: 185, startPoint y: 35, endPoint x: 297, endPoint y: 129, distance: 145.9
click at [230, 129] on div "Schedule C: The Property You Claim as Exempt Schedule C: The Property You Claim…" at bounding box center [179, 181] width 102 height 297
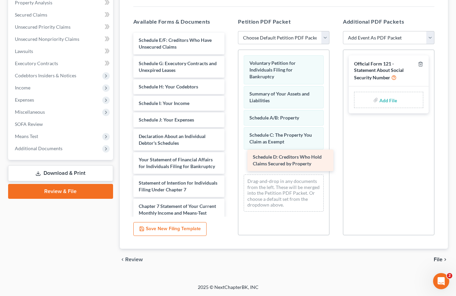
drag, startPoint x: 188, startPoint y: 40, endPoint x: 302, endPoint y: 157, distance: 163.3
click at [230, 157] on div "Schedule D: Creditors Who Hold Claims Secured by Property Schedule D: Creditors…" at bounding box center [179, 170] width 102 height 274
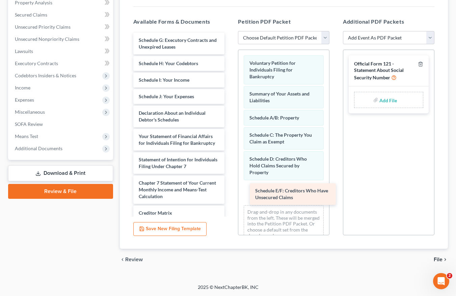
drag, startPoint x: 199, startPoint y: 41, endPoint x: 316, endPoint y: 191, distance: 190.3
click at [230, 191] on div "Schedule E/F: Creditors Who Have Unsecured Claims Schedule E/F: Creditors Who H…" at bounding box center [179, 158] width 102 height 251
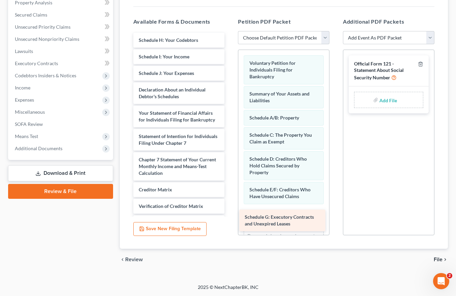
drag, startPoint x: 189, startPoint y: 38, endPoint x: 295, endPoint y: 214, distance: 205.1
click at [230, 215] on div "Schedule G: Executory Contracts and Unexpired Leases Schedule G: Executory Cont…" at bounding box center [179, 147] width 102 height 228
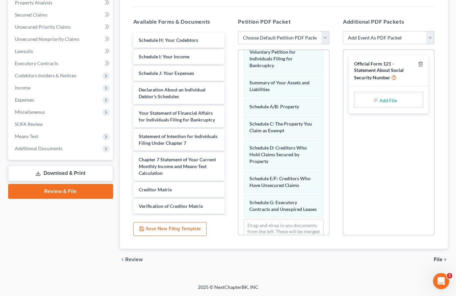
scroll to position [44, 0]
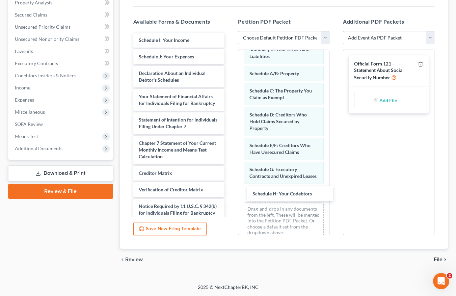
drag, startPoint x: 166, startPoint y: 41, endPoint x: 277, endPoint y: 191, distance: 186.9
click at [230, 194] on div "Schedule H: Your Codebtors Schedule H: Your Codebtors Schedule I: Your Income S…" at bounding box center [179, 138] width 102 height 211
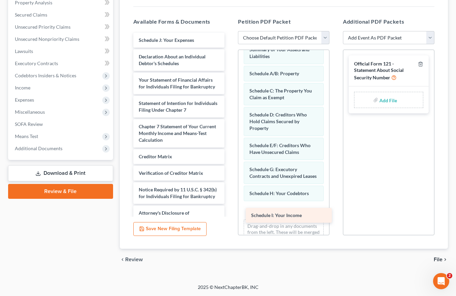
drag, startPoint x: 179, startPoint y: 38, endPoint x: 292, endPoint y: 214, distance: 208.2
click at [230, 214] on div "Schedule I: Your Income Schedule I: Your Income Schedule J: Your Expenses Decla…" at bounding box center [179, 130] width 102 height 194
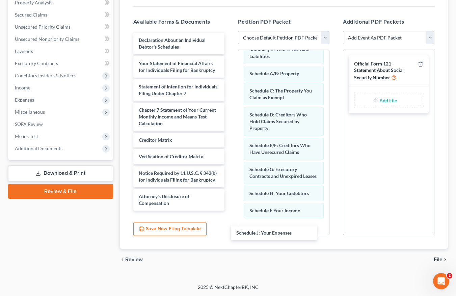
drag, startPoint x: 163, startPoint y: 37, endPoint x: 280, endPoint y: 226, distance: 221.7
click at [230, 211] on div "Schedule J: Your Expenses Schedule J: Your Expenses Declaration About an Indivi…" at bounding box center [179, 122] width 102 height 178
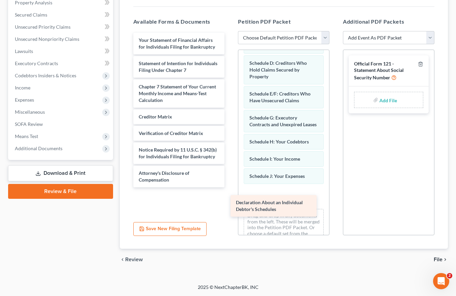
drag, startPoint x: 162, startPoint y: 42, endPoint x: 259, endPoint y: 205, distance: 189.3
click at [230, 187] on div "Declaration About an Individual Debtor's Schedules Declaration About an Individ…" at bounding box center [179, 110] width 102 height 155
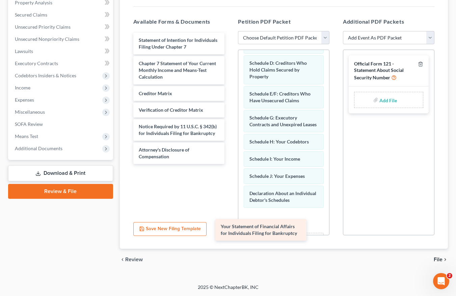
drag, startPoint x: 186, startPoint y: 42, endPoint x: 273, endPoint y: 225, distance: 202.6
click at [230, 164] on div "Your Statement of Financial Affairs for Individuals Filing for Bankruptcy Your …" at bounding box center [179, 98] width 102 height 131
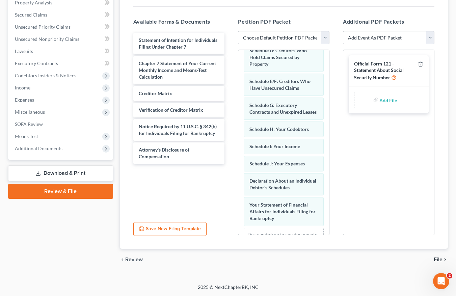
scroll to position [151, 0]
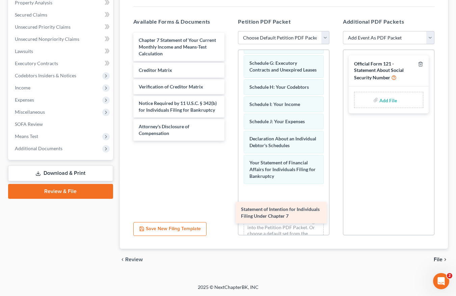
drag, startPoint x: 182, startPoint y: 47, endPoint x: 292, endPoint y: 201, distance: 189.5
click at [230, 141] on div "Statement of Intention for Individuals Filing Under Chapter 7 Statement of Inte…" at bounding box center [179, 87] width 102 height 108
drag, startPoint x: 293, startPoint y: 202, endPoint x: 292, endPoint y: 207, distance: 5.4
click at [292, 207] on div "Statement of Intention for Individuals Filing Under Chapter 7 Voluntary Petitio…" at bounding box center [283, 79] width 91 height 360
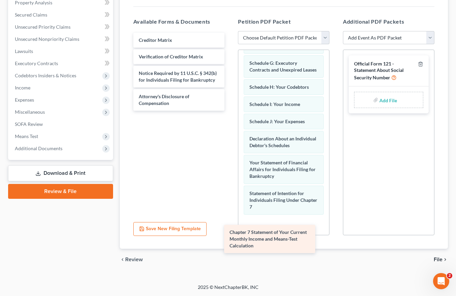
drag, startPoint x: 165, startPoint y: 41, endPoint x: 256, endPoint y: 233, distance: 212.8
click at [230, 111] on div "Chapter 7 Statement of Your Current Monthly Income and Means-Test Calculation C…" at bounding box center [179, 72] width 102 height 78
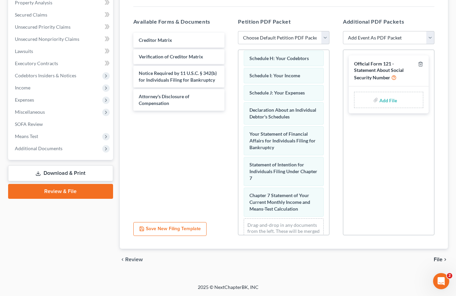
scroll to position [212, 0]
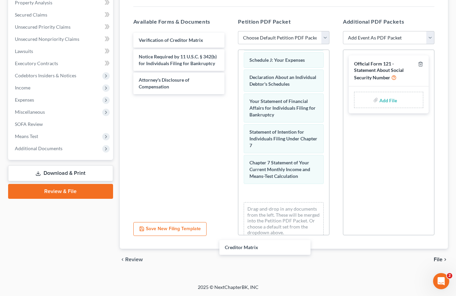
drag, startPoint x: 169, startPoint y: 39, endPoint x: 261, endPoint y: 225, distance: 207.1
click at [230, 94] on div "Creditor Matrix Creditor Matrix Verification of Creditor Matrix Notice Required…" at bounding box center [179, 63] width 102 height 61
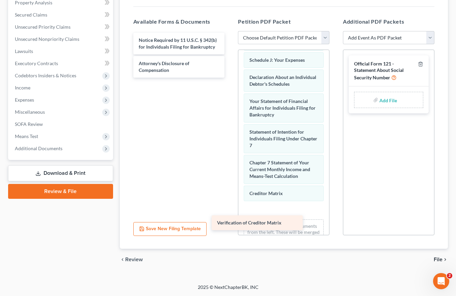
drag, startPoint x: 159, startPoint y: 38, endPoint x: 246, endPoint y: 217, distance: 198.8
click at [230, 78] on div "Verification of Creditor Matrix Verification of Creditor Matrix Notice Required…" at bounding box center [179, 55] width 102 height 45
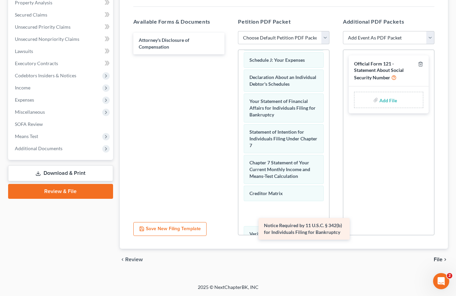
drag, startPoint x: 174, startPoint y: 39, endPoint x: 297, endPoint y: 223, distance: 221.6
click at [230, 54] on div "Notice Required by 11 U.S.C. § 342(b) for Individuals Filing for Bankruptcy Not…" at bounding box center [179, 44] width 102 height 22
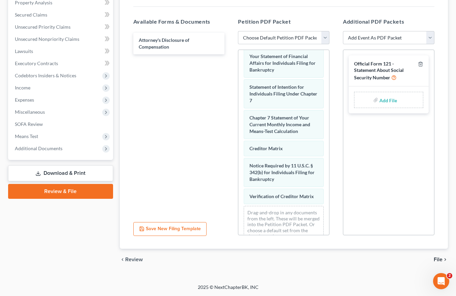
scroll to position [284, 0]
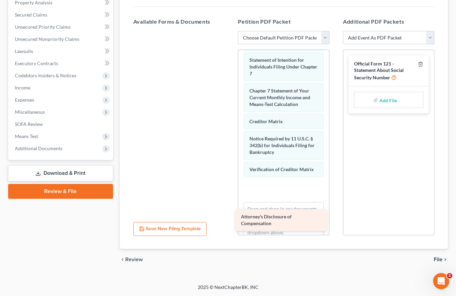
drag, startPoint x: 152, startPoint y: 40, endPoint x: 256, endPoint y: 214, distance: 202.2
click at [230, 31] on div "Attorney's Disclosure of Compensation Attorney's Disclosure of Compensation" at bounding box center [179, 31] width 102 height 0
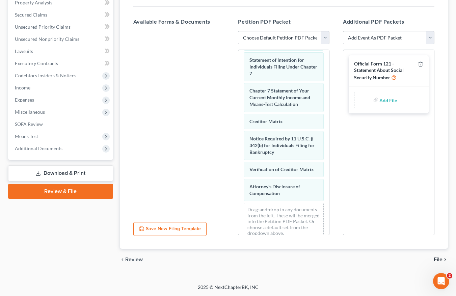
scroll to position [308, 0]
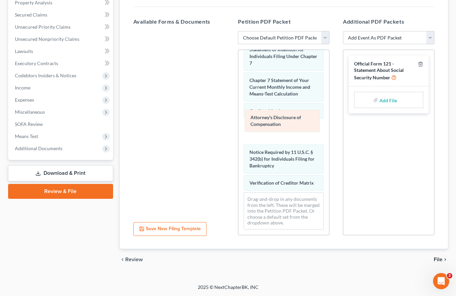
drag, startPoint x: 293, startPoint y: 174, endPoint x: 294, endPoint y: 115, distance: 58.7
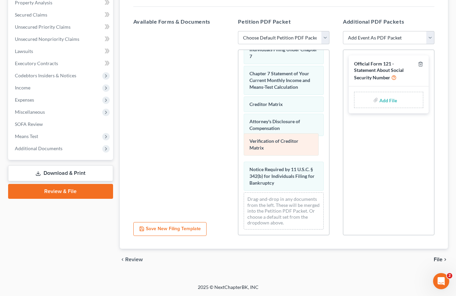
drag, startPoint x: 276, startPoint y: 179, endPoint x: 276, endPoint y: 143, distance: 35.1
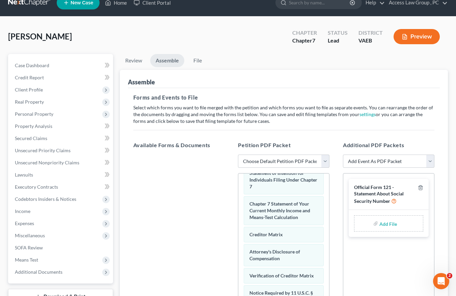
scroll to position [0, 0]
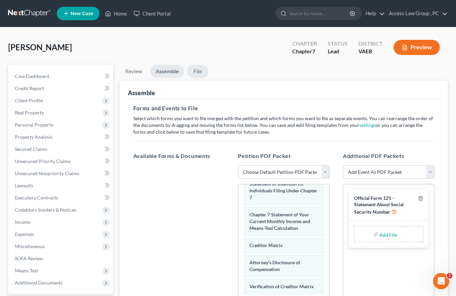
click at [197, 70] on link "File" at bounding box center [198, 71] width 22 height 13
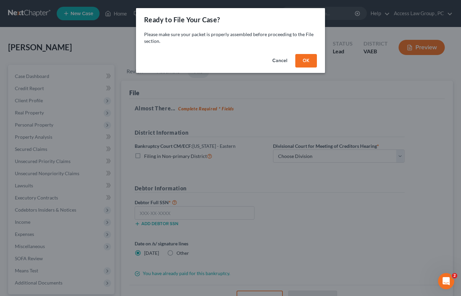
click at [309, 60] on button "OK" at bounding box center [306, 61] width 22 height 14
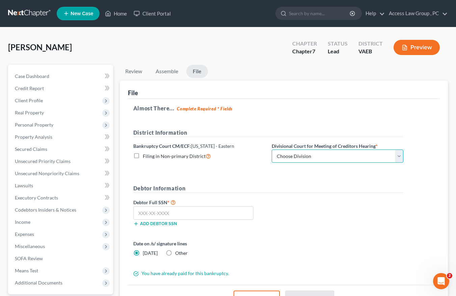
click at [401, 156] on select "Choose Division Alexandria Newport News Norfolk Richmond" at bounding box center [338, 157] width 132 height 14
select select "3"
click at [272, 150] on select "Choose Division Alexandria Newport News Norfolk Richmond" at bounding box center [338, 157] width 132 height 14
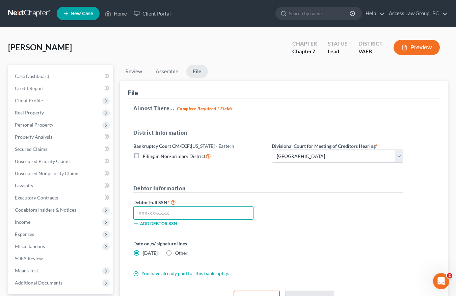
click at [160, 213] on input "text" at bounding box center [193, 213] width 120 height 14
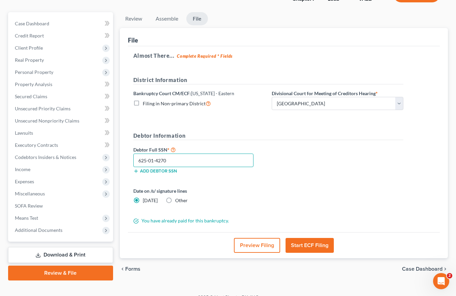
scroll to position [63, 0]
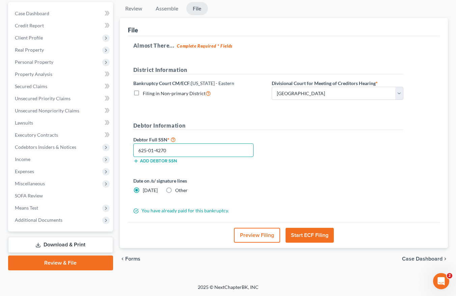
type input "625-01-4270"
click at [319, 235] on button "Start ECF Filing" at bounding box center [310, 235] width 48 height 15
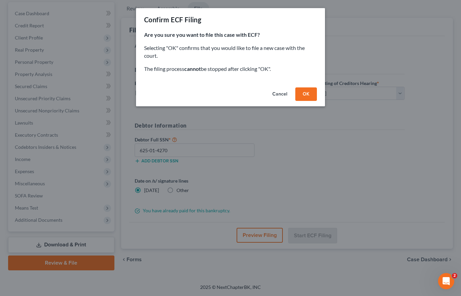
click at [312, 94] on button "OK" at bounding box center [306, 94] width 22 height 14
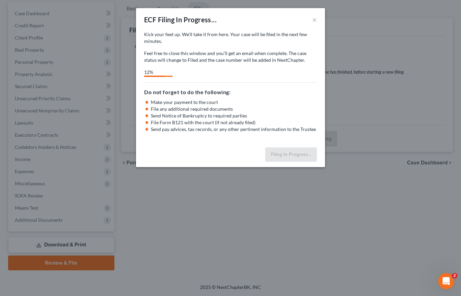
select select "3"
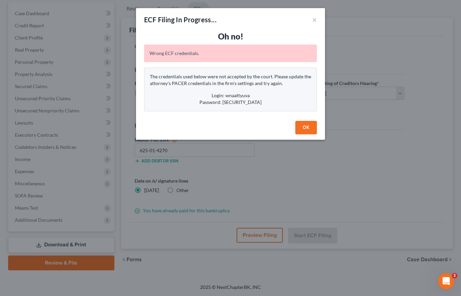
click at [311, 125] on button "OK" at bounding box center [306, 128] width 22 height 14
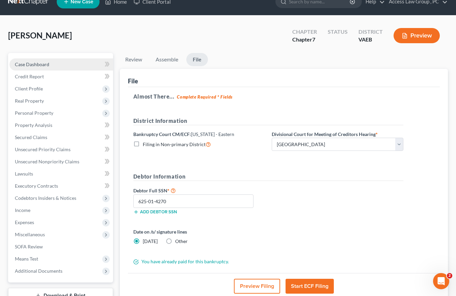
scroll to position [0, 0]
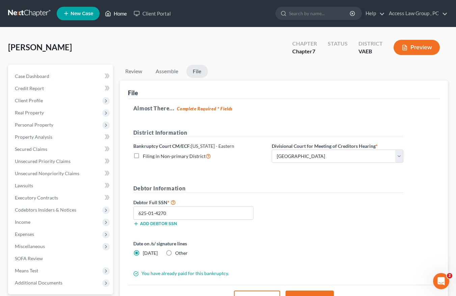
click at [123, 13] on link "Home" at bounding box center [116, 13] width 29 height 12
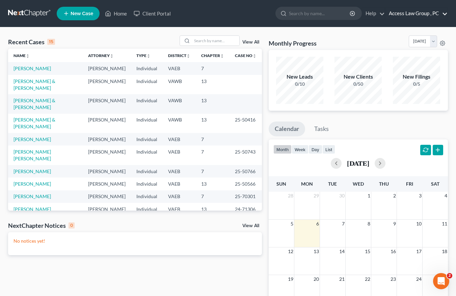
click at [413, 12] on link "Access Law Group , PC" at bounding box center [417, 13] width 62 height 12
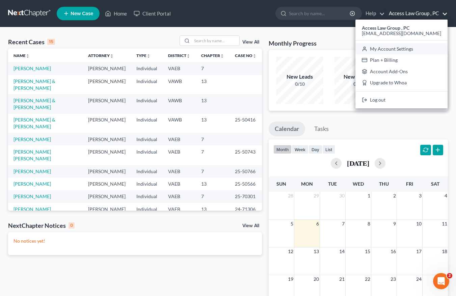
click at [410, 50] on link "My Account Settings" at bounding box center [401, 48] width 92 height 11
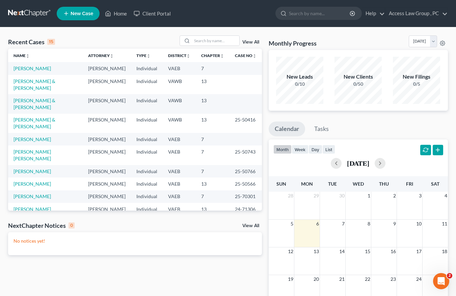
select select "83"
select select "24"
select select "48"
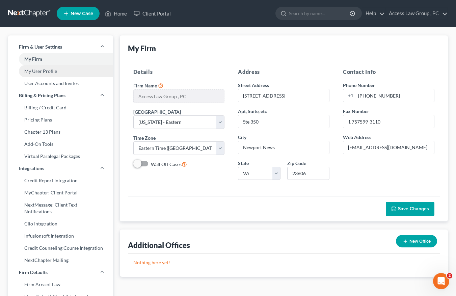
click at [46, 71] on link "My User Profile" at bounding box center [60, 71] width 105 height 12
select select "48"
select select "83"
select select "attorney"
select select "0"
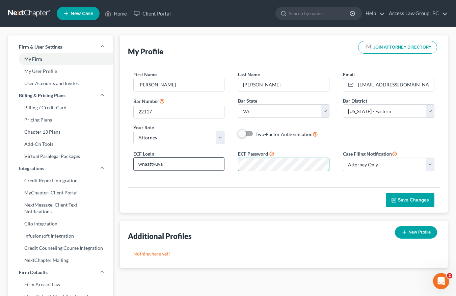
click at [216, 164] on div "ECF Login wnaattyuva ECF Password Case Filing Notification Select Attorney Only…" at bounding box center [284, 163] width 315 height 27
click at [335, 166] on div "ECF Password" at bounding box center [283, 160] width 105 height 21
click at [425, 200] on span "Save Changes" at bounding box center [413, 200] width 31 height 6
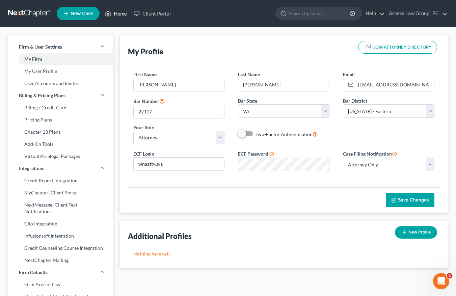
click at [123, 14] on link "Home" at bounding box center [116, 13] width 29 height 12
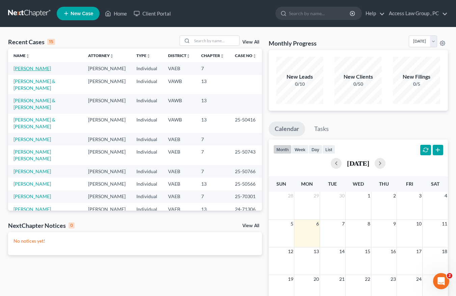
click at [35, 69] on link "[PERSON_NAME]" at bounding box center [32, 68] width 37 height 6
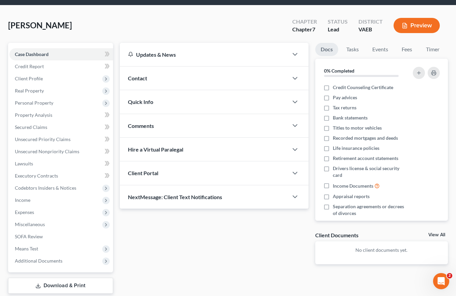
scroll to position [63, 0]
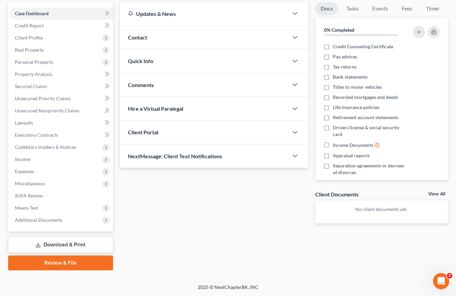
click at [73, 245] on link "Download & Print" at bounding box center [60, 245] width 105 height 16
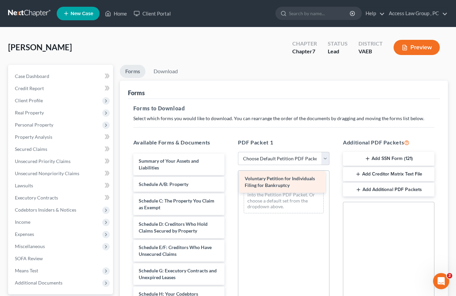
drag, startPoint x: 175, startPoint y: 161, endPoint x: 281, endPoint y: 179, distance: 107.4
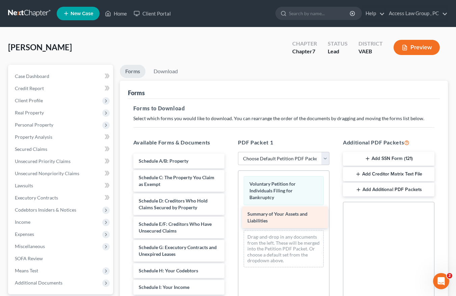
drag, startPoint x: 184, startPoint y: 162, endPoint x: 292, endPoint y: 215, distance: 120.9
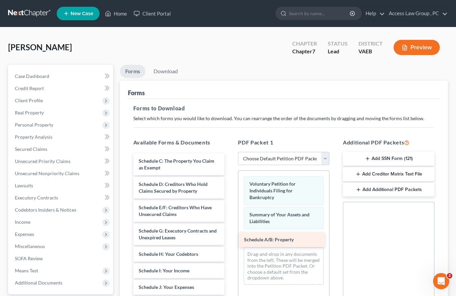
drag, startPoint x: 183, startPoint y: 160, endPoint x: 289, endPoint y: 239, distance: 131.5
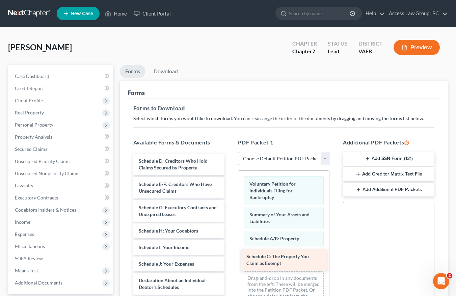
drag, startPoint x: 185, startPoint y: 161, endPoint x: 293, endPoint y: 257, distance: 144.0
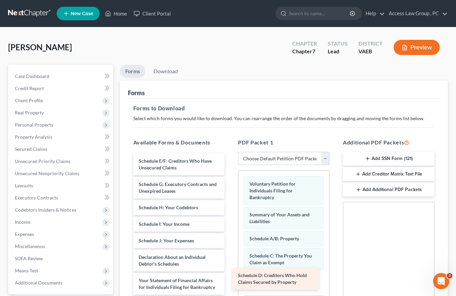
drag, startPoint x: 179, startPoint y: 161, endPoint x: 278, endPoint y: 276, distance: 151.5
click at [230, 276] on div "Schedule D: Creditors Who Hold Claims Secured by Property Schedule D: Creditors…" at bounding box center [179, 291] width 102 height 274
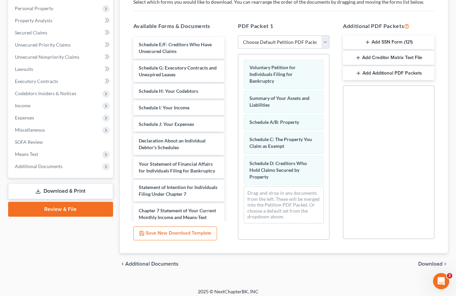
scroll to position [121, 0]
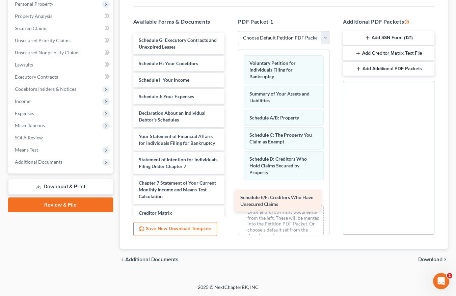
drag, startPoint x: 184, startPoint y: 39, endPoint x: 288, endPoint y: 192, distance: 184.9
click at [230, 193] on div "Schedule E/F: Creditors Who Have Unsecured Claims Schedule E/F: Creditors Who H…" at bounding box center [179, 158] width 102 height 251
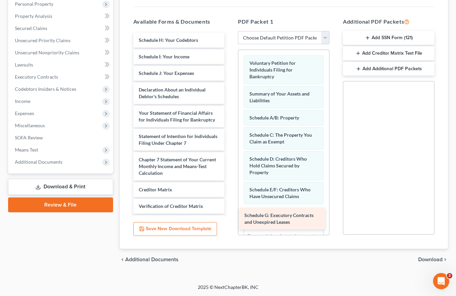
drag, startPoint x: 186, startPoint y: 39, endPoint x: 291, endPoint y: 215, distance: 204.6
click at [230, 215] on div "Schedule G: Executory Contracts and Unexpired Leases Schedule G: Executory Cont…" at bounding box center [179, 147] width 102 height 228
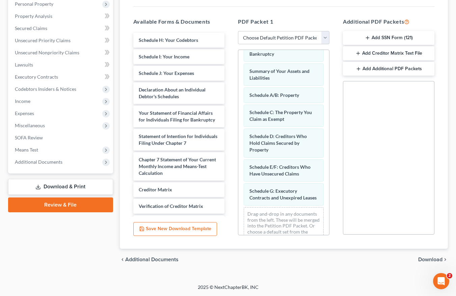
scroll to position [44, 0]
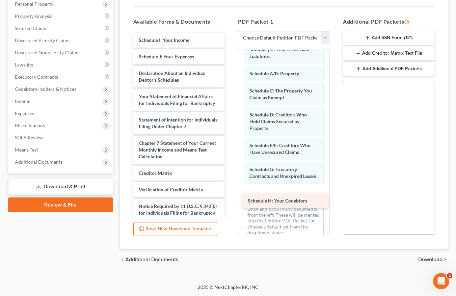
drag, startPoint x: 180, startPoint y: 39, endPoint x: 289, endPoint y: 200, distance: 194.2
click at [230, 200] on div "Schedule H: Your Codebtors Schedule H: Your Codebtors Schedule I: Your Income S…" at bounding box center [179, 138] width 102 height 211
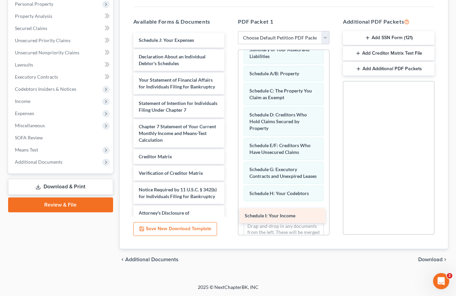
drag, startPoint x: 184, startPoint y: 38, endPoint x: 290, endPoint y: 213, distance: 205.1
click at [230, 213] on div "Schedule I: Your Income Schedule I: Your Income Schedule J: Your Expenses Decla…" at bounding box center [179, 130] width 102 height 194
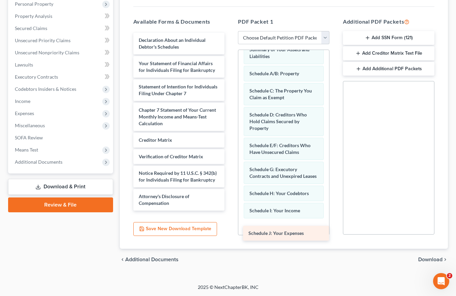
drag, startPoint x: 181, startPoint y: 37, endPoint x: 290, endPoint y: 230, distance: 221.8
click at [230, 211] on div "Schedule J: Your Expenses Schedule J: Your Expenses Declaration About an Indivi…" at bounding box center [179, 122] width 102 height 178
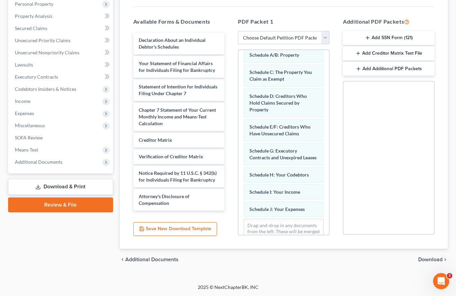
scroll to position [96, 0]
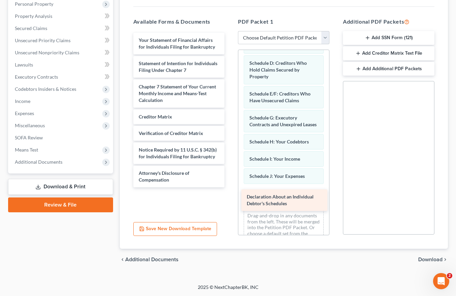
drag, startPoint x: 182, startPoint y: 41, endPoint x: 290, endPoint y: 198, distance: 190.3
click at [230, 187] on div "Declaration About an Individual Debtor's Schedules Declaration About an Individ…" at bounding box center [179, 110] width 102 height 155
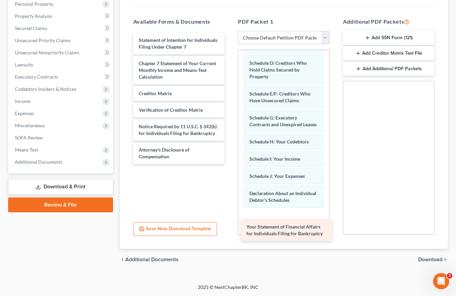
drag, startPoint x: 192, startPoint y: 41, endPoint x: 300, endPoint y: 228, distance: 215.5
click at [230, 164] on div "Your Statement of Financial Affairs for Individuals Filing for Bankruptcy Your …" at bounding box center [179, 98] width 102 height 131
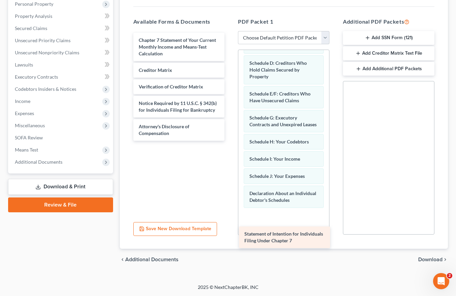
drag, startPoint x: 193, startPoint y: 39, endPoint x: 298, endPoint y: 227, distance: 214.8
click at [230, 141] on div "Statement of Intention for Individuals Filing Under Chapter 7 Statement of Inte…" at bounding box center [179, 87] width 102 height 108
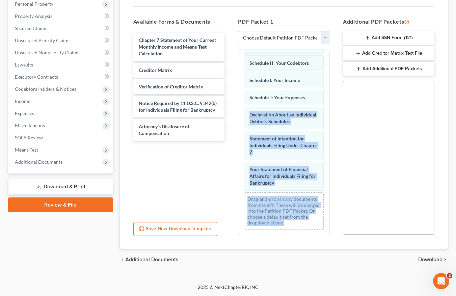
scroll to position [181, 0]
drag, startPoint x: 330, startPoint y: 184, endPoint x: 334, endPoint y: 247, distance: 62.6
click at [334, 247] on div "Forms to Download Select which forms you would like to download. You can rearra…" at bounding box center [284, 113] width 312 height 271
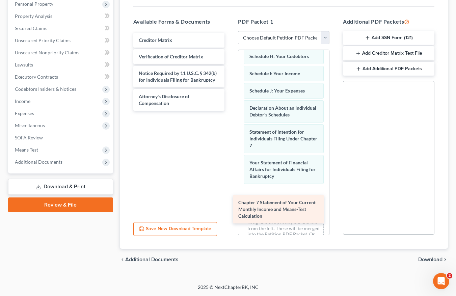
drag, startPoint x: 184, startPoint y: 42, endPoint x: 288, endPoint y: 199, distance: 188.7
click at [230, 111] on div "Chapter 7 Statement of Your Current Monthly Income and Means-Test Calculation C…" at bounding box center [179, 72] width 102 height 78
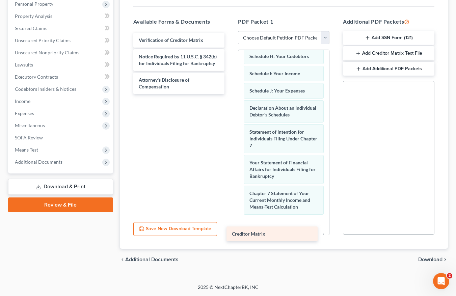
drag, startPoint x: 180, startPoint y: 36, endPoint x: 273, endPoint y: 230, distance: 214.8
click at [230, 94] on div "Creditor Matrix Creditor Matrix Verification of Creditor Matrix Notice Required…" at bounding box center [179, 63] width 102 height 61
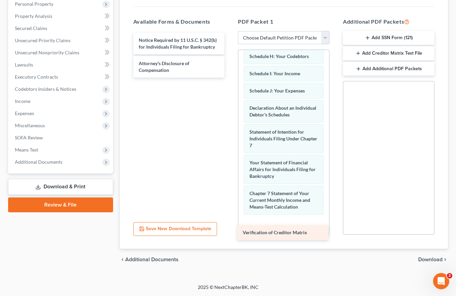
drag, startPoint x: 197, startPoint y: 39, endPoint x: 301, endPoint y: 232, distance: 218.7
click at [230, 78] on div "Verification of Creditor Matrix Verification of Creditor Matrix Notice Required…" at bounding box center [179, 55] width 102 height 45
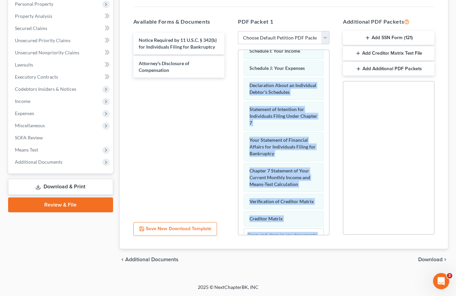
scroll to position [253, 0]
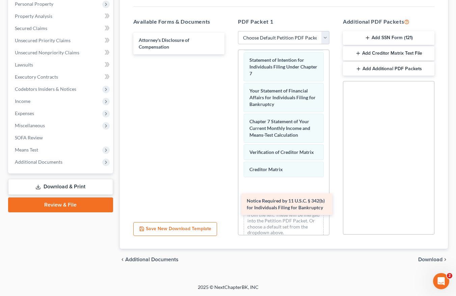
drag, startPoint x: 192, startPoint y: 39, endPoint x: 300, endPoint y: 199, distance: 193.1
click at [230, 54] on div "Notice Required by 11 U.S.C. § 342(b) for Individuals Filing for Bankruptcy Not…" at bounding box center [179, 44] width 102 height 22
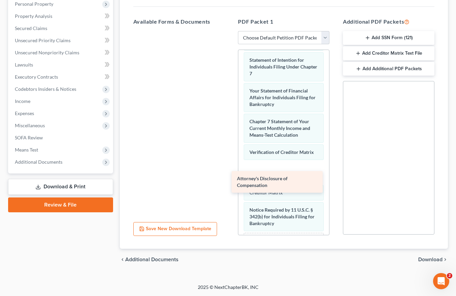
drag, startPoint x: 192, startPoint y: 39, endPoint x: 290, endPoint y: 177, distance: 169.7
click at [230, 31] on div "Attorney's Disclosure of Compensation Attorney's Disclosure of Compensation" at bounding box center [179, 31] width 102 height 0
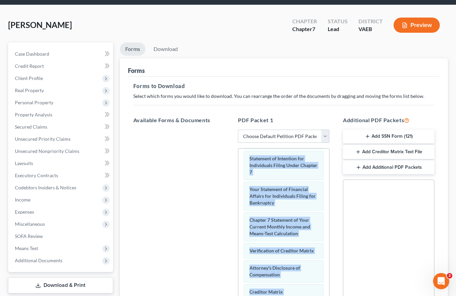
scroll to position [0, 0]
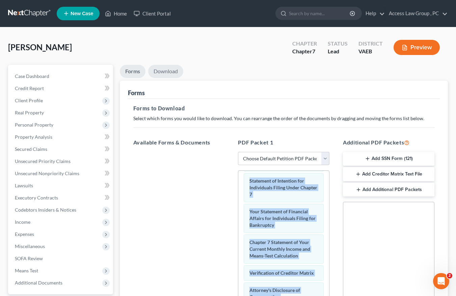
click at [169, 70] on link "Download" at bounding box center [165, 71] width 35 height 13
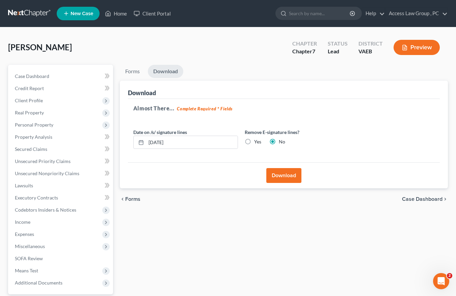
click at [287, 175] on button "Download" at bounding box center [283, 175] width 35 height 15
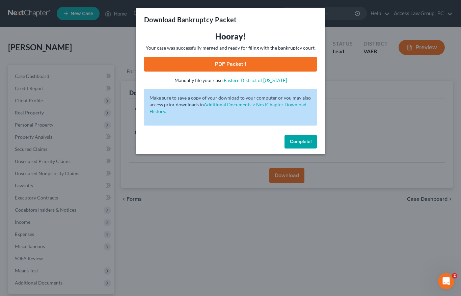
click at [302, 140] on span "Complete!" at bounding box center [301, 142] width 22 height 6
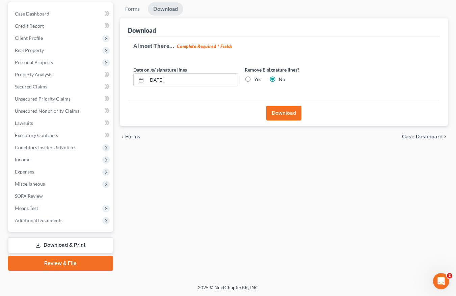
scroll to position [63, 0]
click at [70, 265] on link "Review & File" at bounding box center [60, 263] width 105 height 15
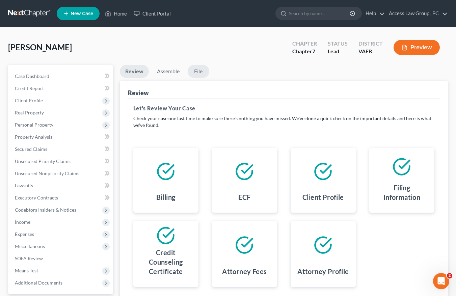
click at [200, 71] on link "File" at bounding box center [199, 71] width 22 height 13
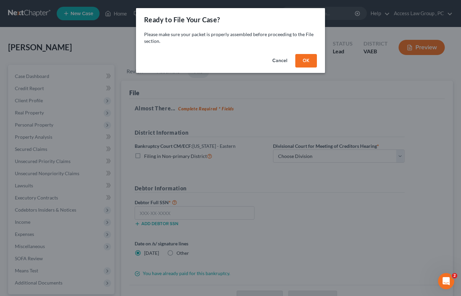
click at [310, 63] on button "OK" at bounding box center [306, 61] width 22 height 14
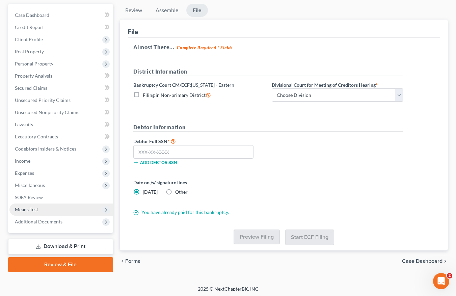
scroll to position [63, 0]
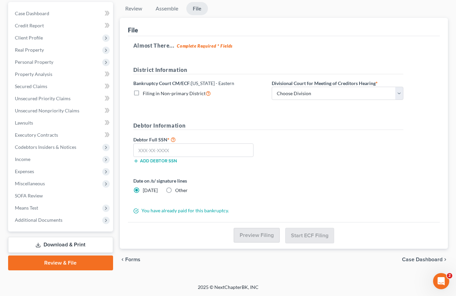
click at [55, 264] on link "Review & File" at bounding box center [60, 263] width 105 height 15
click at [59, 262] on link "Review & File" at bounding box center [60, 263] width 105 height 15
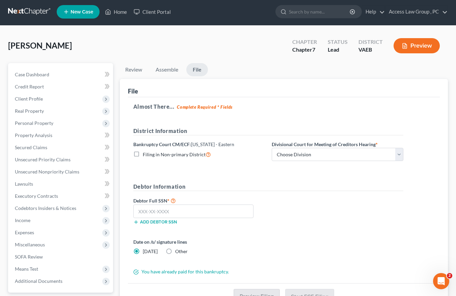
scroll to position [0, 0]
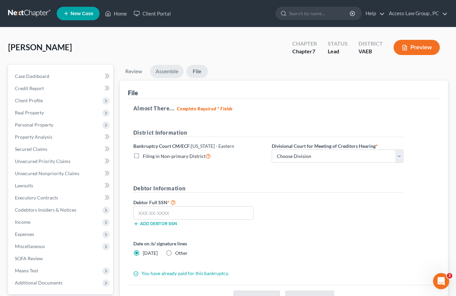
click at [165, 72] on link "Assemble" at bounding box center [166, 71] width 33 height 13
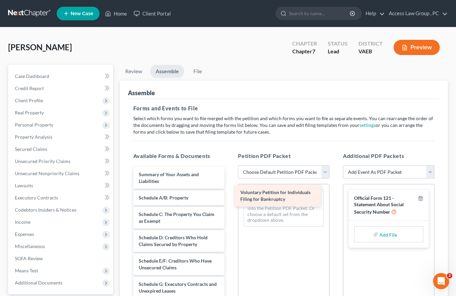
drag, startPoint x: 195, startPoint y: 173, endPoint x: 297, endPoint y: 190, distance: 103.4
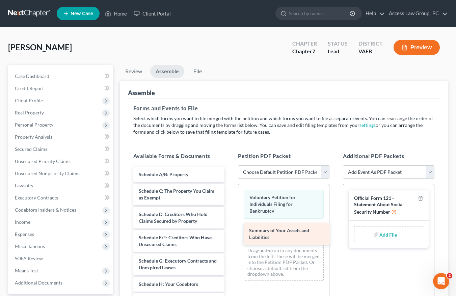
drag, startPoint x: 178, startPoint y: 176, endPoint x: 288, endPoint y: 229, distance: 122.7
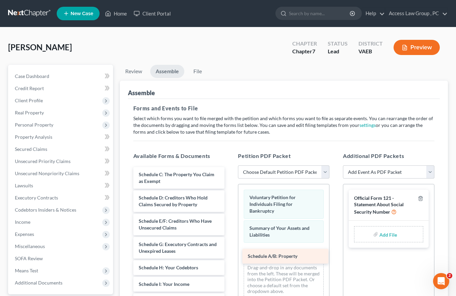
drag, startPoint x: 175, startPoint y: 173, endPoint x: 284, endPoint y: 254, distance: 135.4
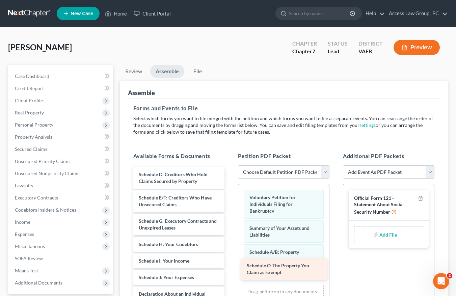
drag, startPoint x: 184, startPoint y: 174, endPoint x: 292, endPoint y: 265, distance: 141.6
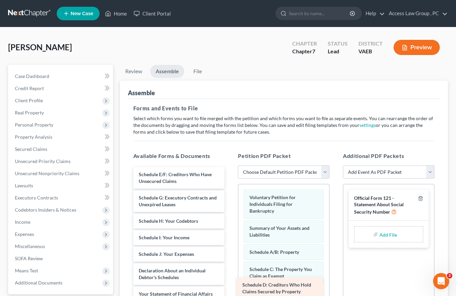
drag, startPoint x: 184, startPoint y: 175, endPoint x: 288, endPoint y: 285, distance: 151.4
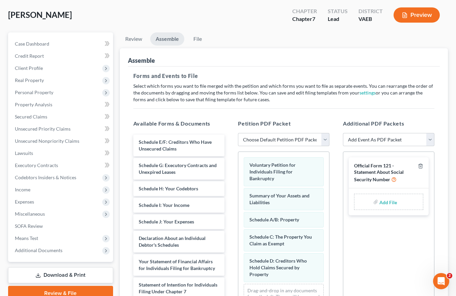
scroll to position [101, 0]
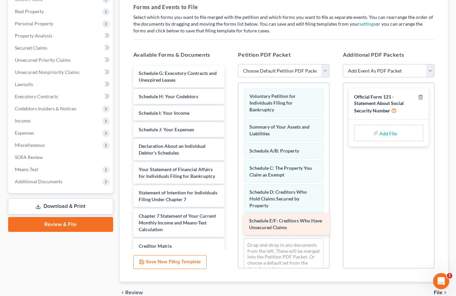
drag, startPoint x: 184, startPoint y: 74, endPoint x: 294, endPoint y: 221, distance: 184.0
click at [230, 221] on div "Schedule E/F: Creditors Who Have Unsecured Claims Schedule E/F: Creditors Who H…" at bounding box center [179, 191] width 102 height 251
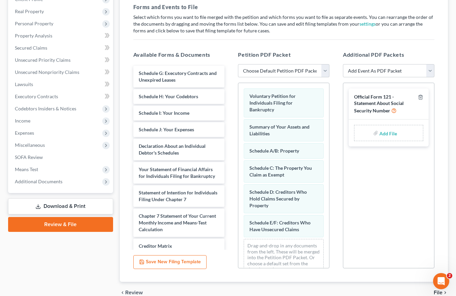
scroll to position [14, 0]
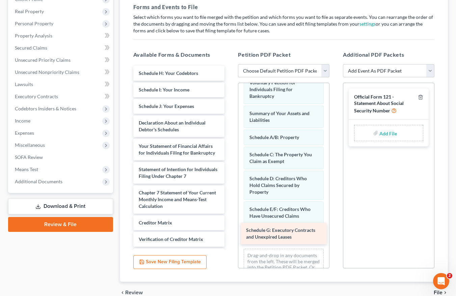
drag, startPoint x: 173, startPoint y: 71, endPoint x: 281, endPoint y: 228, distance: 190.2
click at [230, 228] on div "Schedule G: Executory Contracts and Unexpired Leases Schedule G: Executory Cont…" at bounding box center [179, 180] width 102 height 228
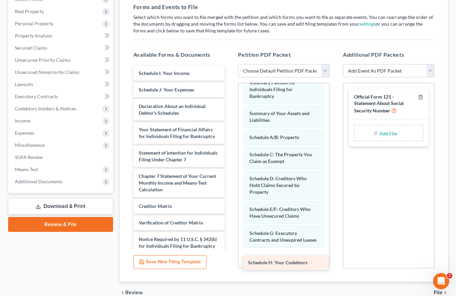
drag, startPoint x: 185, startPoint y: 73, endPoint x: 294, endPoint y: 262, distance: 218.7
click at [230, 262] on div "Schedule H: Your Codebtors Schedule H: Your Codebtors Schedule I: Your Income S…" at bounding box center [179, 171] width 102 height 211
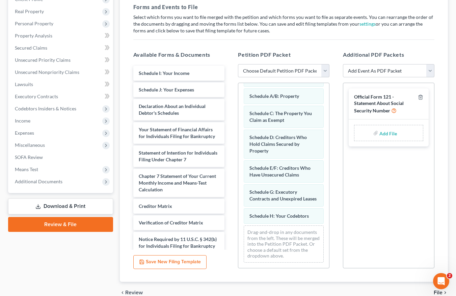
scroll to position [61, 0]
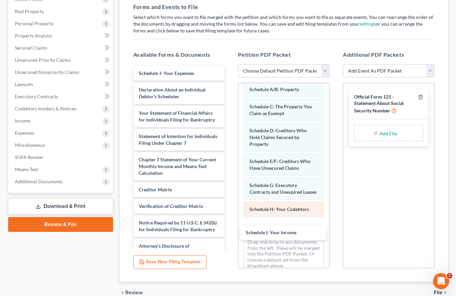
drag, startPoint x: 171, startPoint y: 72, endPoint x: 272, endPoint y: 220, distance: 178.9
click at [230, 229] on div "Schedule I: Your Income Schedule I: Your Income Schedule J: Your Expenses Decla…" at bounding box center [179, 163] width 102 height 194
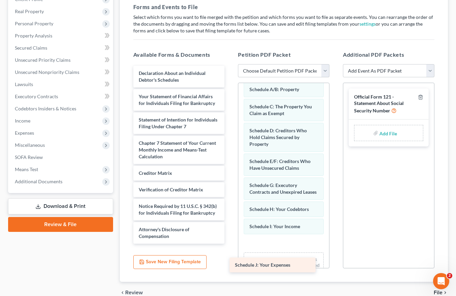
drag, startPoint x: 181, startPoint y: 73, endPoint x: 285, endPoint y: 251, distance: 206.3
click at [230, 244] on div "Schedule J: Your Expenses Schedule J: Your Expenses Declaration About an Indivi…" at bounding box center [179, 155] width 102 height 178
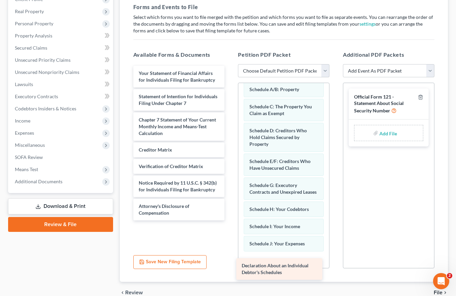
drag, startPoint x: 185, startPoint y: 74, endPoint x: 288, endPoint y: 267, distance: 218.2
click at [230, 220] on div "Declaration About an Individual Debtor's Schedules Declaration About an Individ…" at bounding box center [179, 143] width 102 height 155
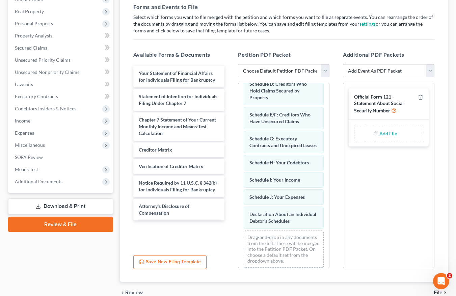
scroll to position [120, 0]
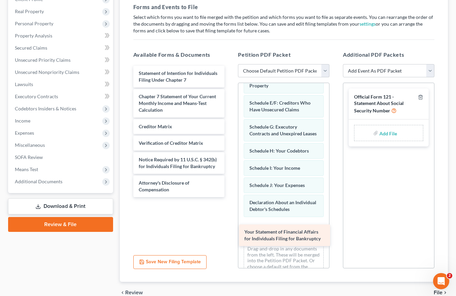
drag, startPoint x: 192, startPoint y: 74, endPoint x: 299, endPoint y: 231, distance: 189.9
click at [230, 197] on div "Your Statement of Financial Affairs for Individuals Filing for Bankruptcy Your …" at bounding box center [179, 131] width 102 height 131
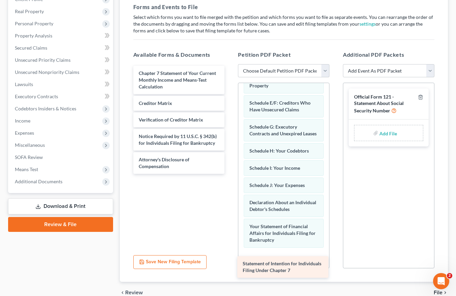
drag, startPoint x: 196, startPoint y: 76, endPoint x: 300, endPoint y: 265, distance: 216.2
click at [230, 174] on div "Statement of Intention for Individuals Filing Under Chapter 7 Statement of Inte…" at bounding box center [179, 120] width 102 height 108
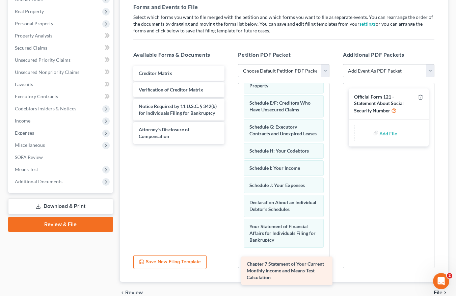
drag, startPoint x: 191, startPoint y: 78, endPoint x: 299, endPoint y: 269, distance: 219.2
click at [230, 144] on div "Chapter 7 Statement of Your Current Monthly Income and Means-Test Calculation C…" at bounding box center [179, 105] width 102 height 78
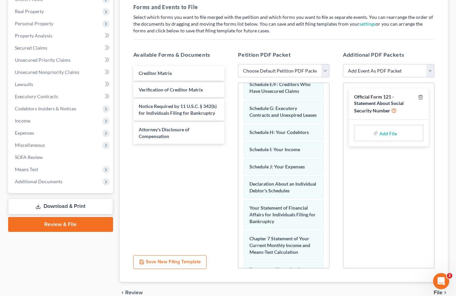
scroll to position [212, 0]
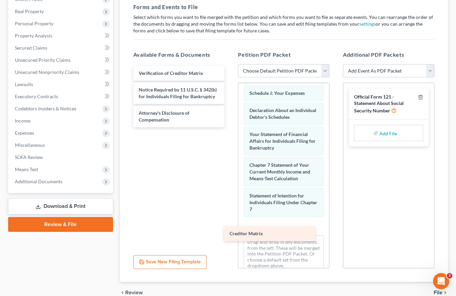
drag, startPoint x: 164, startPoint y: 73, endPoint x: 255, endPoint y: 233, distance: 184.3
click at [230, 127] on div "Creditor Matrix Creditor Matrix Verification of Creditor Matrix Notice Required…" at bounding box center [179, 96] width 102 height 61
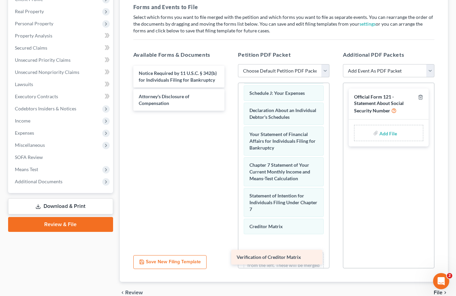
drag, startPoint x: 182, startPoint y: 71, endPoint x: 282, endPoint y: 247, distance: 202.9
click at [230, 111] on div "Verification of Creditor Matrix Verification of Creditor Matrix Notice Required…" at bounding box center [179, 88] width 102 height 45
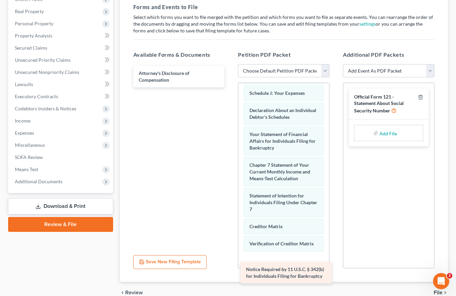
drag, startPoint x: 196, startPoint y: 73, endPoint x: 303, endPoint y: 269, distance: 223.6
click at [230, 87] on div "Notice Required by 11 U.S.C. § 342(b) for Individuals Filing for Bankruptcy Not…" at bounding box center [179, 77] width 102 height 22
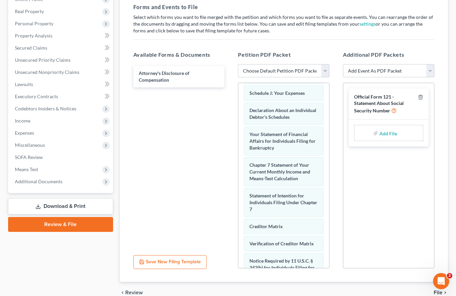
scroll to position [284, 0]
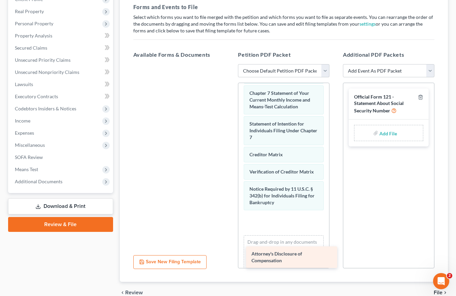
drag, startPoint x: 184, startPoint y: 76, endPoint x: 291, endPoint y: 238, distance: 194.6
click at [230, 64] on div "Attorney's Disclosure of Compensation Attorney's Disclosure of Compensation" at bounding box center [179, 64] width 102 height 0
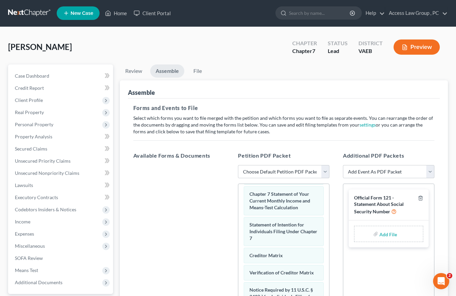
scroll to position [0, 0]
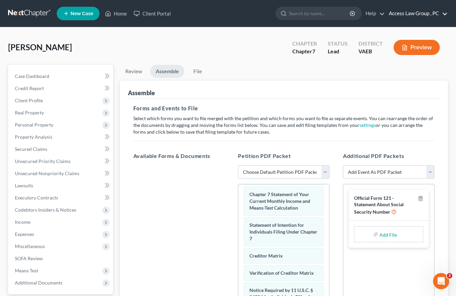
click at [404, 12] on link "Access Law Group , PC" at bounding box center [417, 13] width 62 height 12
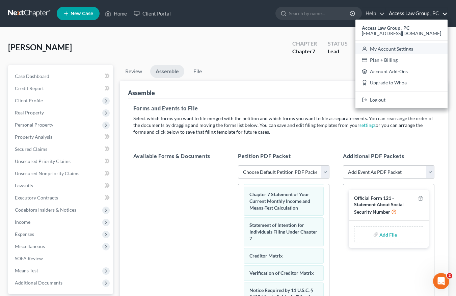
click at [397, 50] on link "My Account Settings" at bounding box center [401, 48] width 92 height 11
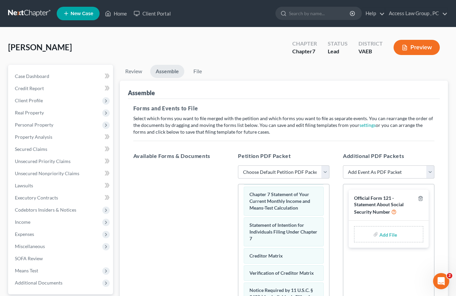
select select "83"
select select "24"
select select "48"
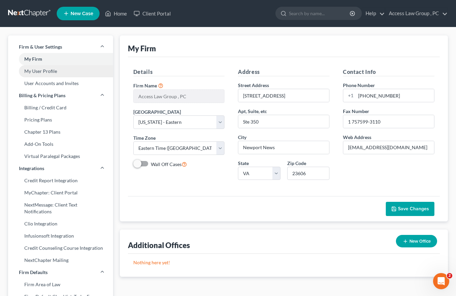
click at [43, 71] on link "My User Profile" at bounding box center [60, 71] width 105 height 12
select select "48"
select select "83"
select select "attorney"
select select "0"
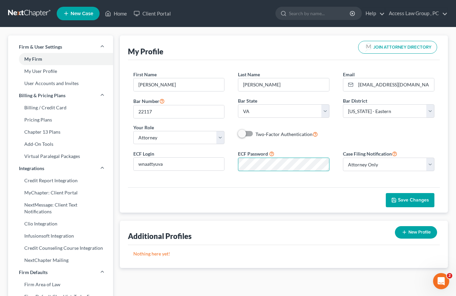
scroll to position [0, 39]
click at [348, 160] on div "ECF Login wnaattyuva ECF Password Case Filing Notification Select Attorney Only…" at bounding box center [284, 163] width 315 height 27
click at [415, 200] on span "Save Changes" at bounding box center [413, 200] width 31 height 6
click at [114, 12] on link "Home" at bounding box center [116, 13] width 29 height 12
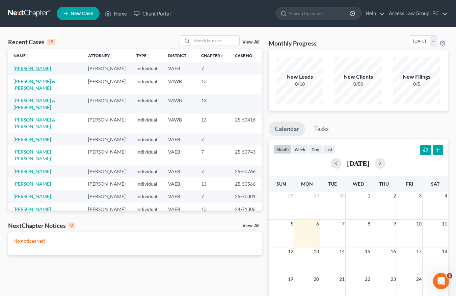
click at [34, 69] on link "[PERSON_NAME]" at bounding box center [32, 68] width 37 height 6
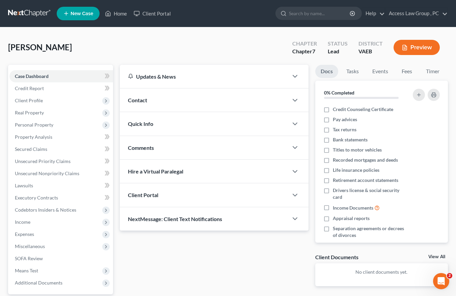
scroll to position [63, 0]
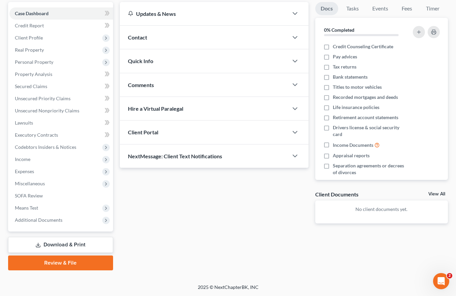
click at [57, 263] on link "Review & File" at bounding box center [60, 263] width 105 height 15
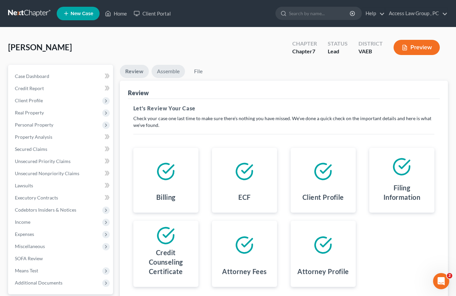
click at [169, 71] on link "Assemble" at bounding box center [168, 71] width 33 height 13
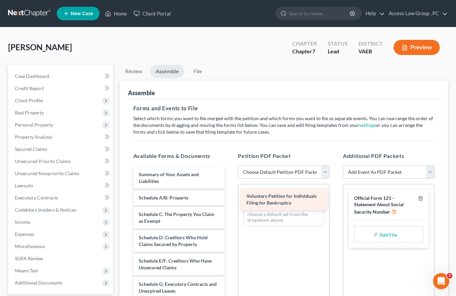
drag, startPoint x: 176, startPoint y: 173, endPoint x: 283, endPoint y: 194, distance: 109.8
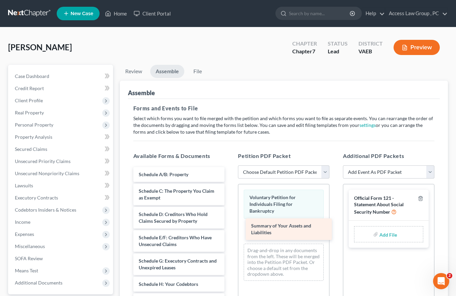
drag, startPoint x: 160, startPoint y: 174, endPoint x: 273, endPoint y: 225, distance: 123.6
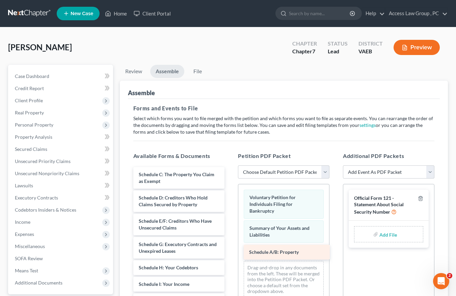
drag, startPoint x: 150, startPoint y: 173, endPoint x: 260, endPoint y: 251, distance: 134.7
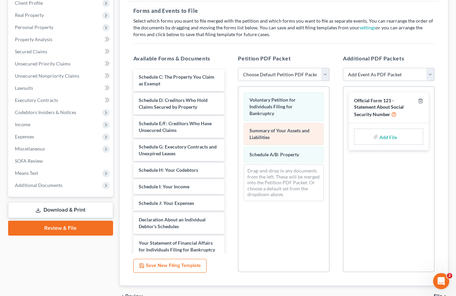
scroll to position [101, 0]
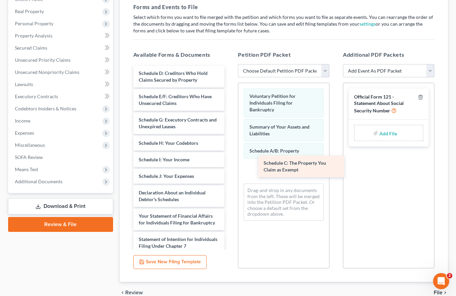
drag, startPoint x: 165, startPoint y: 72, endPoint x: 289, endPoint y: 162, distance: 153.2
click at [230, 162] on div "Schedule C: The Property You Claim as Exempt Schedule C: The Property You Claim…" at bounding box center [179, 214] width 102 height 297
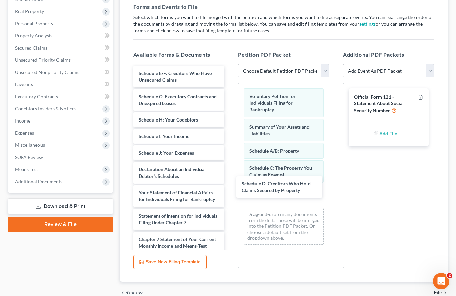
drag, startPoint x: 156, startPoint y: 77, endPoint x: 230, endPoint y: 143, distance: 99.2
click at [230, 187] on div "Schedule D: Creditors Who Hold Claims Secured by Property Schedule D: Creditors…" at bounding box center [179, 203] width 102 height 274
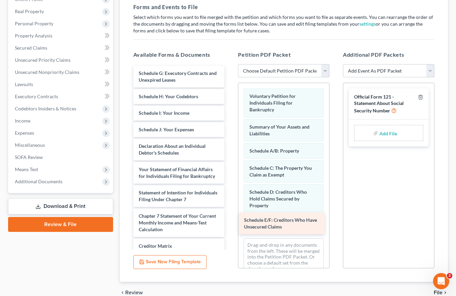
drag, startPoint x: 161, startPoint y: 71, endPoint x: 266, endPoint y: 216, distance: 179.7
click at [230, 216] on div "Schedule E/F: Creditors Who Have Unsecured Claims Schedule E/F: Creditors Who H…" at bounding box center [179, 191] width 102 height 251
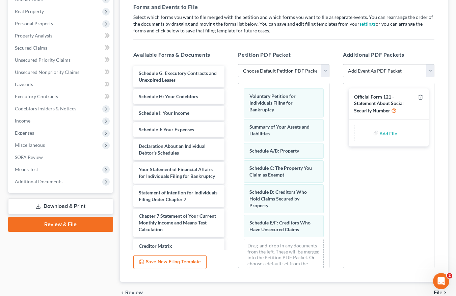
scroll to position [14, 0]
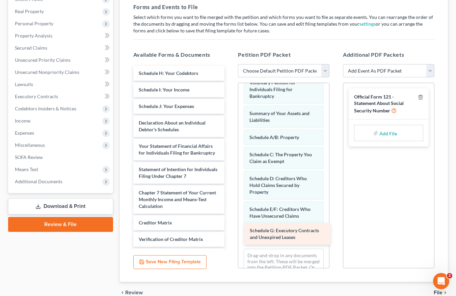
drag, startPoint x: 167, startPoint y: 77, endPoint x: 277, endPoint y: 235, distance: 192.4
click at [230, 235] on div "Schedule G: Executory Contracts and Unexpired Leases Schedule G: Executory Cont…" at bounding box center [179, 180] width 102 height 228
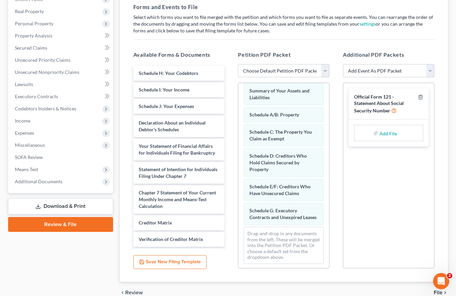
scroll to position [44, 0]
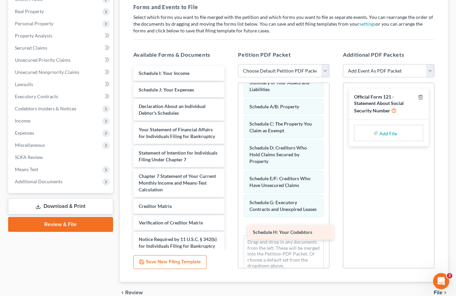
drag, startPoint x: 159, startPoint y: 74, endPoint x: 272, endPoint y: 228, distance: 191.2
click at [230, 228] on div "Schedule H: Your Codebtors Schedule H: Your Codebtors Schedule I: Your Income S…" at bounding box center [179, 171] width 102 height 211
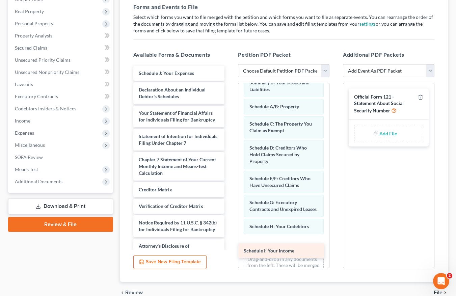
drag, startPoint x: 162, startPoint y: 73, endPoint x: 269, endPoint y: 248, distance: 205.1
click at [230, 248] on div "Schedule I: Your Income Schedule I: Your Income Schedule J: Your Expenses Decla…" at bounding box center [179, 163] width 102 height 194
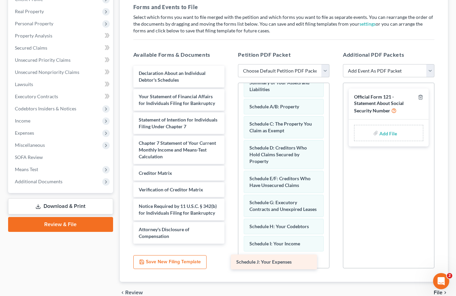
drag, startPoint x: 167, startPoint y: 73, endPoint x: 266, endPoint y: 261, distance: 213.1
click at [230, 244] on div "Schedule J: Your Expenses Schedule J: Your Expenses Declaration About an Indivi…" at bounding box center [179, 155] width 102 height 178
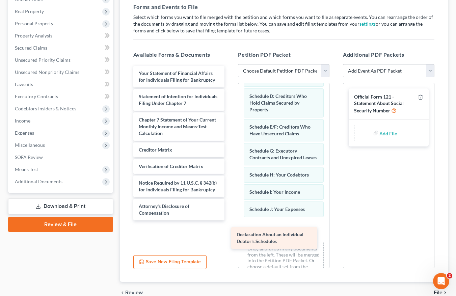
drag, startPoint x: 174, startPoint y: 76, endPoint x: 272, endPoint y: 238, distance: 188.7
click at [230, 220] on div "Declaration About an Individual Debtor's Schedules Declaration About an Individ…" at bounding box center [179, 143] width 102 height 155
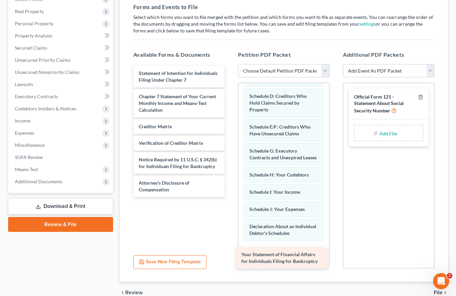
drag, startPoint x: 177, startPoint y: 74, endPoint x: 279, endPoint y: 254, distance: 206.7
click at [230, 197] on div "Your Statement of Financial Affairs for Individuals Filing for Bankruptcy Your …" at bounding box center [179, 131] width 102 height 131
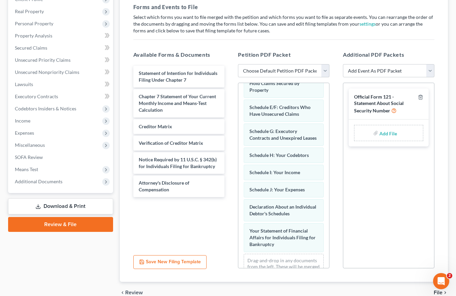
scroll to position [151, 0]
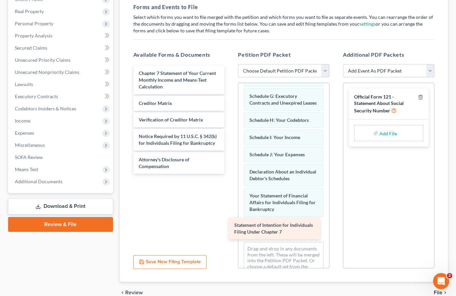
drag, startPoint x: 160, startPoint y: 76, endPoint x: 258, endPoint y: 227, distance: 180.1
click at [230, 174] on div "Statement of Intention for Individuals Filing Under Chapter 7 Statement of Inte…" at bounding box center [179, 120] width 102 height 108
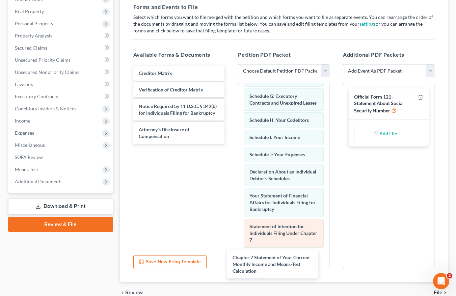
drag, startPoint x: 179, startPoint y: 74, endPoint x: 292, endPoint y: 252, distance: 210.3
click at [230, 144] on div "Chapter 7 Statement of Your Current Monthly Income and Means-Test Calculation C…" at bounding box center [179, 105] width 102 height 78
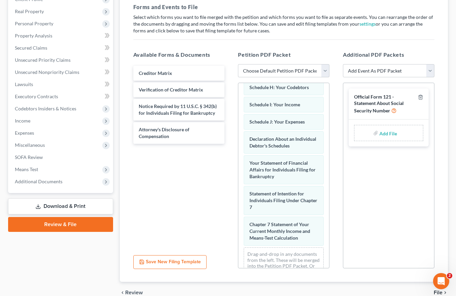
scroll to position [212, 0]
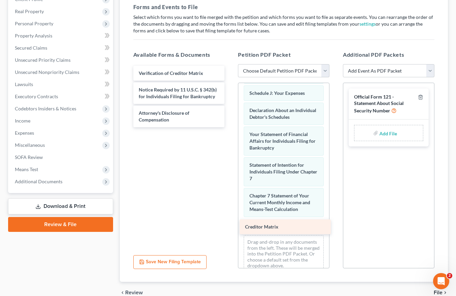
drag, startPoint x: 164, startPoint y: 73, endPoint x: 270, endPoint y: 227, distance: 186.8
click at [230, 127] on div "Creditor Matrix Creditor Matrix Verification of Creditor Matrix Notice Required…" at bounding box center [179, 96] width 102 height 61
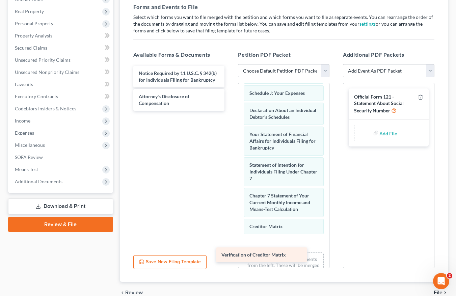
drag, startPoint x: 164, startPoint y: 72, endPoint x: 250, endPoint y: 249, distance: 196.6
click at [230, 111] on div "Verification of Creditor Matrix Verification of Creditor Matrix Notice Required…" at bounding box center [179, 88] width 102 height 45
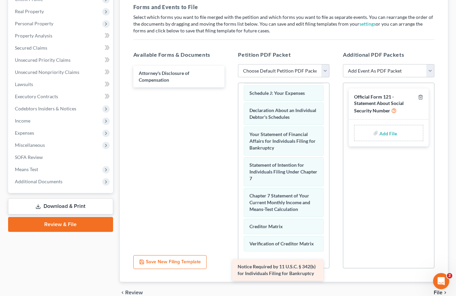
drag, startPoint x: 181, startPoint y: 76, endPoint x: 280, endPoint y: 269, distance: 217.3
click at [230, 87] on div "Notice Required by 11 U.S.C. § 342(b) for Individuals Filing for Bankruptcy Not…" at bounding box center [179, 77] width 102 height 22
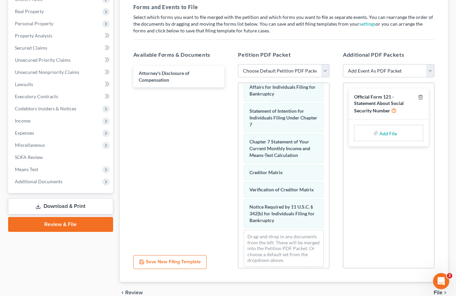
scroll to position [284, 0]
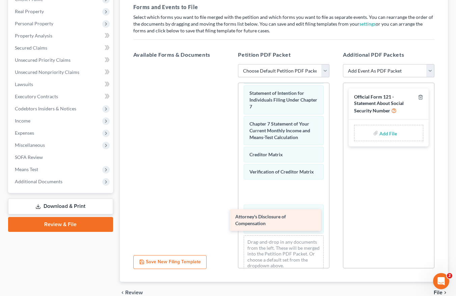
drag, startPoint x: 159, startPoint y: 72, endPoint x: 258, endPoint y: 210, distance: 169.8
click at [230, 64] on div "Attorney's Disclosure of Compensation Attorney's Disclosure of Compensation" at bounding box center [179, 64] width 102 height 0
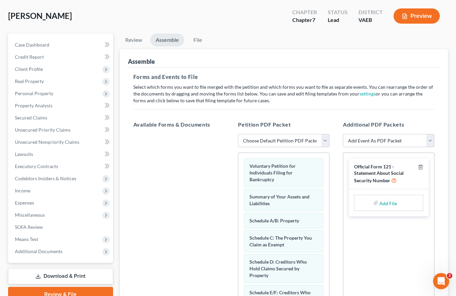
scroll to position [0, 0]
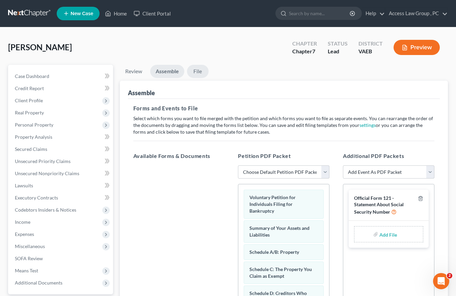
click at [202, 71] on link "File" at bounding box center [198, 71] width 22 height 13
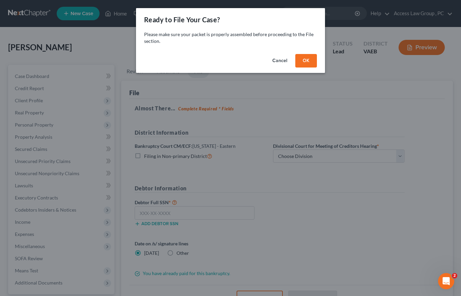
click at [304, 60] on button "OK" at bounding box center [306, 61] width 22 height 14
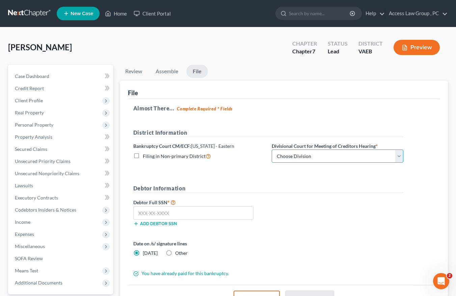
click at [401, 156] on select "Choose Division Alexandria Newport News Norfolk Richmond" at bounding box center [338, 157] width 132 height 14
select select "3"
click at [272, 150] on select "Choose Division Alexandria Newport News Norfolk Richmond" at bounding box center [338, 157] width 132 height 14
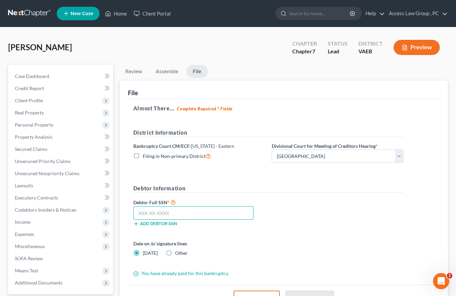
click at [150, 215] on input "text" at bounding box center [193, 213] width 120 height 14
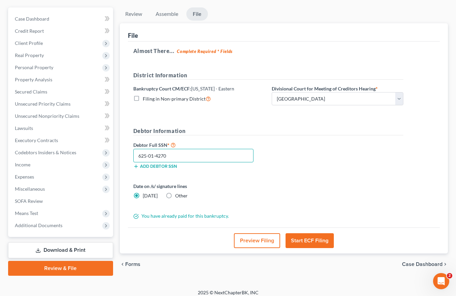
scroll to position [63, 0]
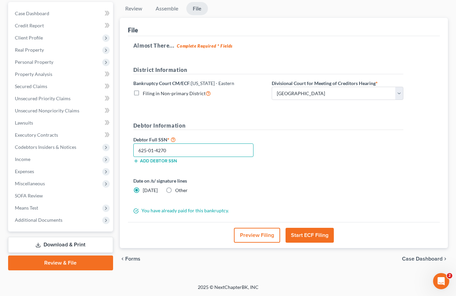
type input "625-01-4270"
click at [312, 235] on button "Start ECF Filing" at bounding box center [310, 235] width 48 height 15
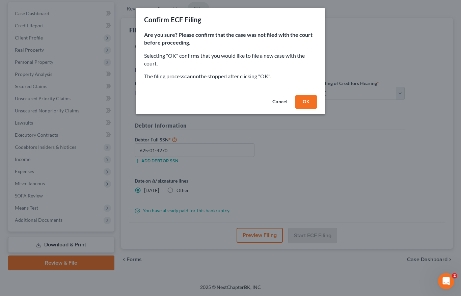
click at [309, 99] on button "OK" at bounding box center [306, 102] width 22 height 14
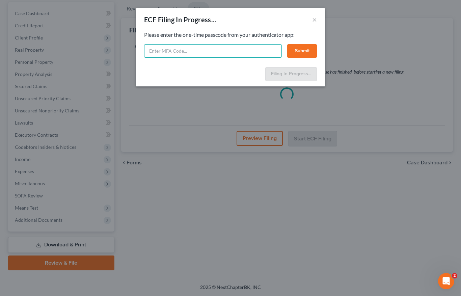
click at [174, 52] on input "text" at bounding box center [213, 51] width 138 height 14
type input "003677"
click at [307, 47] on button "Submit" at bounding box center [302, 51] width 30 height 14
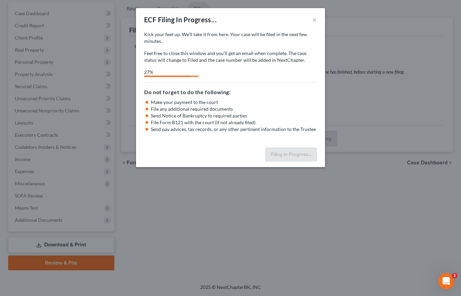
select select "3"
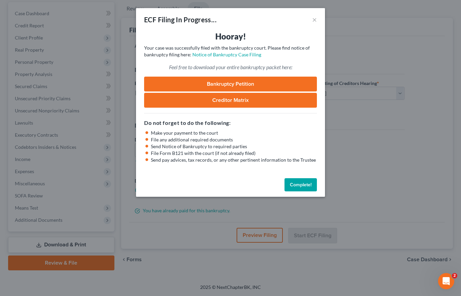
click at [298, 185] on button "Complete!" at bounding box center [301, 185] width 32 height 14
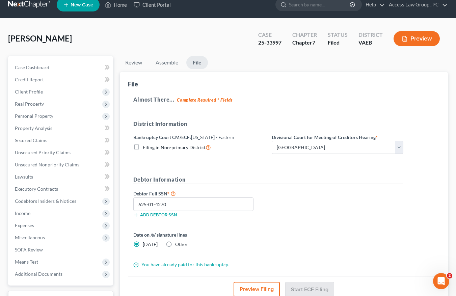
scroll to position [0, 0]
